Goal: Information Seeking & Learning: Check status

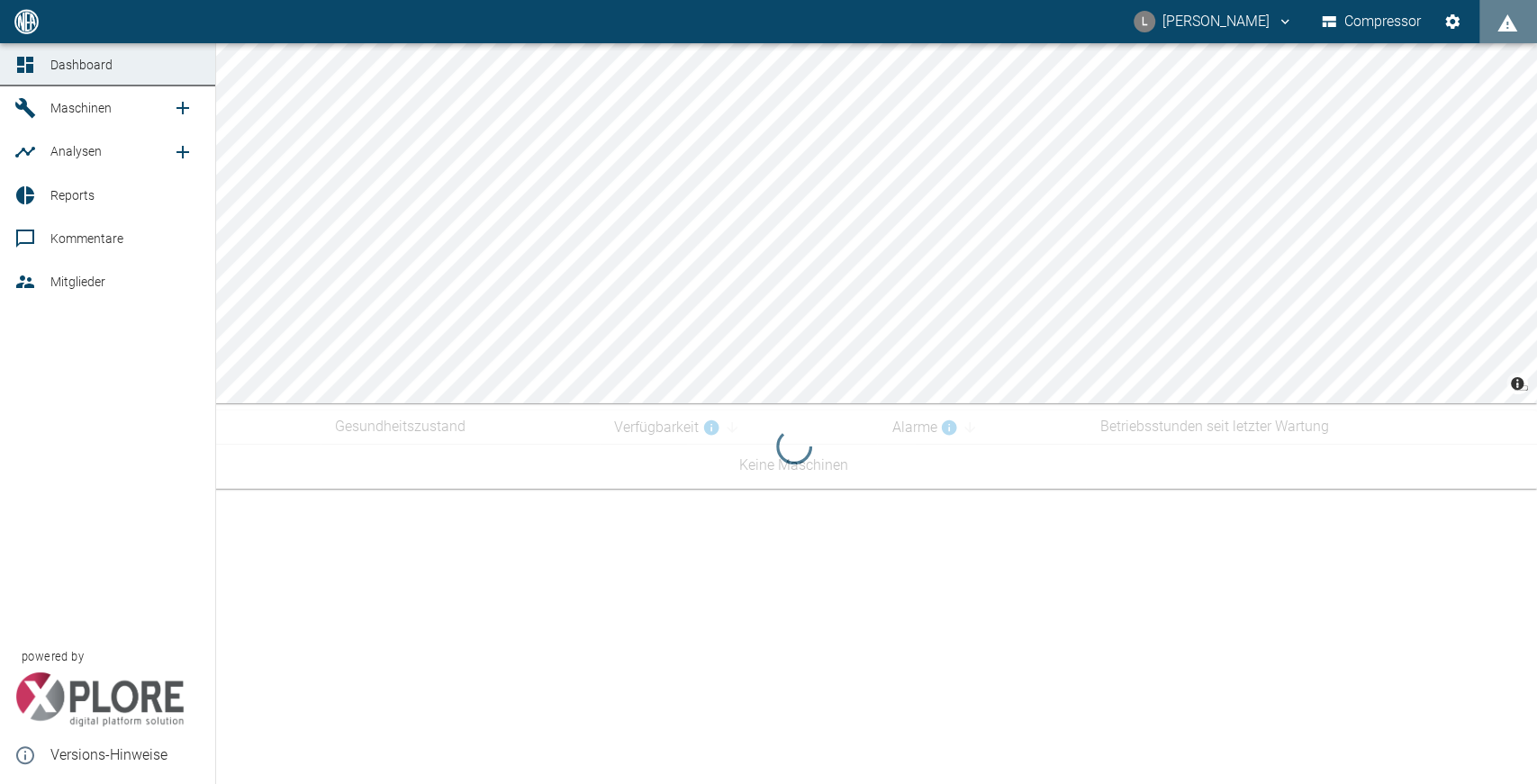
click at [47, 72] on link "Dashboard" at bounding box center [107, 65] width 215 height 43
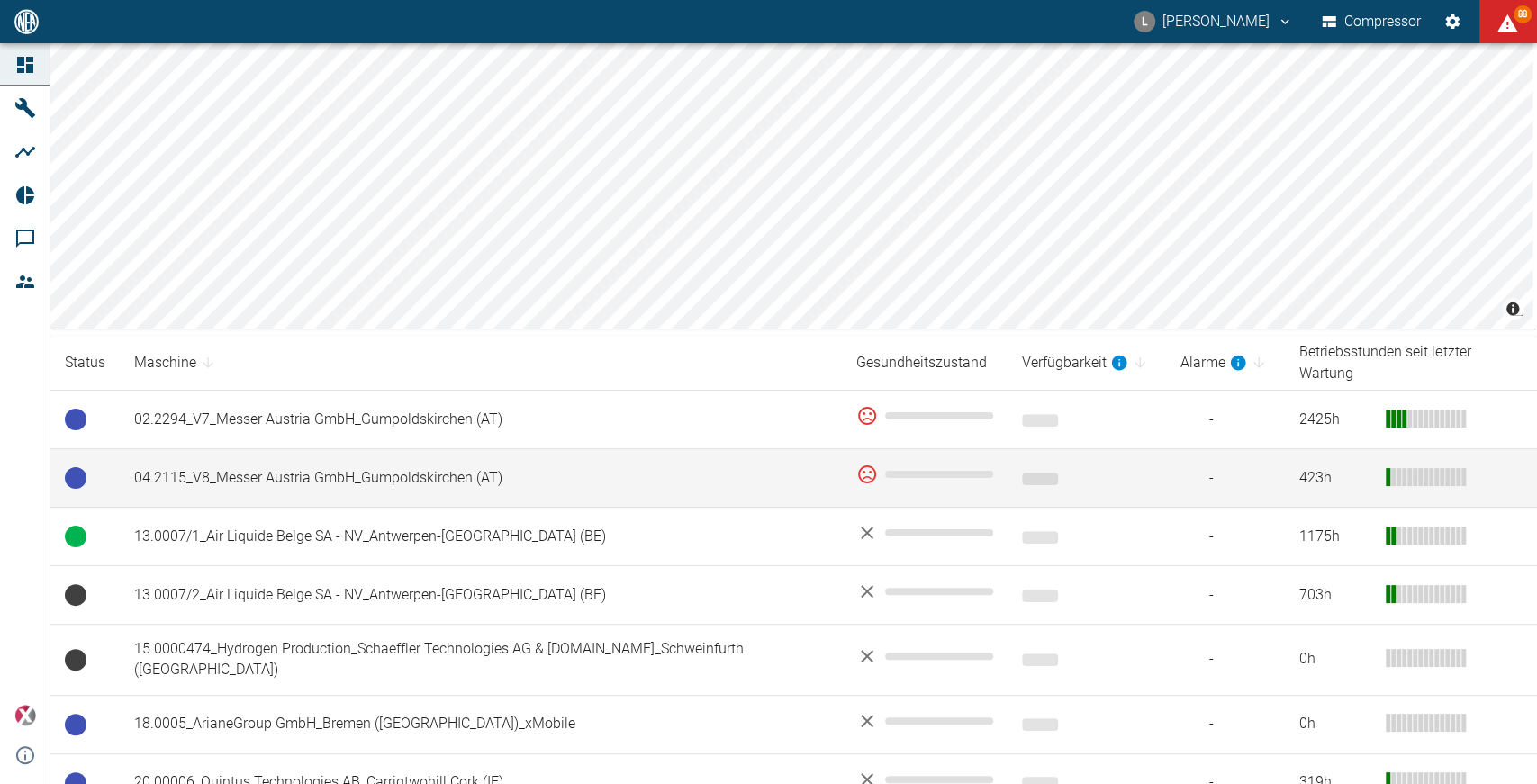
scroll to position [66, 0]
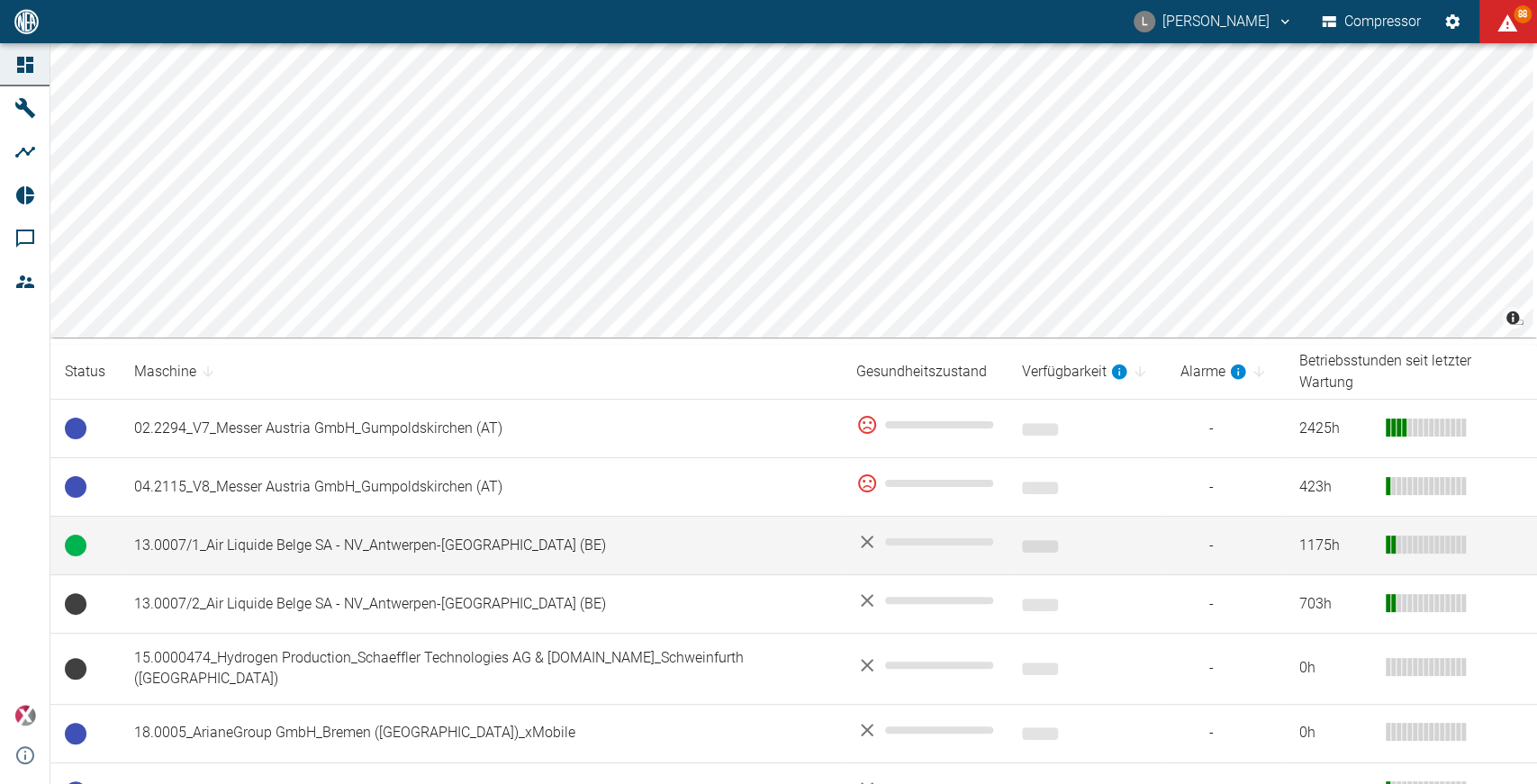
click at [242, 525] on td "13.0007/1_Air Liquide Belge SA - NV_Antwerpen-Lillo (BE)" at bounding box center [481, 546] width 723 height 58
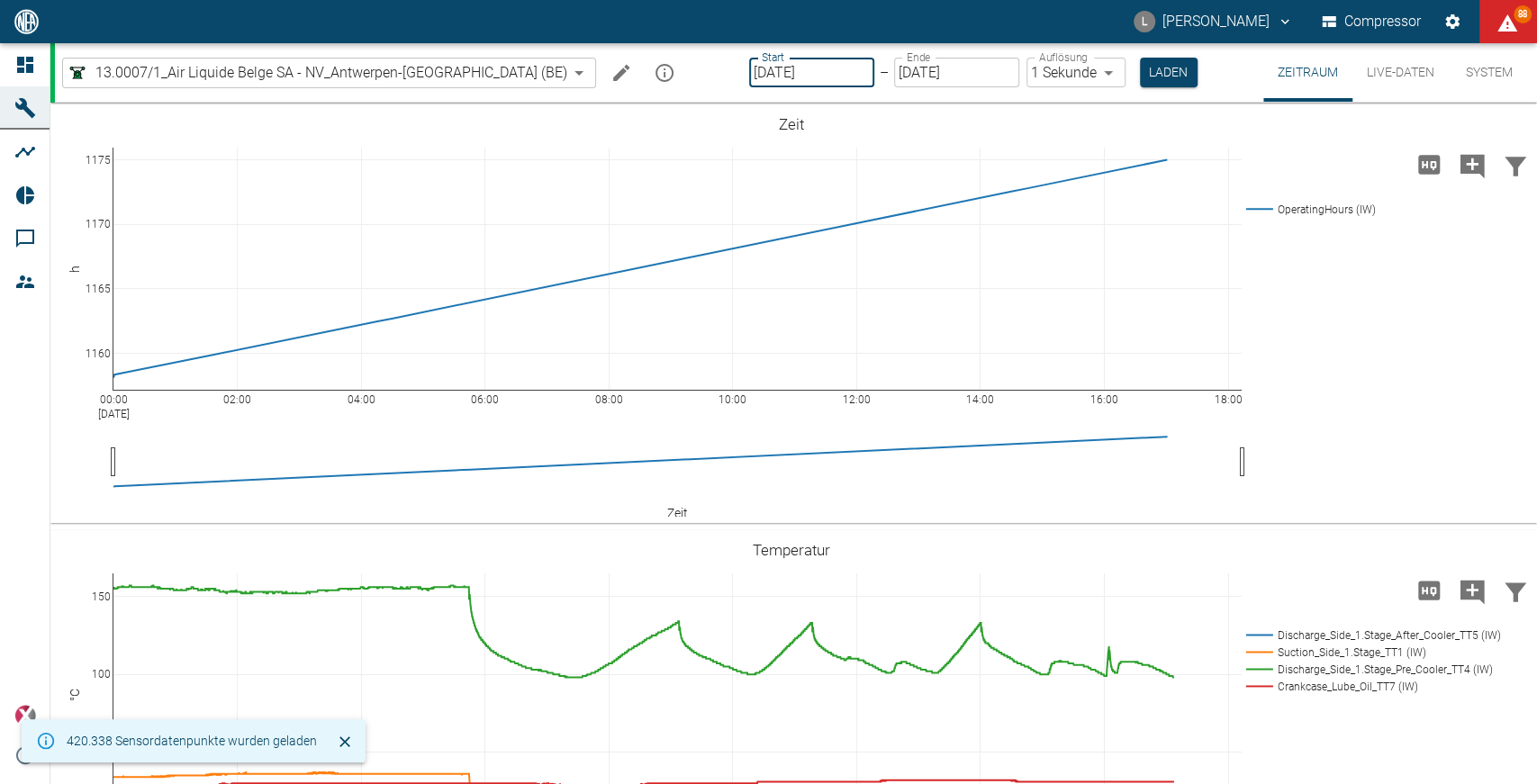
click at [802, 65] on input "[DATE]" at bounding box center [812, 72] width 125 height 30
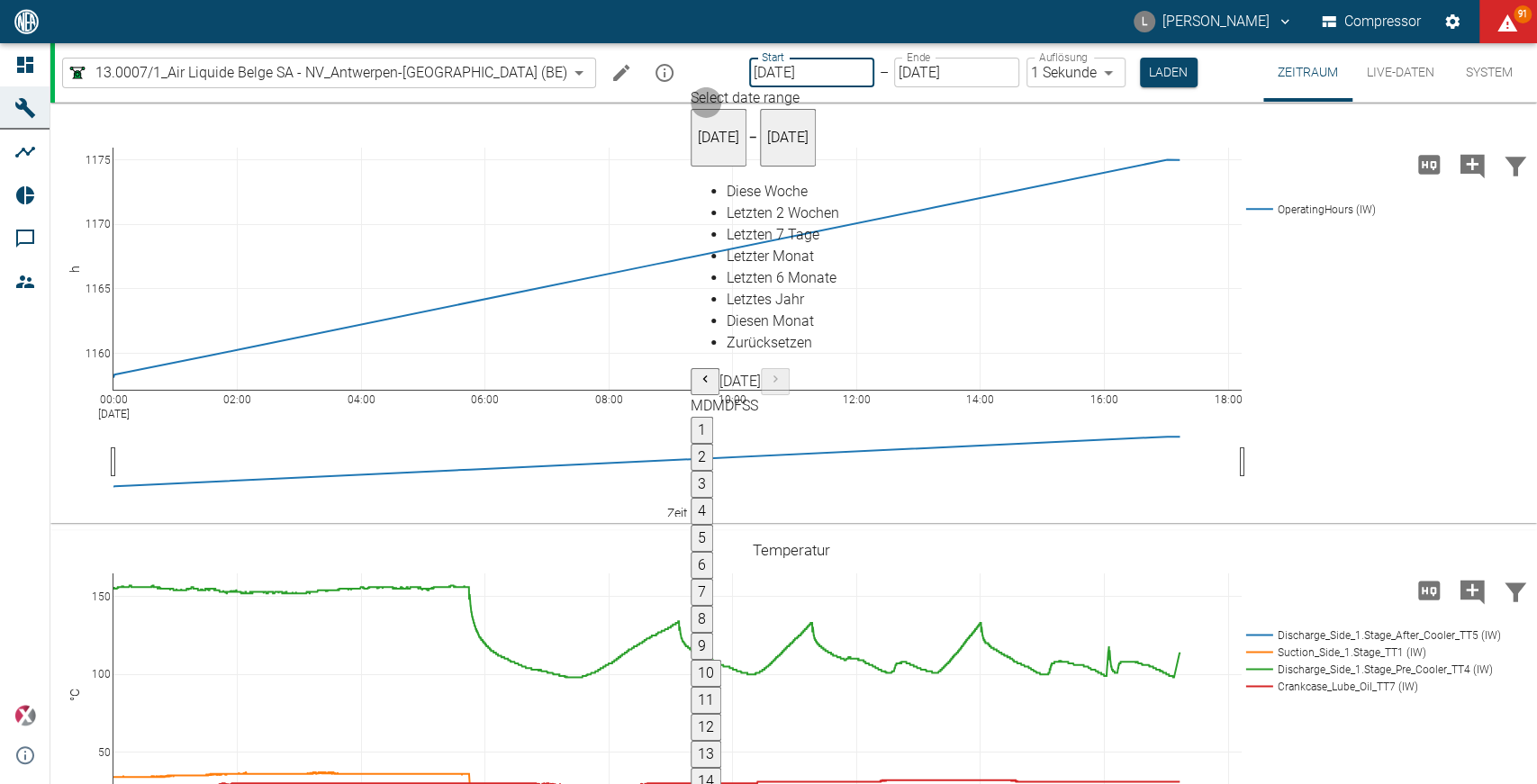
type input "15.09.2025"
type input "2min"
type input "15.09.2025"
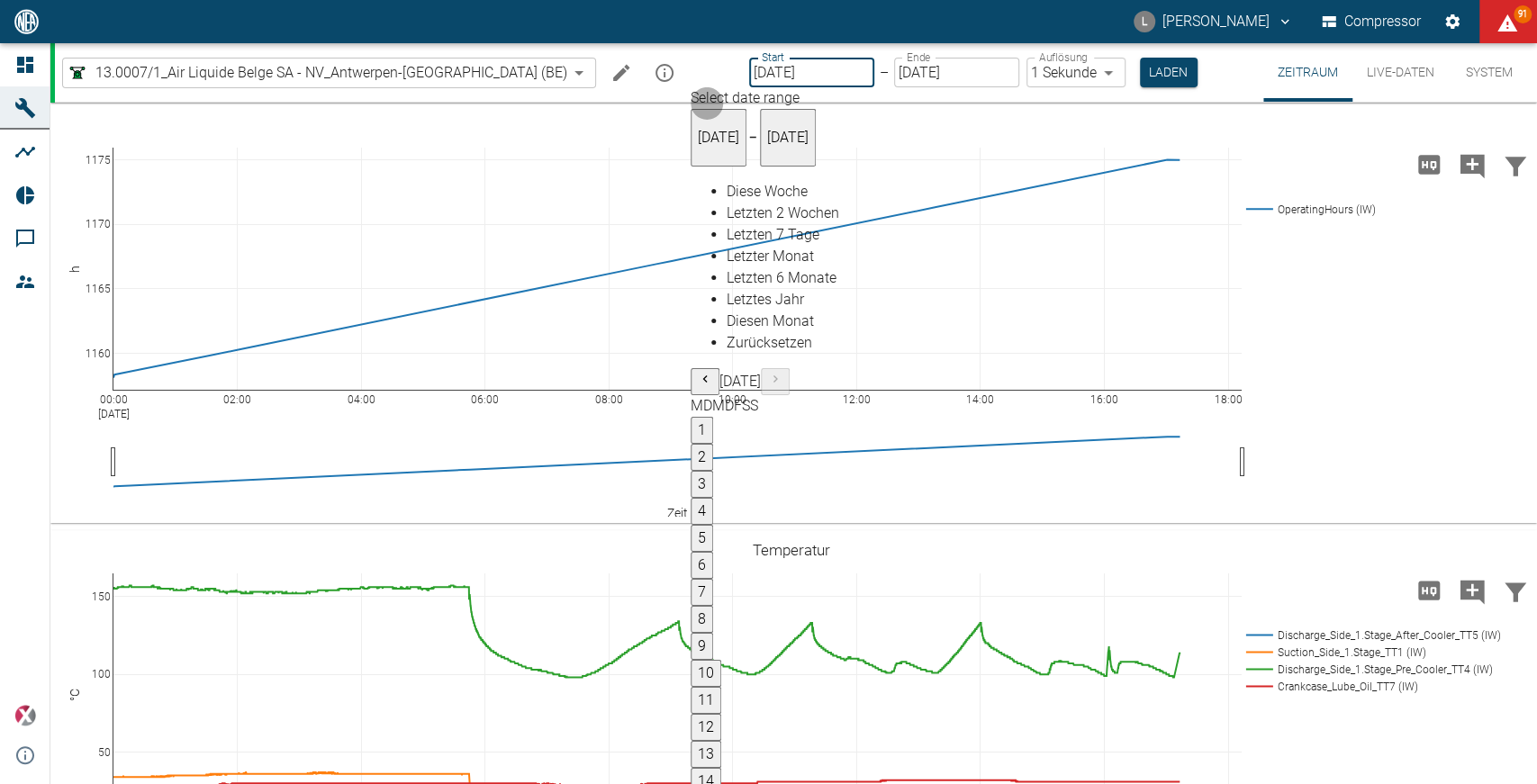
type input "1sec"
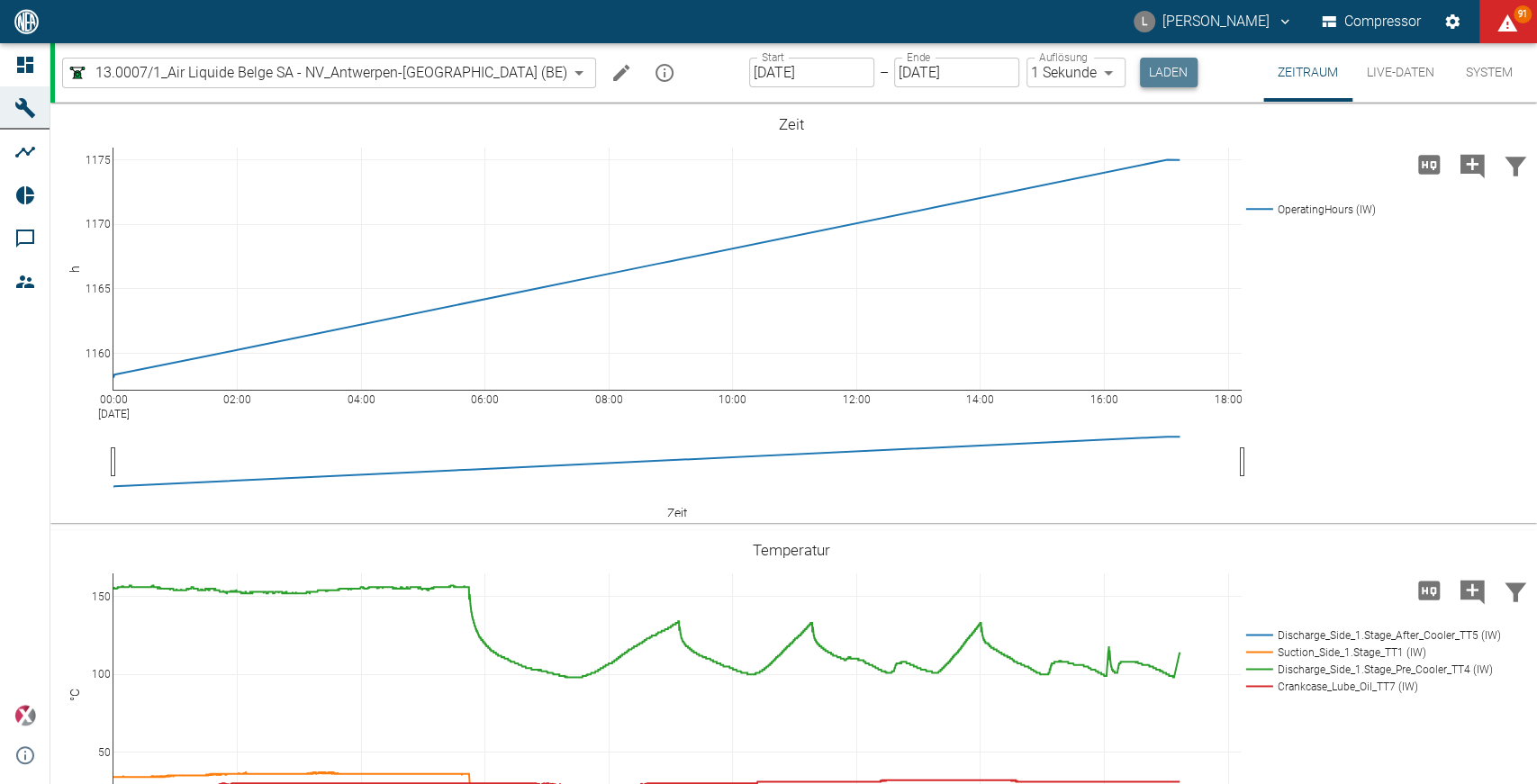
click at [1140, 71] on button "Laden" at bounding box center [1168, 72] width 57 height 30
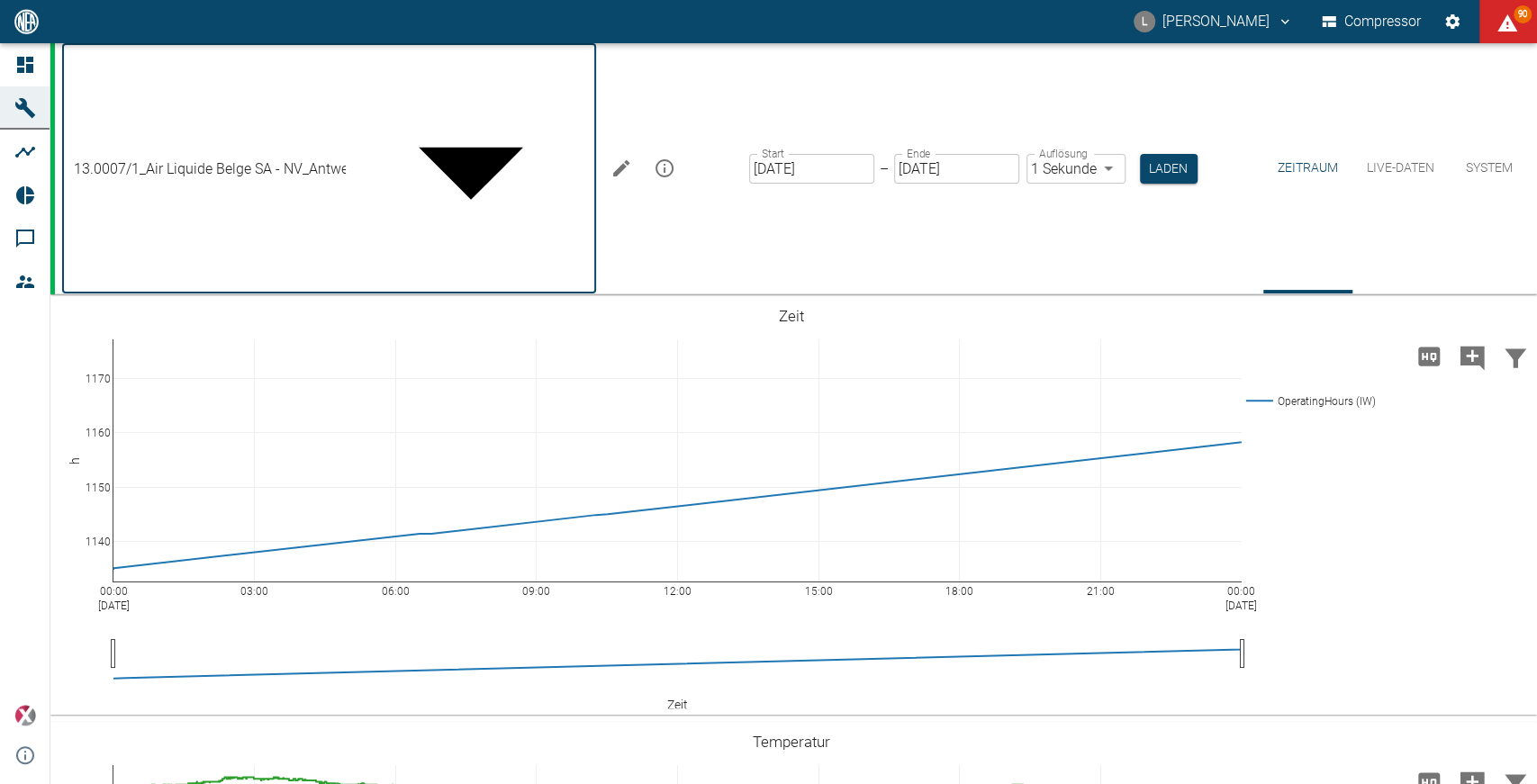
click at [241, 65] on body "L Luca Corigliano Compressor 90 Dashboard Maschinen Analysen Reports Kommentare…" at bounding box center [768, 392] width 1537 height 784
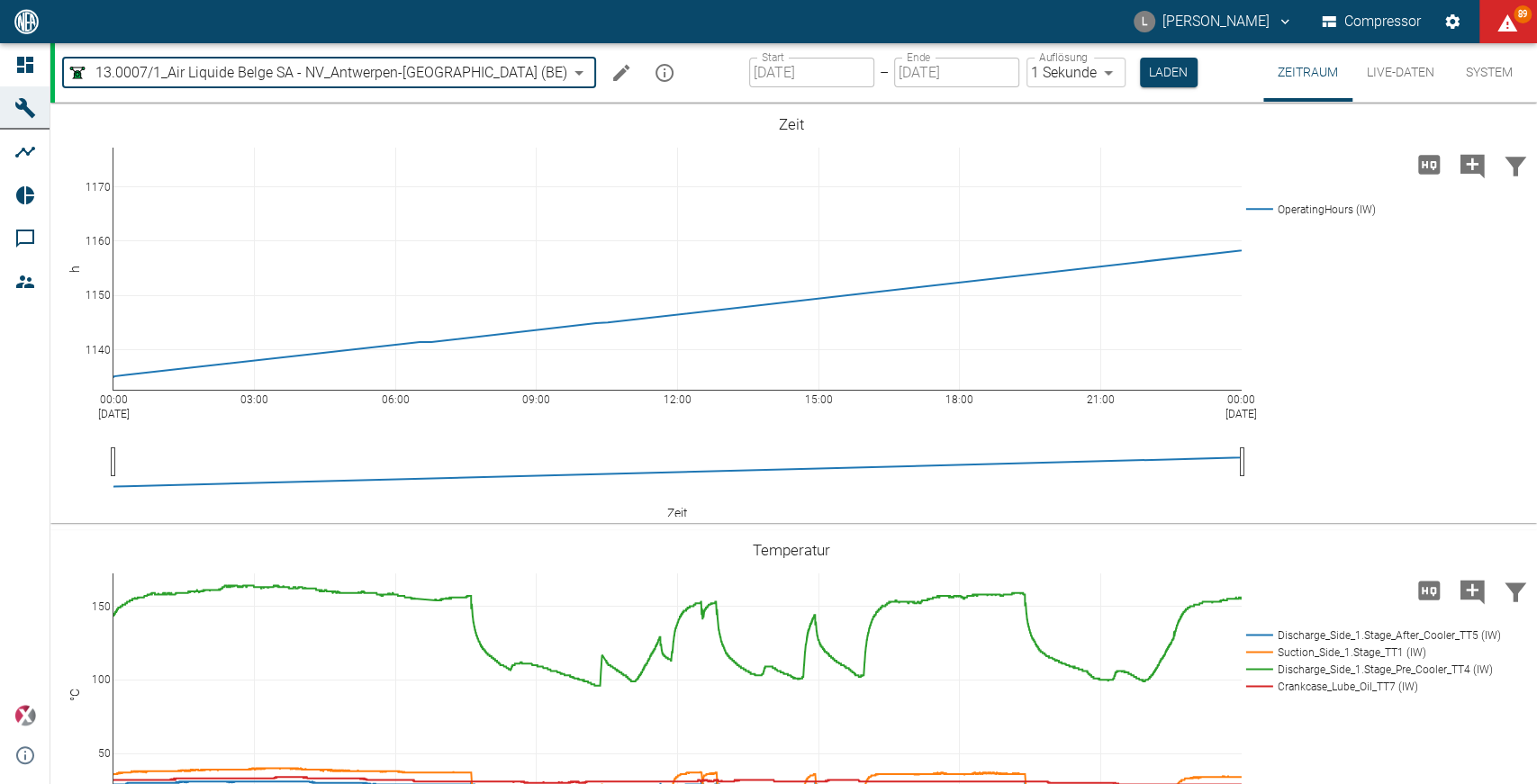
type input "53812aab-fb54-4a57-a574-01c3305aa274"
type input "[DATE]"
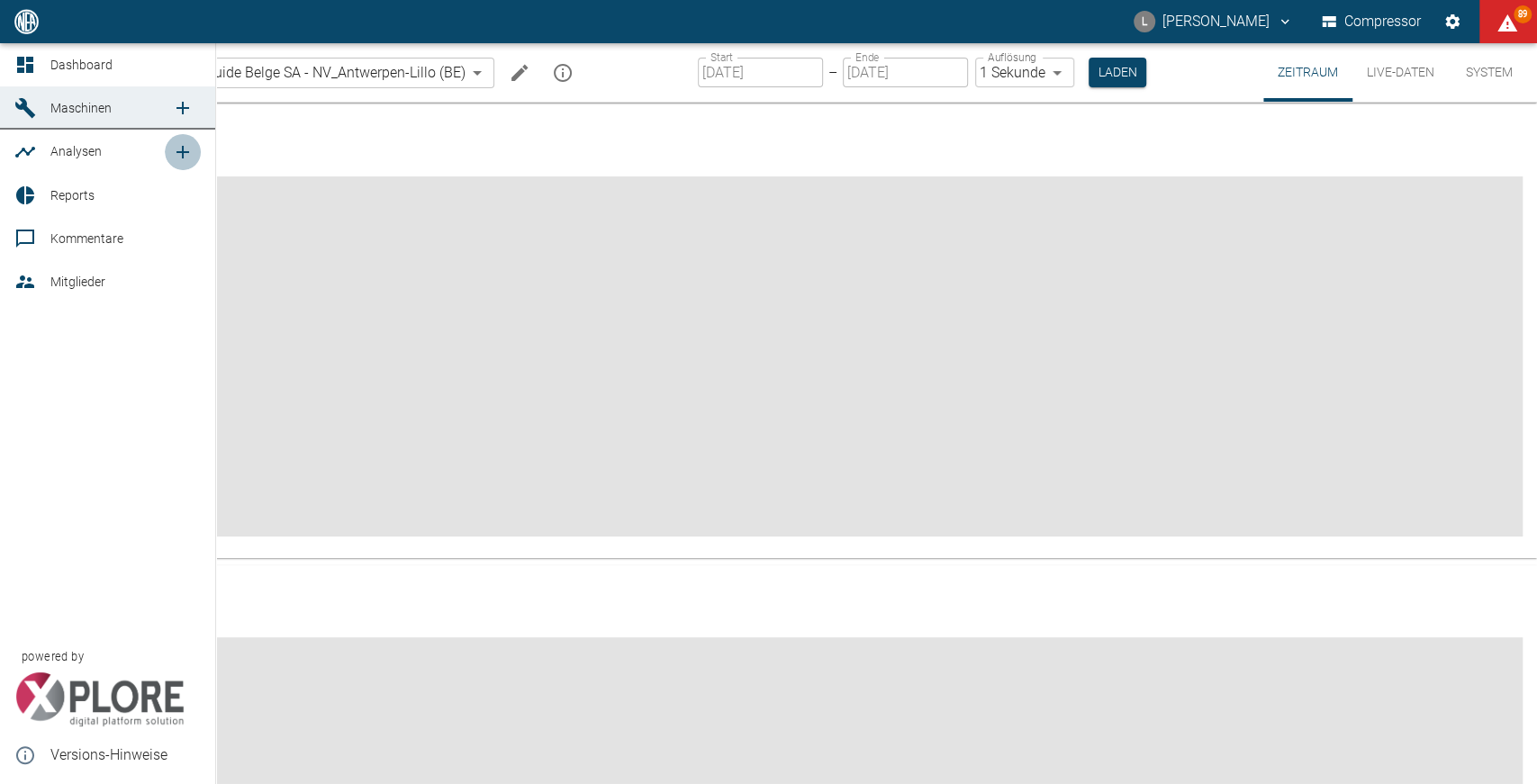
click at [189, 148] on icon "new /analyses/list/0" at bounding box center [182, 152] width 22 height 22
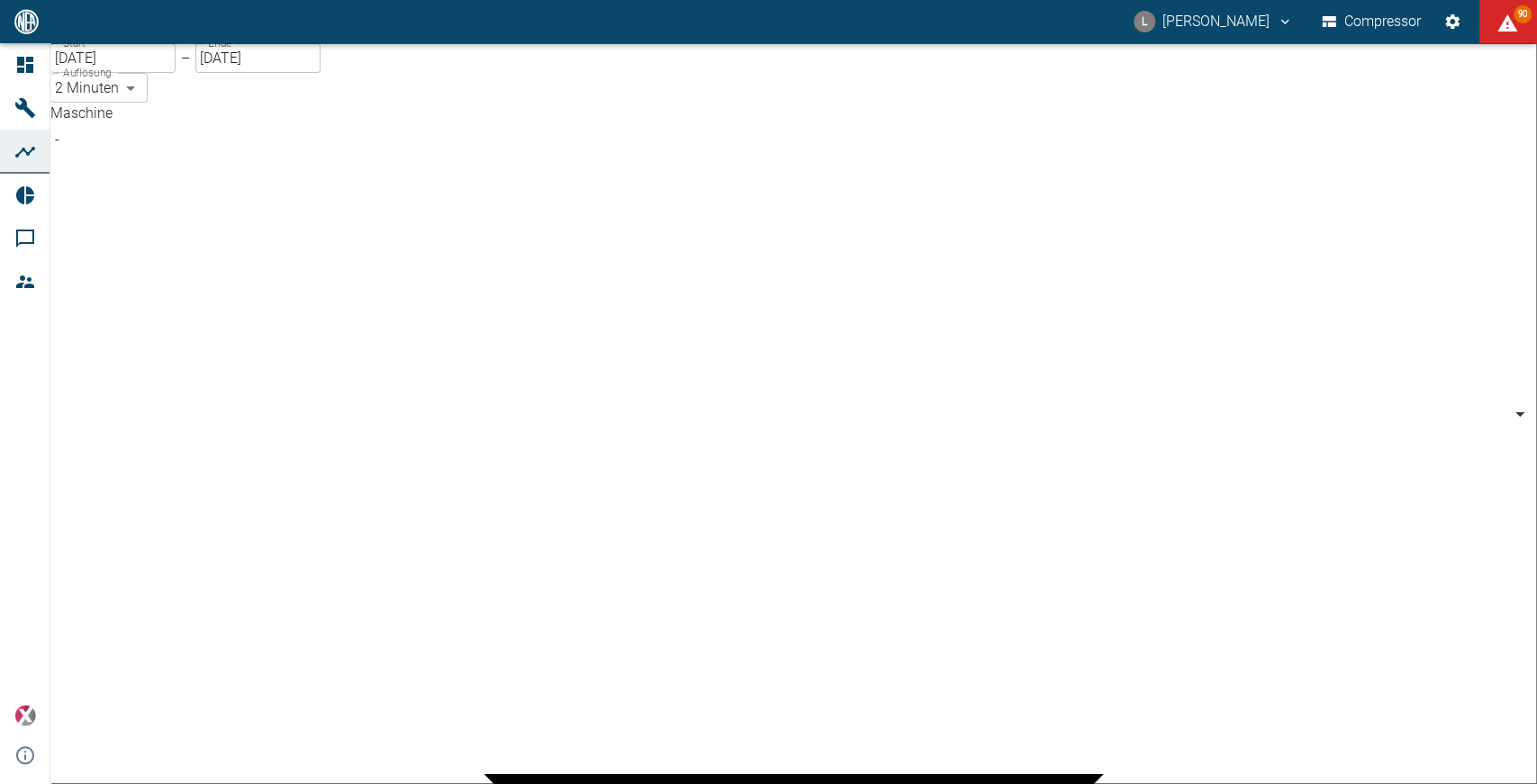
click at [269, 158] on body "L Luca Corigliano Compressor 90 Dashboard Maschinen Analysen Reports Kommentare…" at bounding box center [768, 392] width 1537 height 784
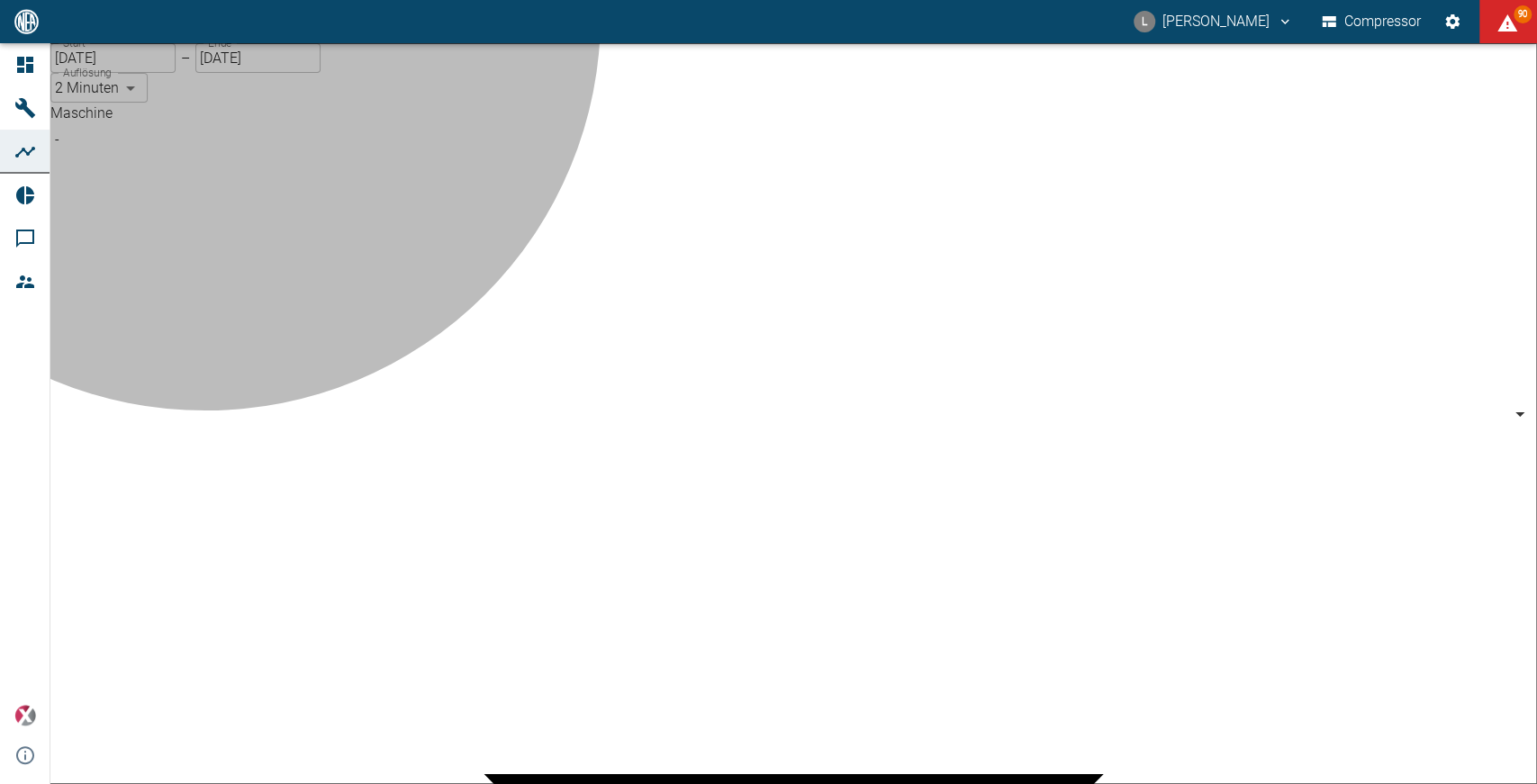
type input "53812aab-fb54-4a57-a574-01c3305aa274"
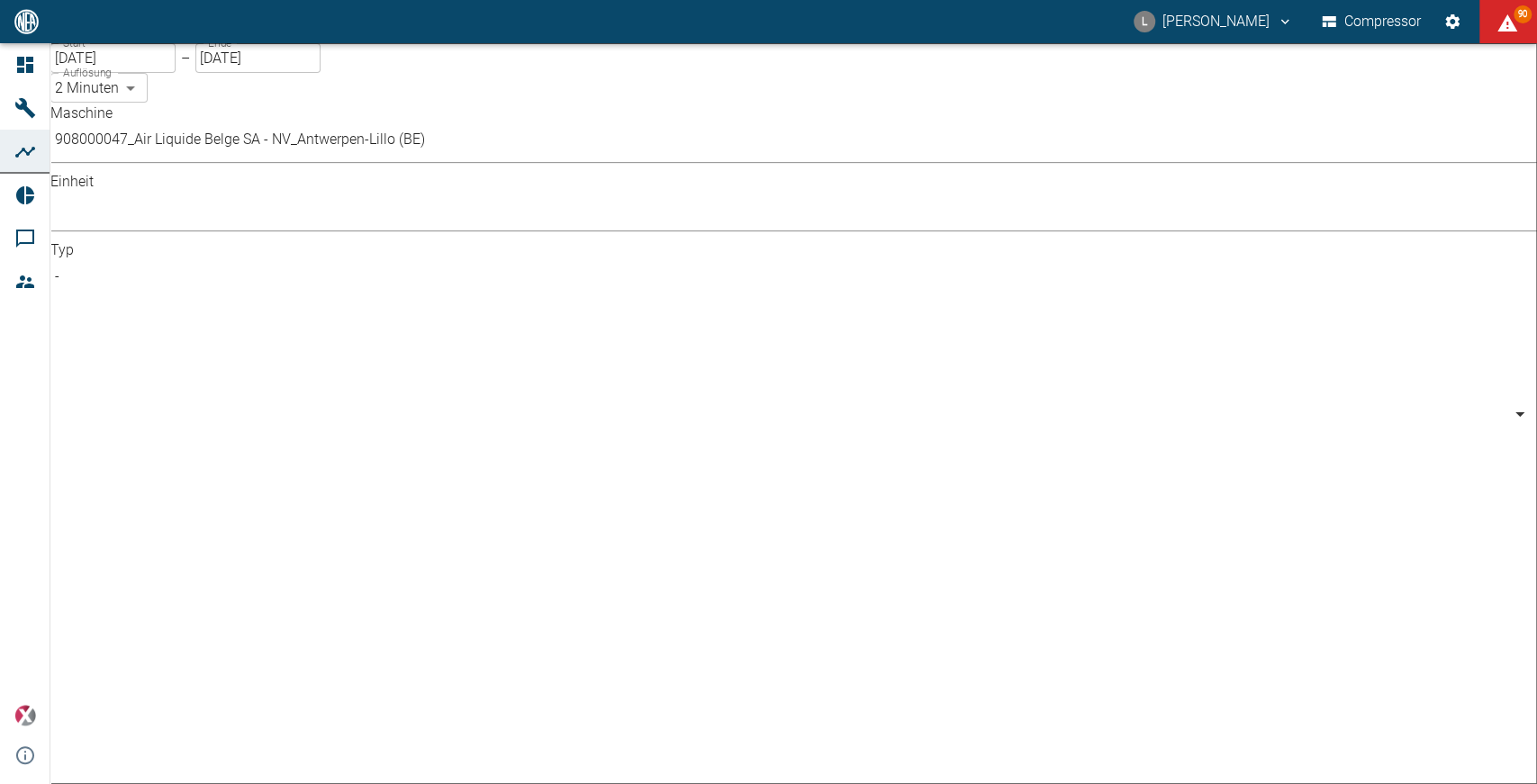
click at [662, 146] on body "L Luca Corigliano Compressor 90 Dashboard Maschinen Analysen Reports Kommentare…" at bounding box center [768, 392] width 1537 height 784
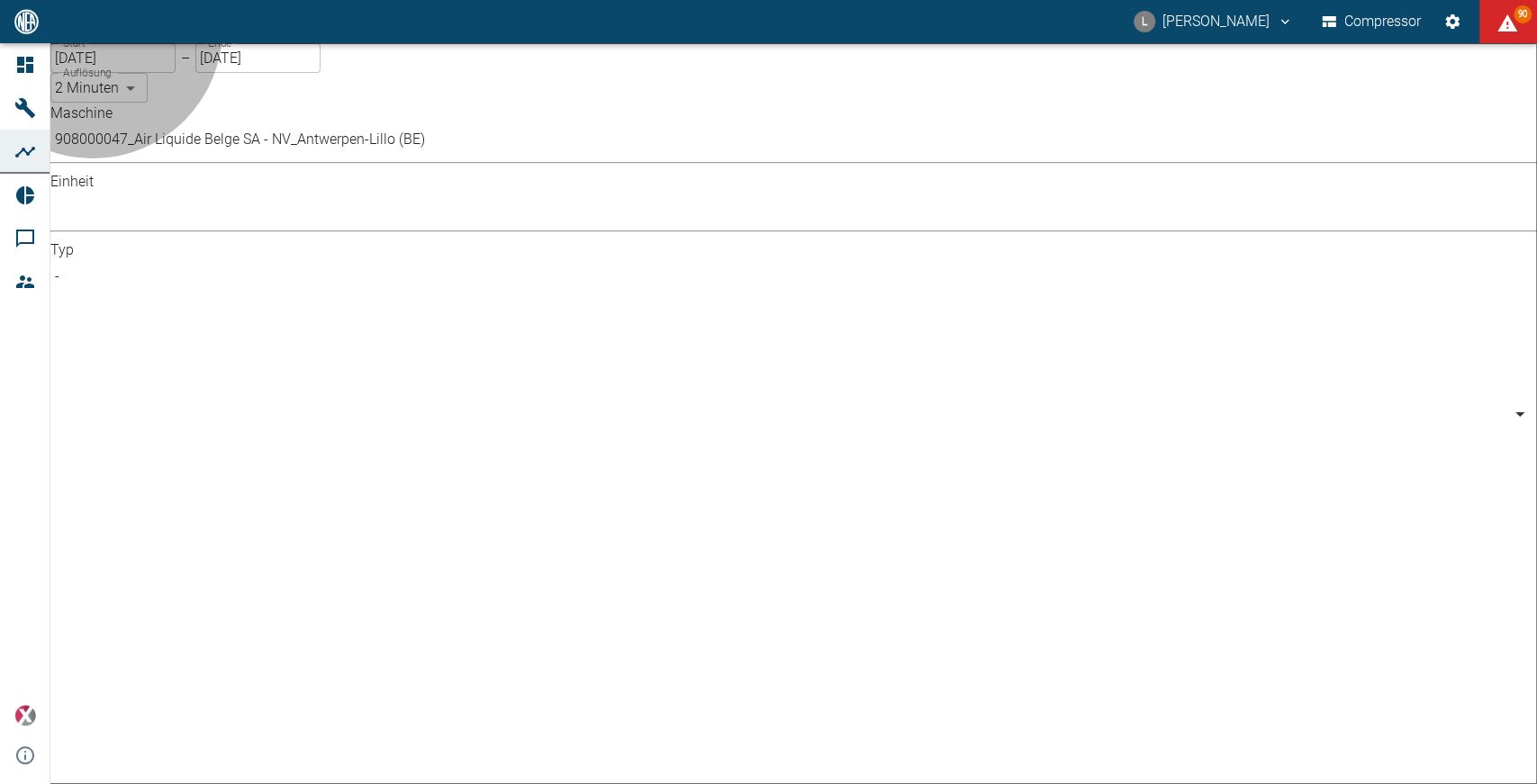
type input "Pressure"
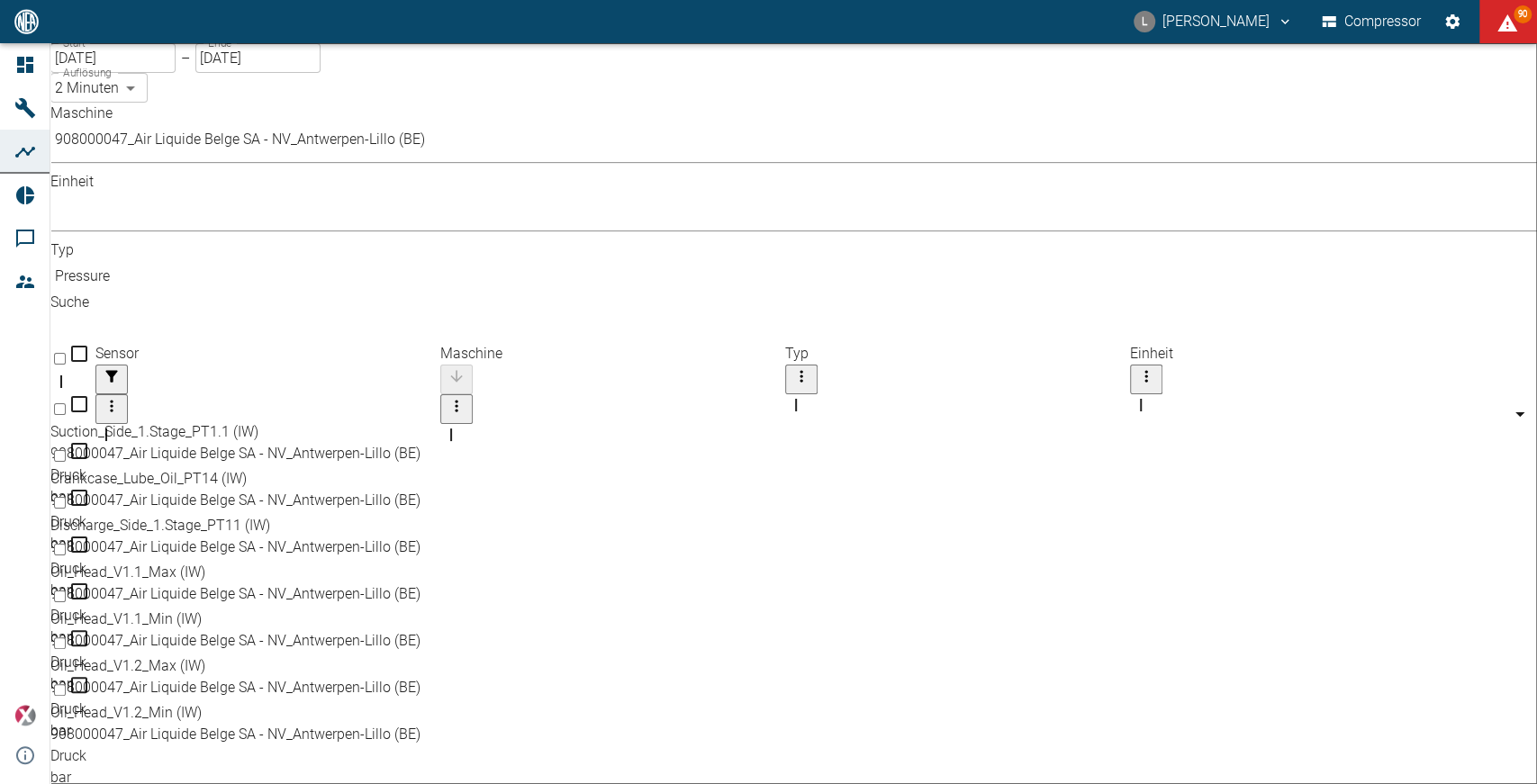
click at [281, 515] on div "Discharge_Side_1.Stage_PT11 (IW)" at bounding box center [763, 525] width 1424 height 22
checkbox input "true"
click at [264, 562] on div "Oil_Head_V1.1_Max (IW)" at bounding box center [763, 572] width 1424 height 22
checkbox input "true"
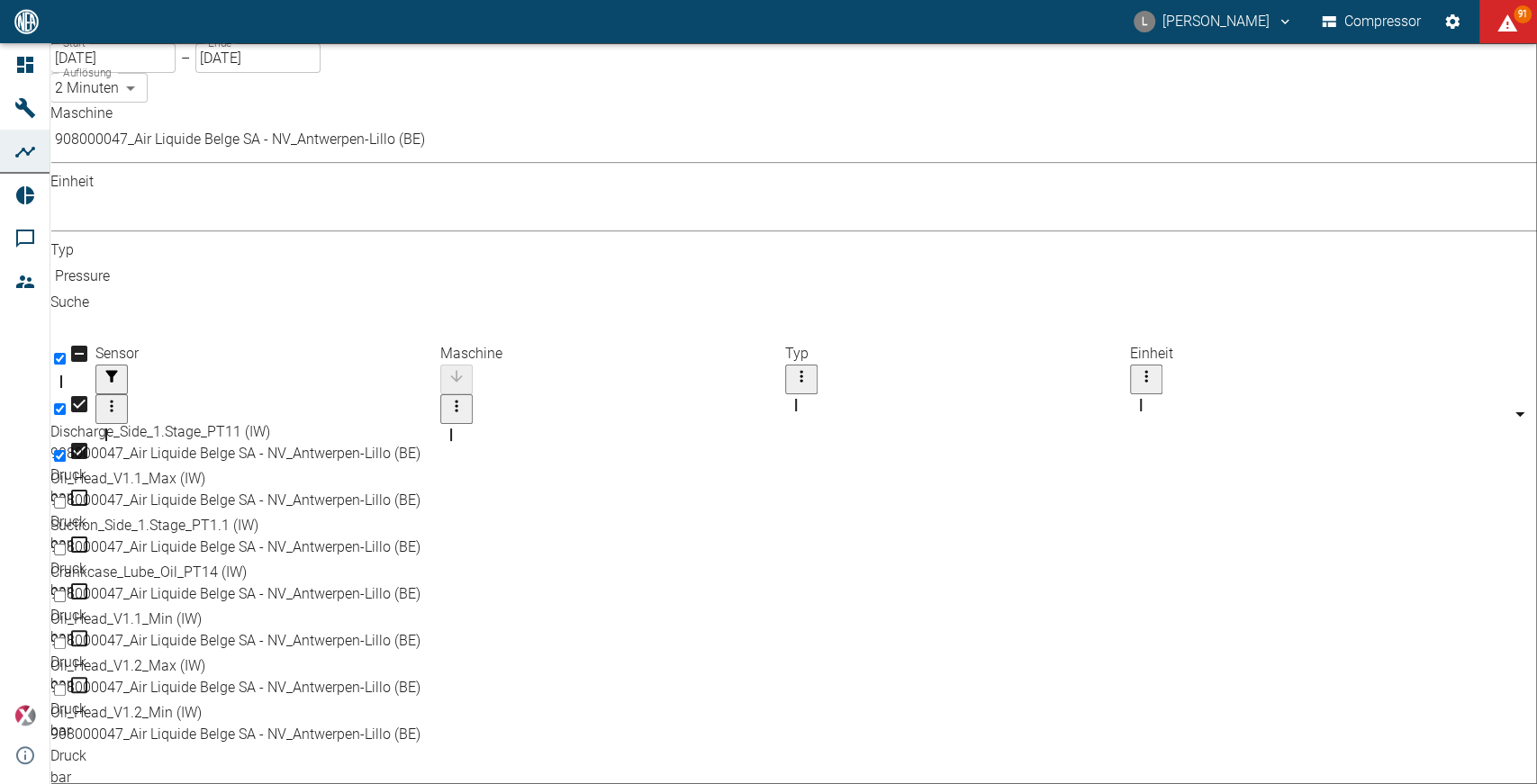
click at [245, 656] on div "Oil_Head_V1.2_Max (IW)" at bounding box center [763, 666] width 1424 height 22
checkbox input "true"
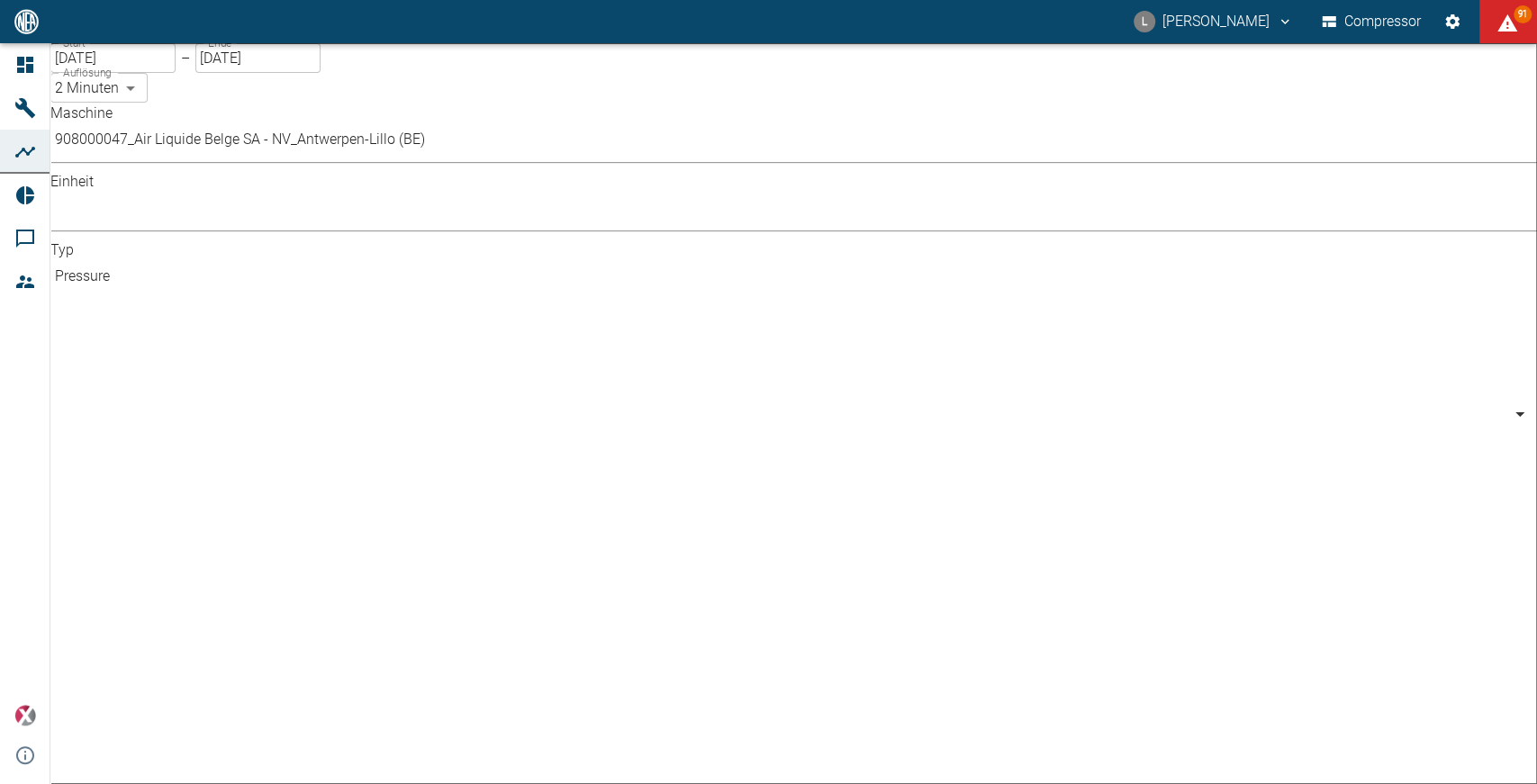
click at [648, 155] on body "L Luca Corigliano Compressor 91 Dashboard Maschinen Analysen Reports Kommentare…" at bounding box center [768, 392] width 1537 height 784
type input "Percentage"
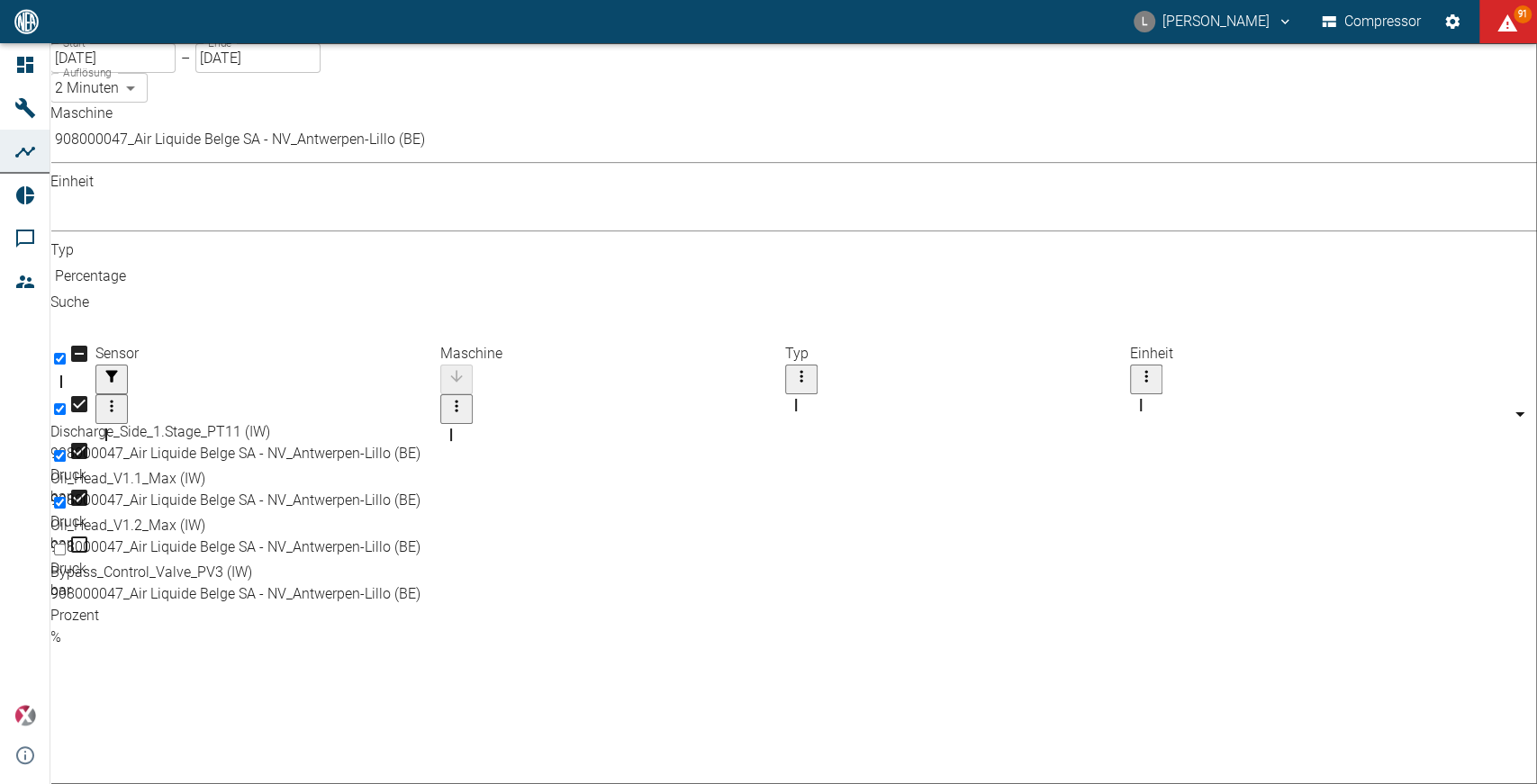
click at [605, 583] on div "908000047_Air Liquide Belge SA - NV_Antwerpen-Lillo (BE)" at bounding box center [763, 594] width 1424 height 22
checkbox input "true"
click at [404, 94] on body "L Luca Corigliano Compressor 91 Dashboard Maschinen Analysen Reports Kommentare…" at bounding box center [768, 392] width 1537 height 784
type input "1sec"
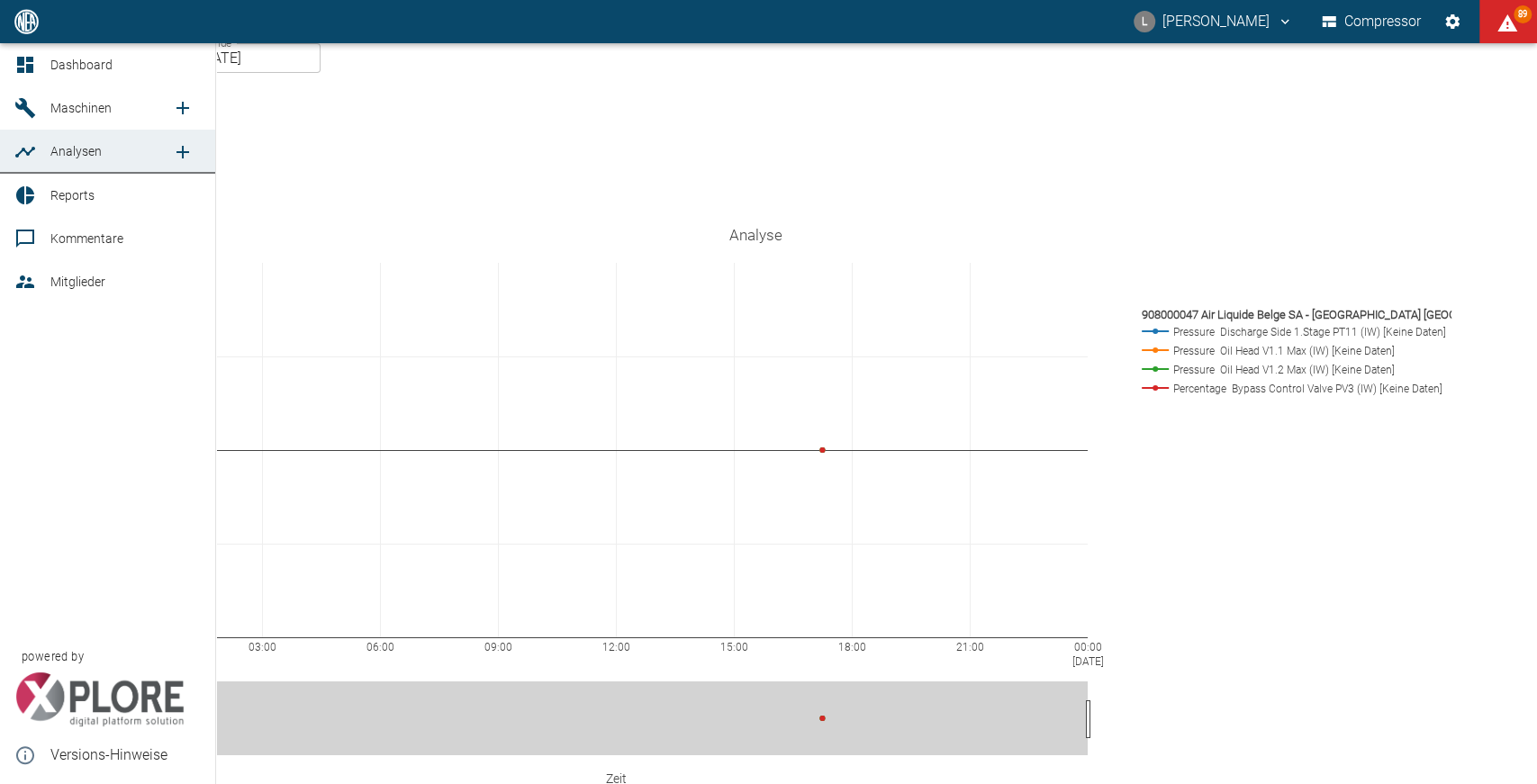
click at [119, 61] on span "Dashboard" at bounding box center [126, 65] width 150 height 22
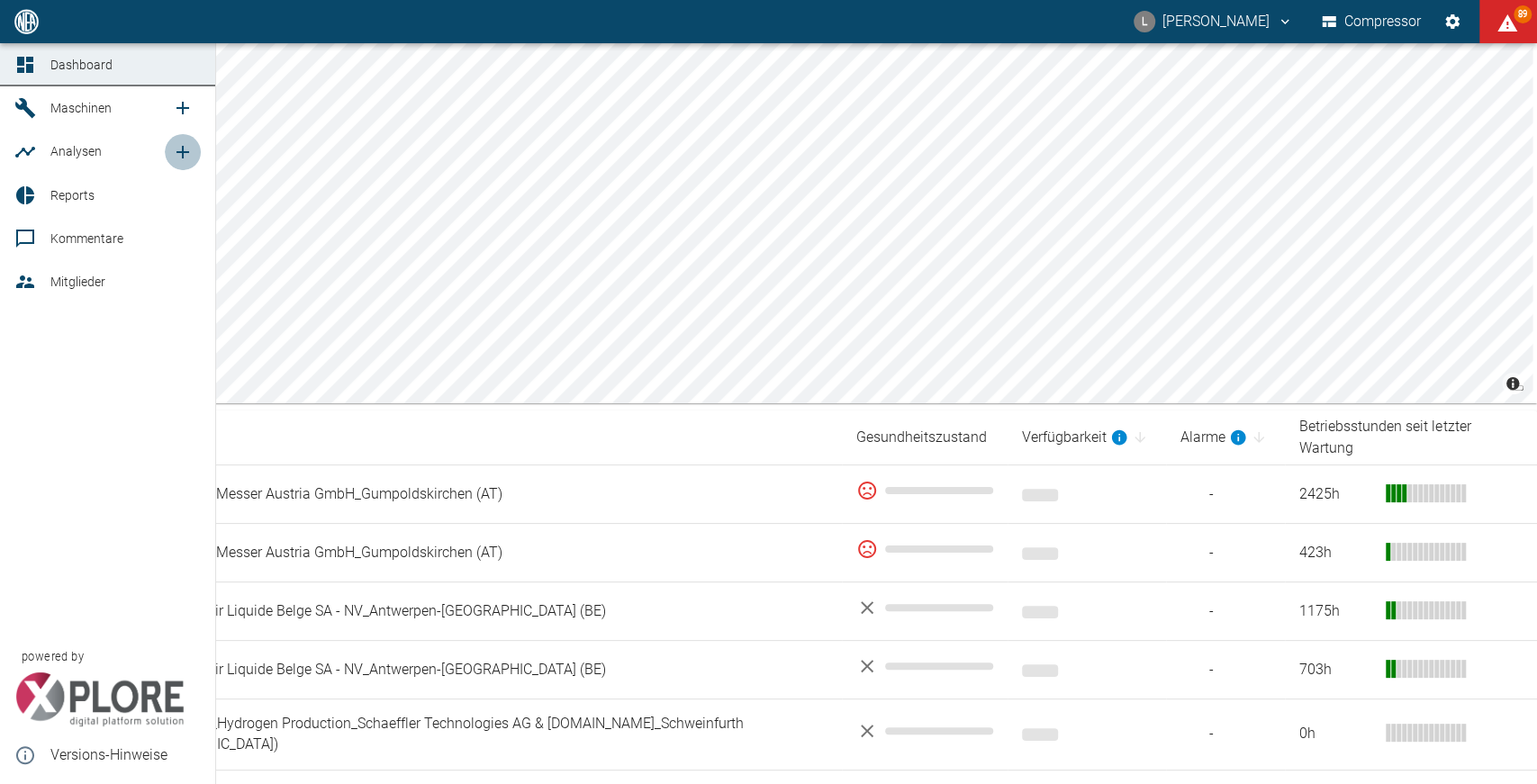
click at [191, 146] on icon "new /analyses/list/0" at bounding box center [182, 152] width 22 height 22
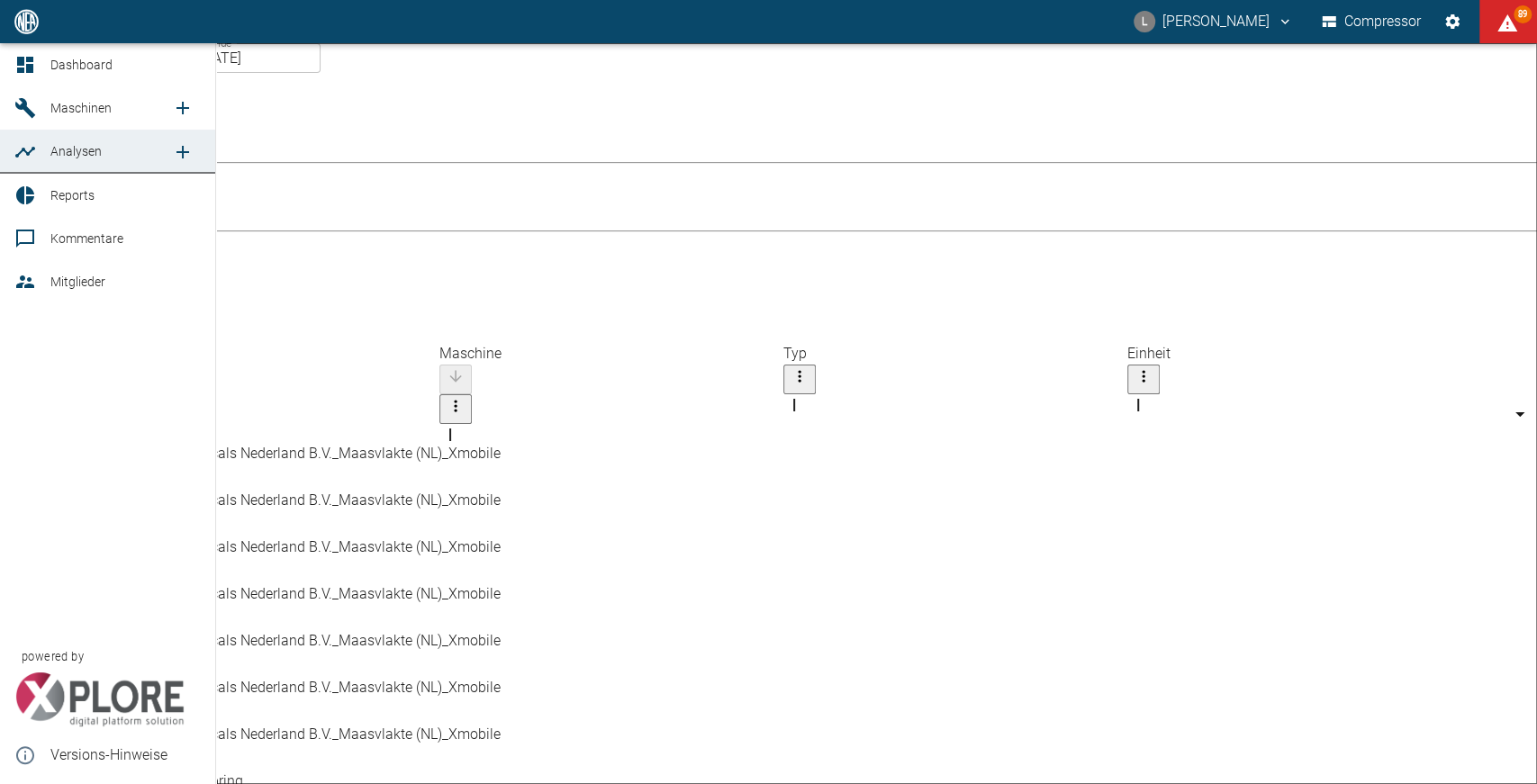
checkbox input "false"
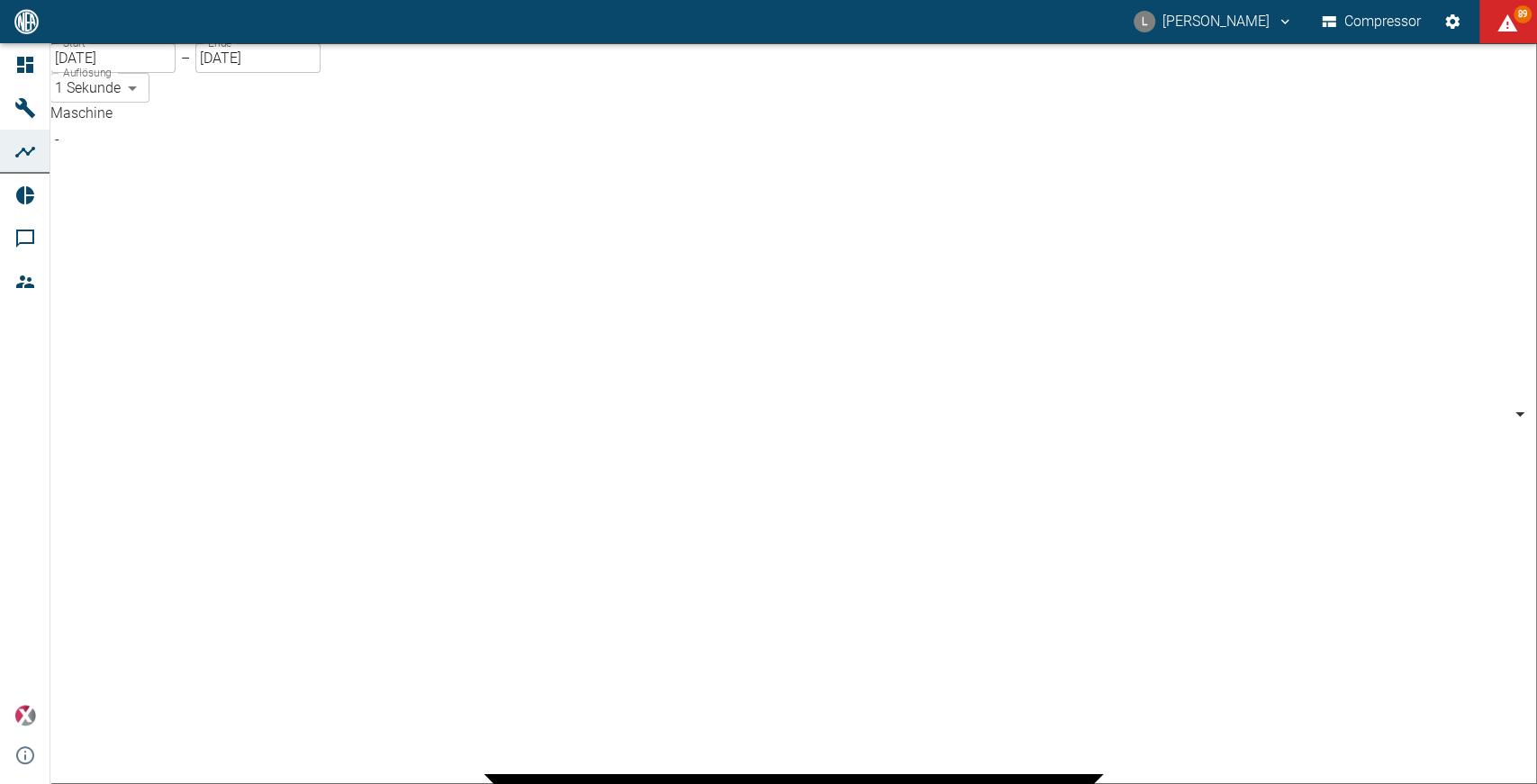
click at [266, 154] on body "L Luca Corigliano Compressor 89 Dashboard Maschinen Analysen Reports Kommentare…" at bounding box center [768, 392] width 1537 height 784
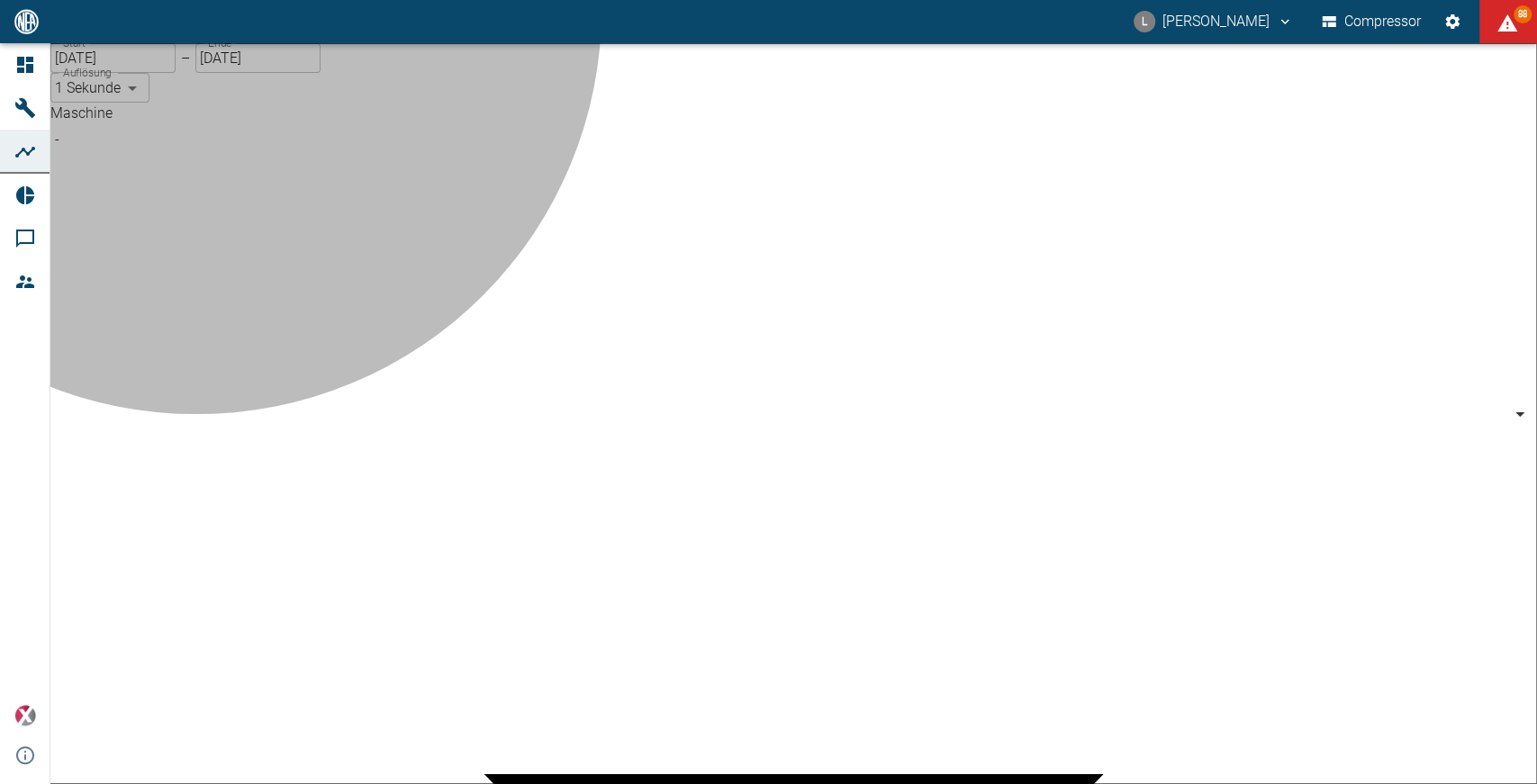
type input "53812aab-fb54-4a57-a574-01c3305aa274"
type input "Percentage"
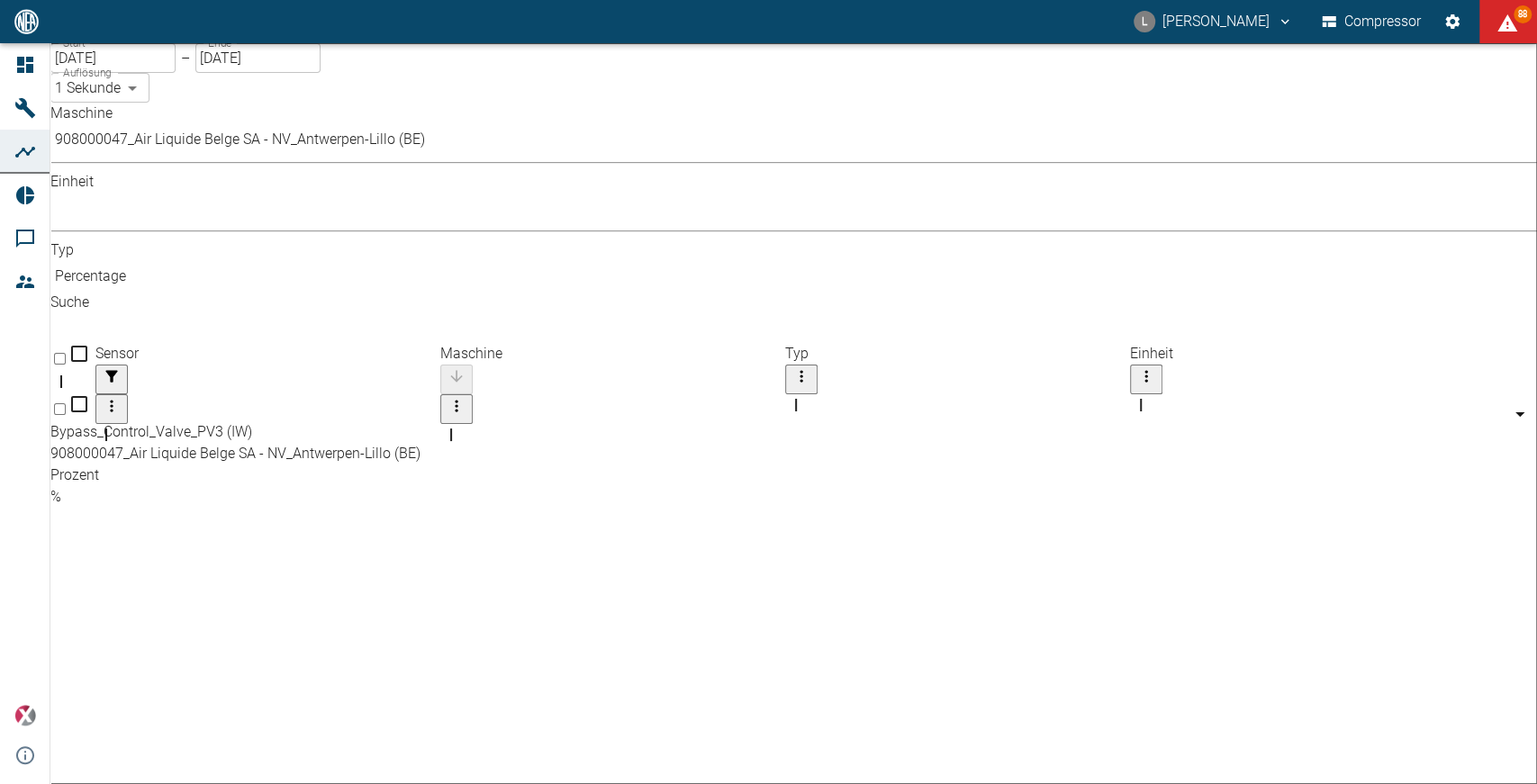
click at [716, 157] on body "L Luca Corigliano Compressor 88 Dashboard Maschinen Analysen Reports Kommentare…" at bounding box center [768, 392] width 1537 height 784
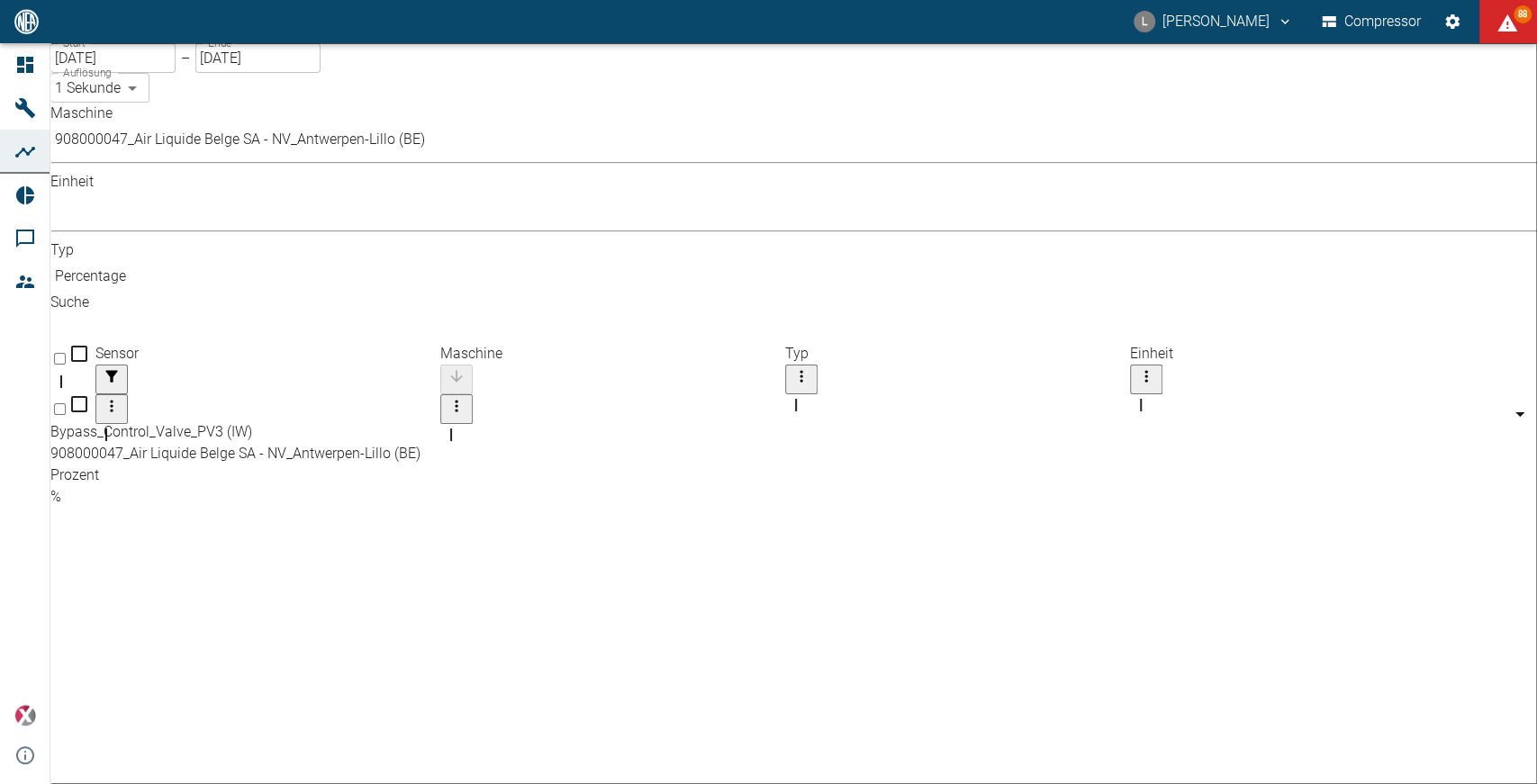
click at [621, 443] on div "908000047_Air Liquide Belge SA - NV_Antwerpen-Lillo (BE)" at bounding box center [763, 453] width 1424 height 22
checkbox input "true"
click at [686, 154] on body "L Luca Corigliano Compressor 88 Dashboard Maschinen Analysen Reports Kommentare…" at bounding box center [768, 392] width 1537 height 784
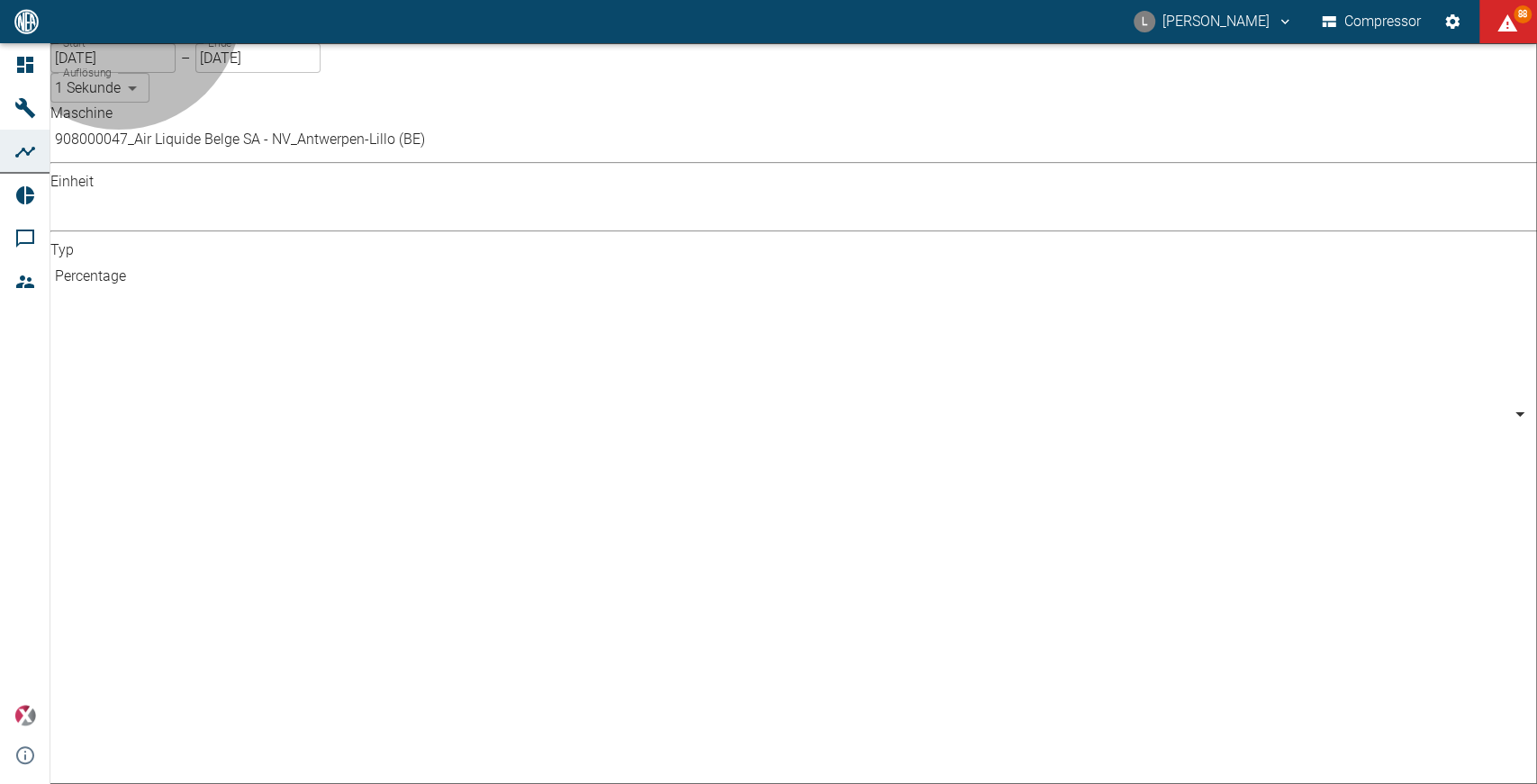
type input "Pressure"
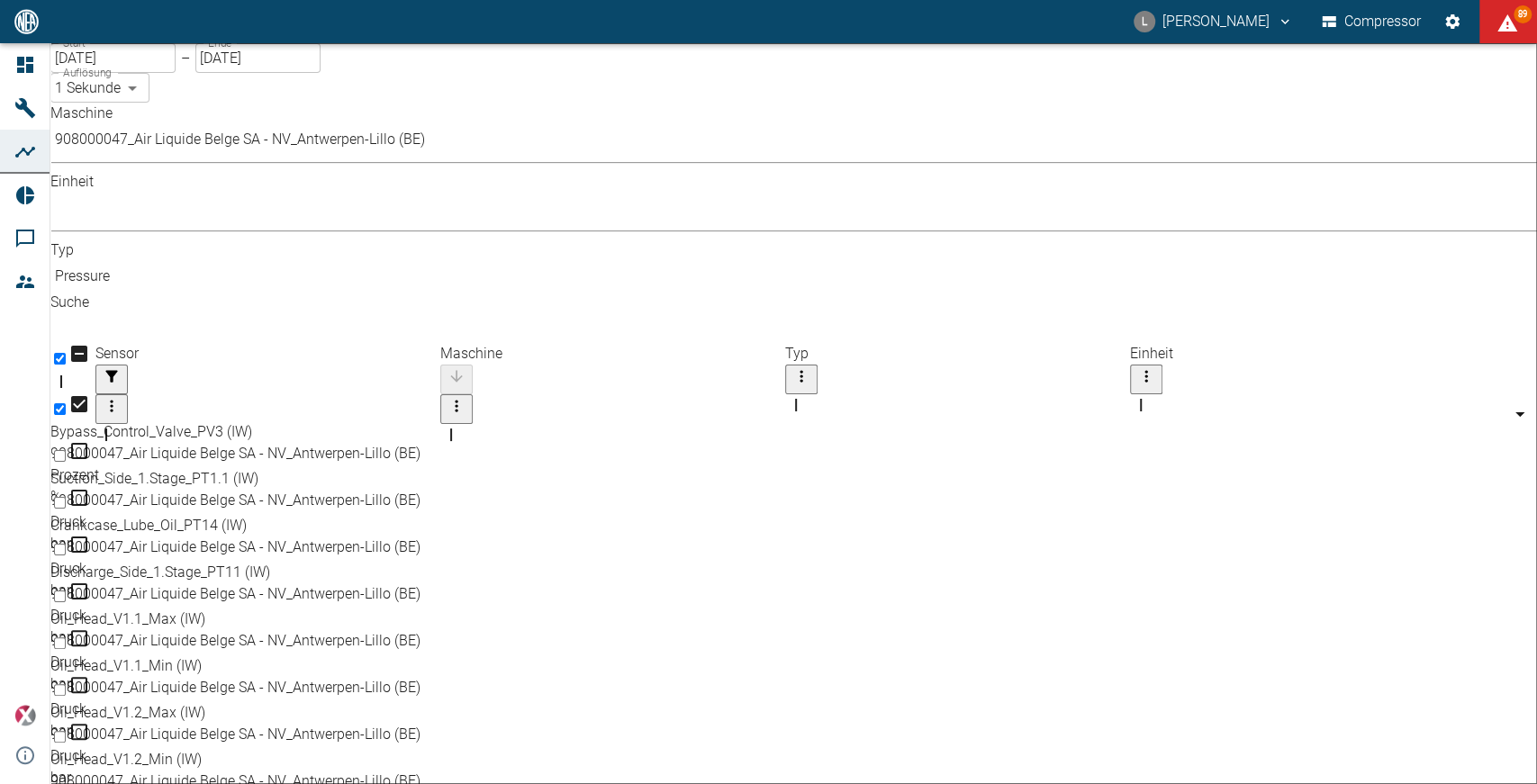
click at [284, 562] on div "Discharge_Side_1.Stage_PT11 (IW)" at bounding box center [763, 572] width 1424 height 22
checkbox input "true"
click at [266, 609] on div "Oil_Head_V1.1_Max (IW)" at bounding box center [763, 619] width 1424 height 22
checkbox input "true"
click at [233, 702] on div "Oil_Head_V1.2_Max (IW)" at bounding box center [763, 713] width 1424 height 22
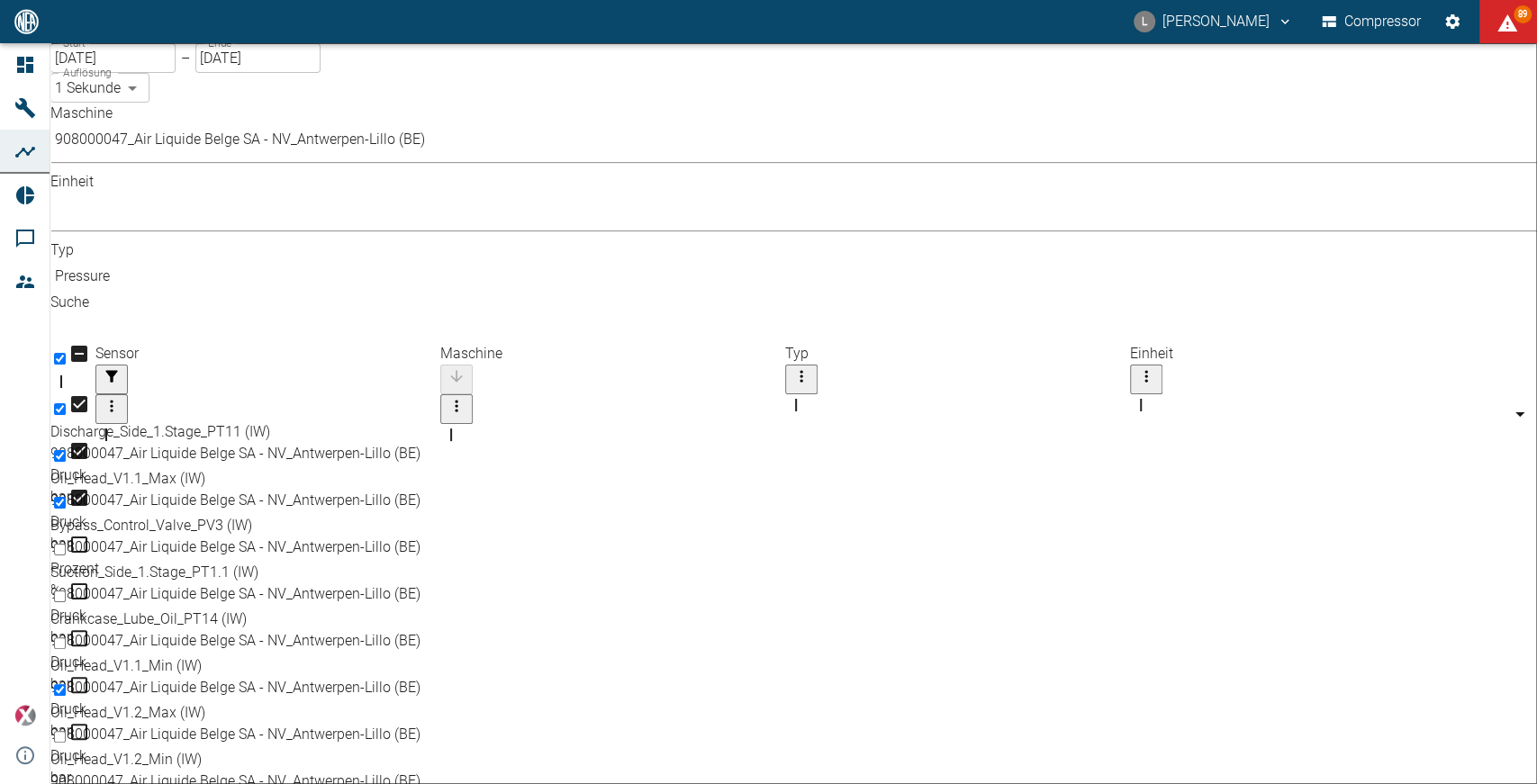
checkbox input "true"
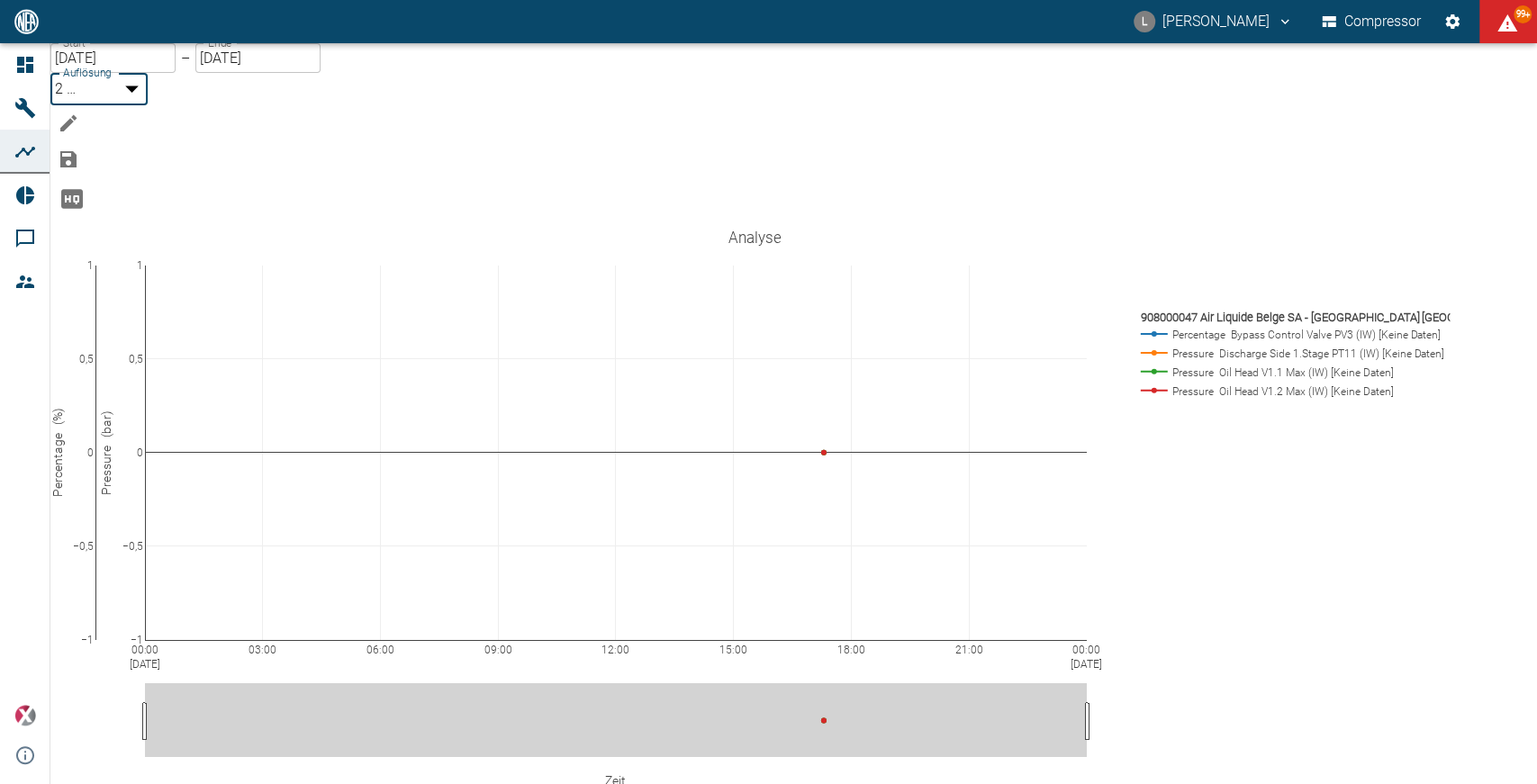
click at [404, 95] on body "L Luca Corigliano Compressor 99+ Dashboard Maschinen Analysen Reports Kommentar…" at bounding box center [768, 392] width 1537 height 784
type input "1sec"
click at [77, 113] on icon "Bearbeiten" at bounding box center [68, 120] width 16 height 16
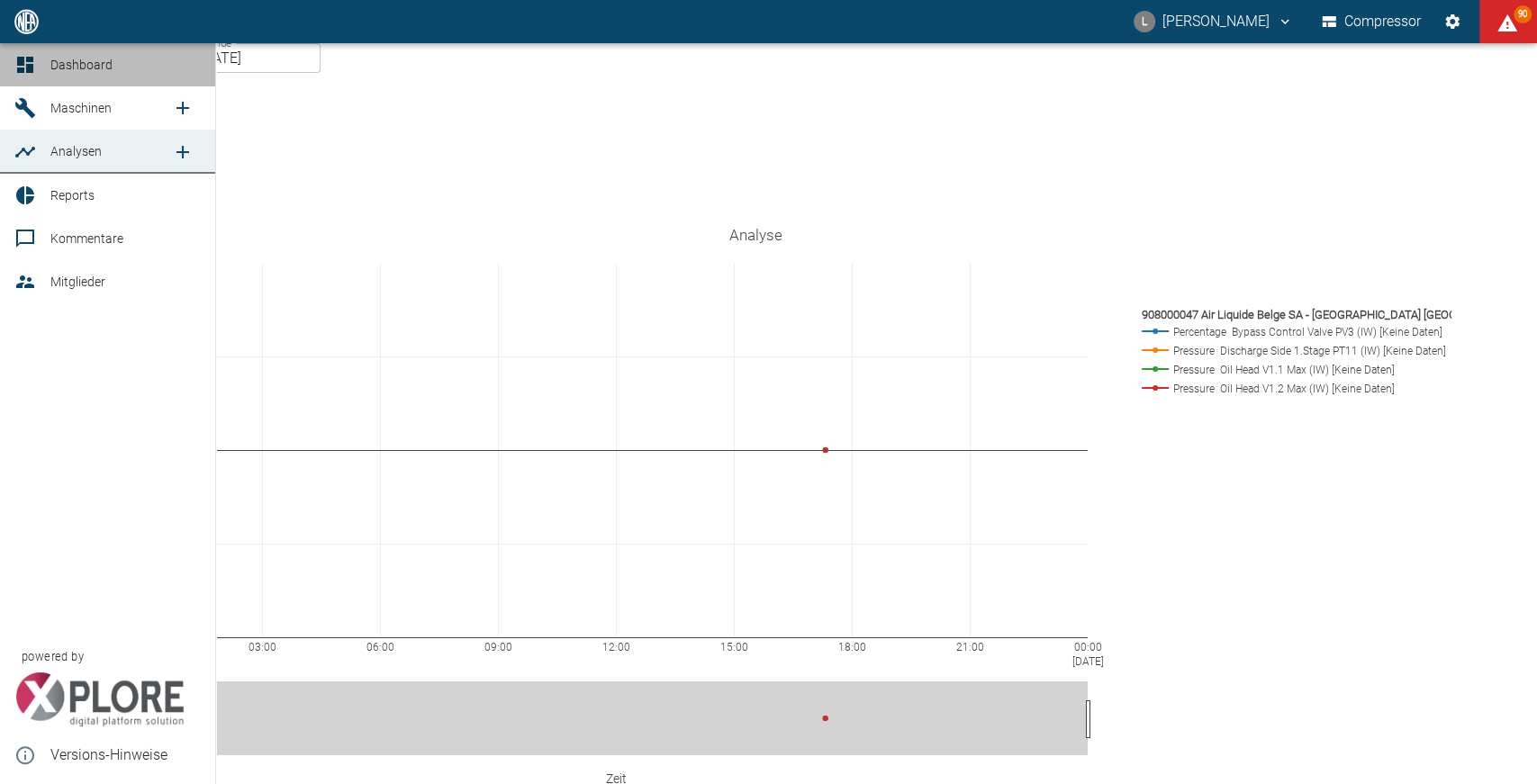
click at [99, 57] on span "Dashboard" at bounding box center [82, 64] width 62 height 14
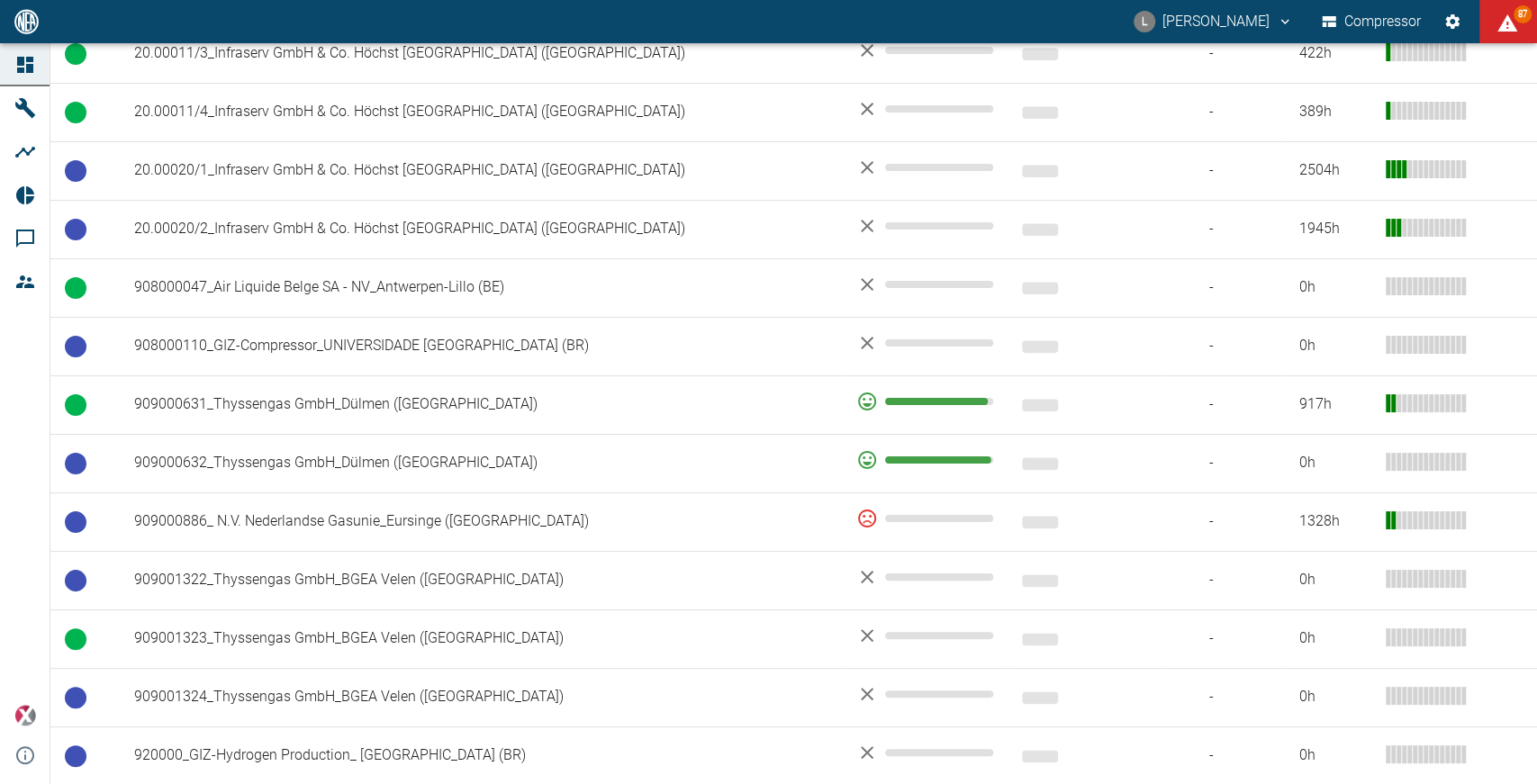
scroll to position [1098, 0]
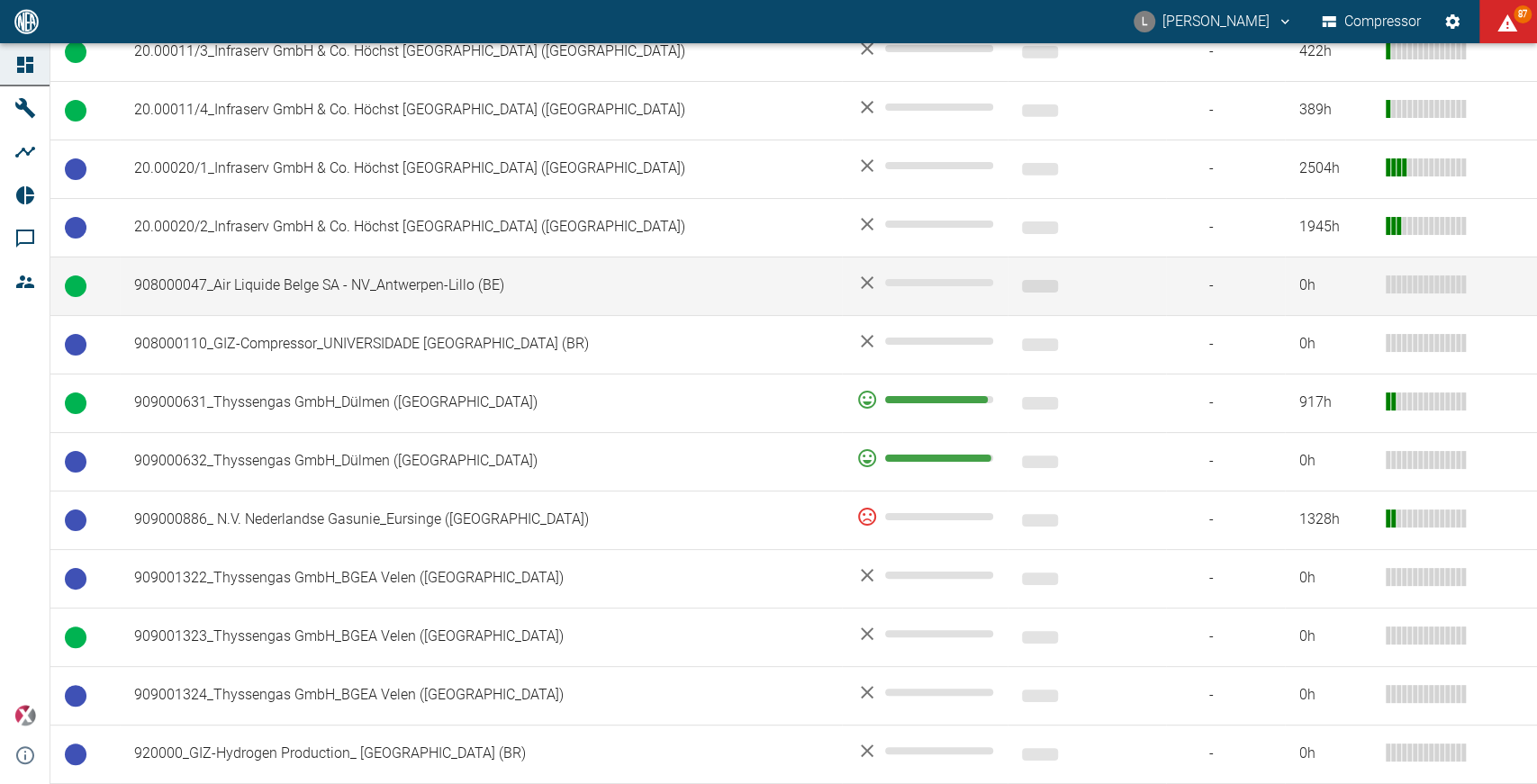
click at [465, 257] on td "908000047_Air Liquide Belge SA - NV_Antwerpen-Lillo (BE)" at bounding box center [481, 286] width 723 height 58
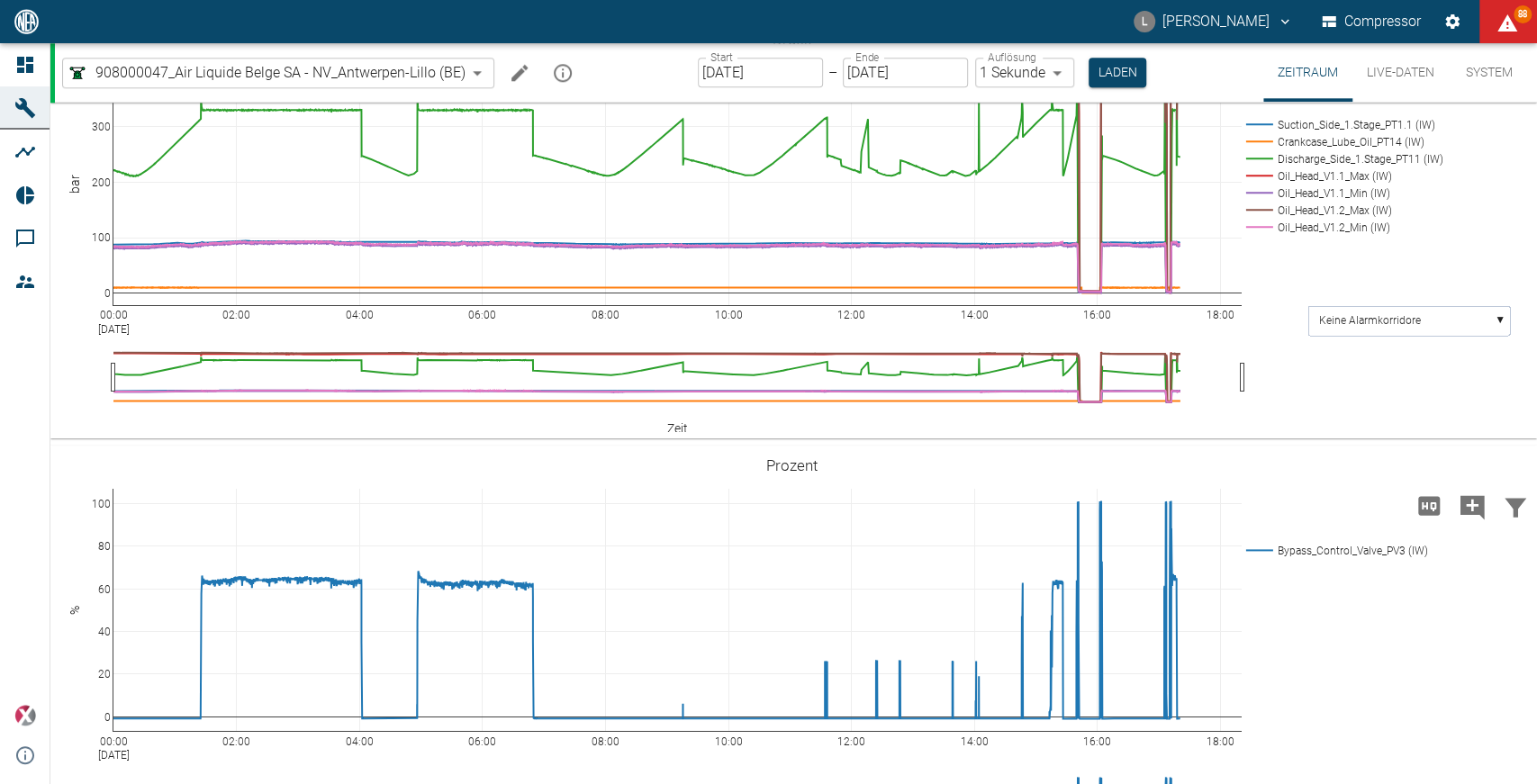
scroll to position [1419, 0]
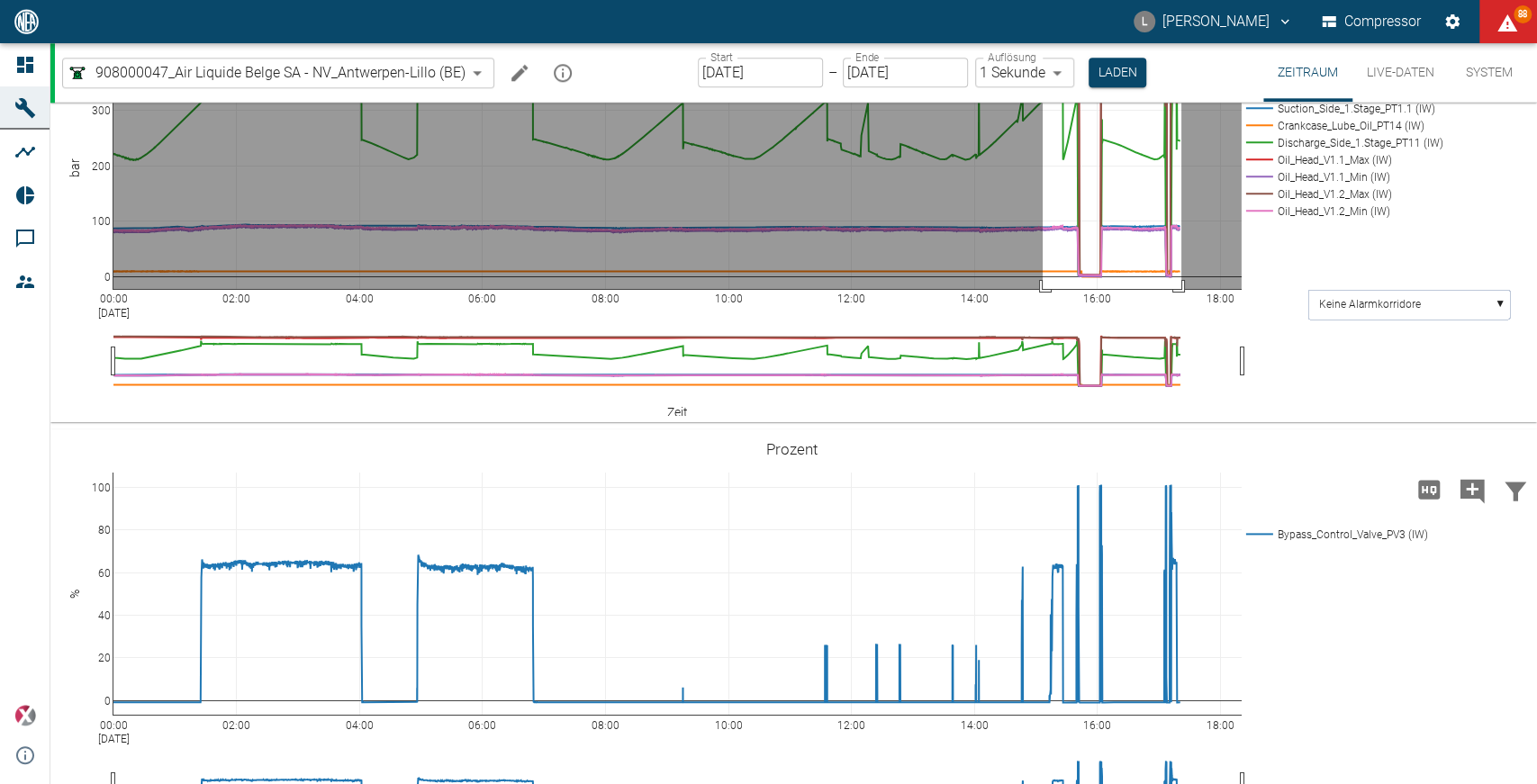
drag, startPoint x: 1042, startPoint y: 441, endPoint x: 1181, endPoint y: 704, distance: 297.5
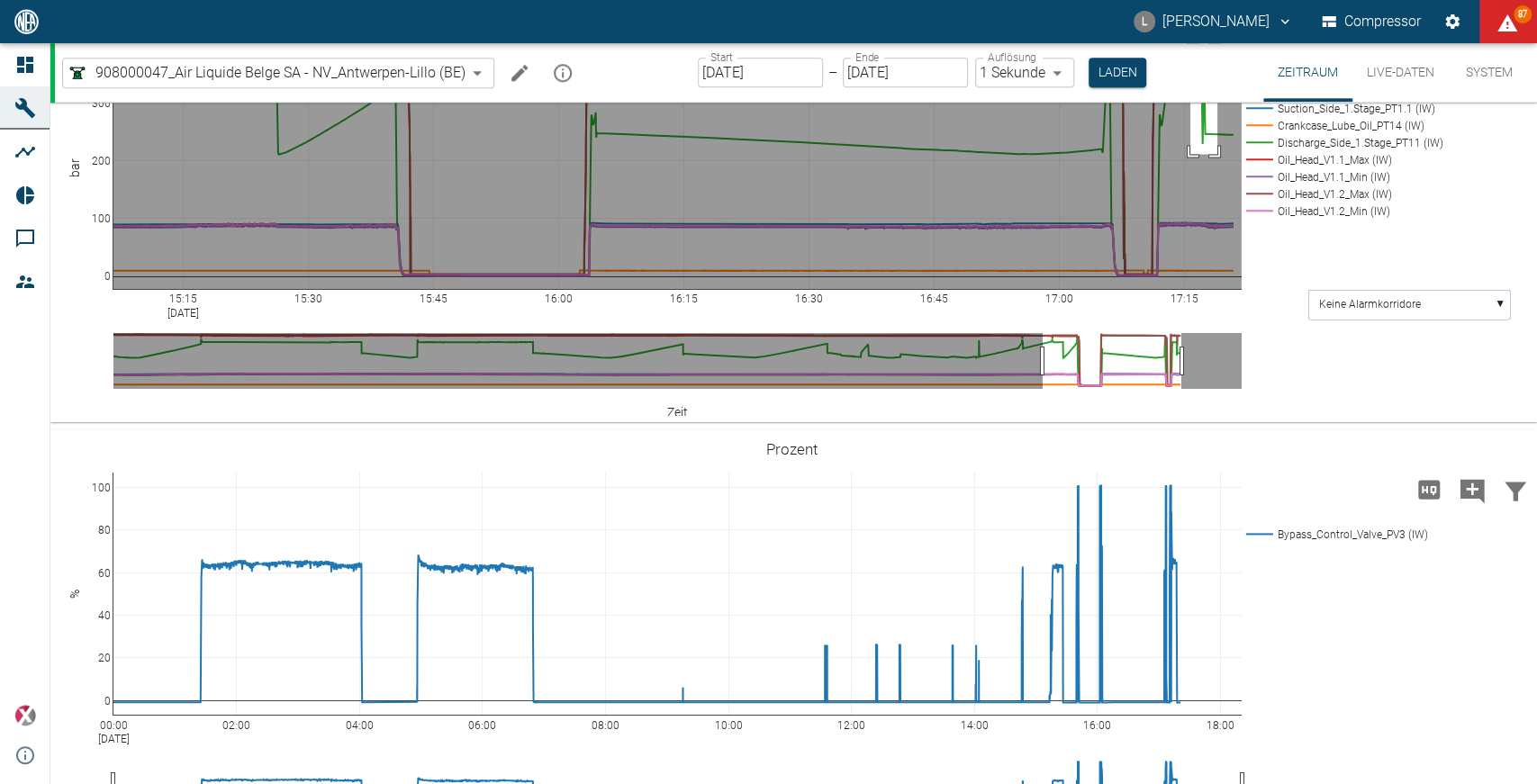
drag, startPoint x: 1191, startPoint y: 431, endPoint x: 1217, endPoint y: 540, distance: 112.1
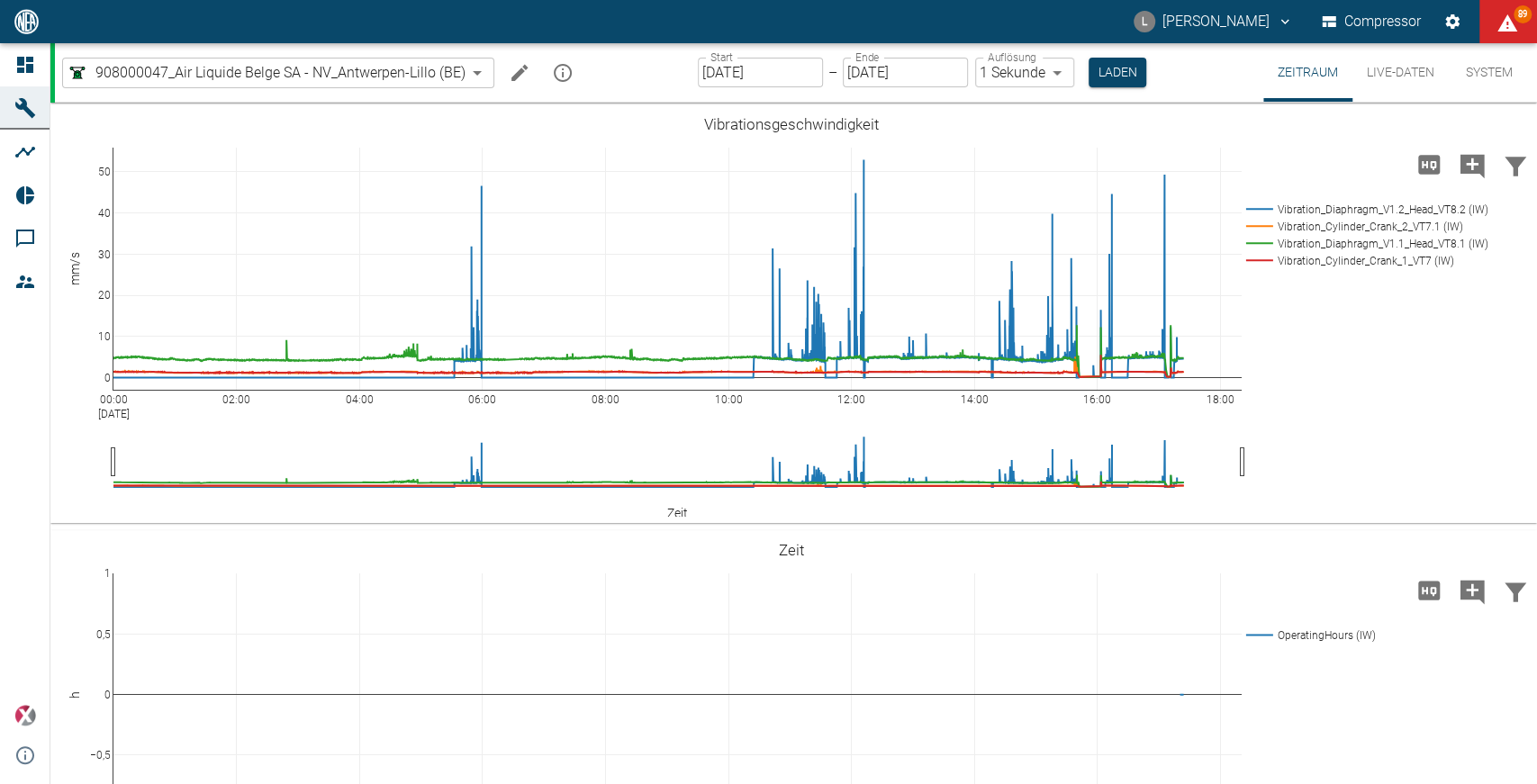
scroll to position [1419, 0]
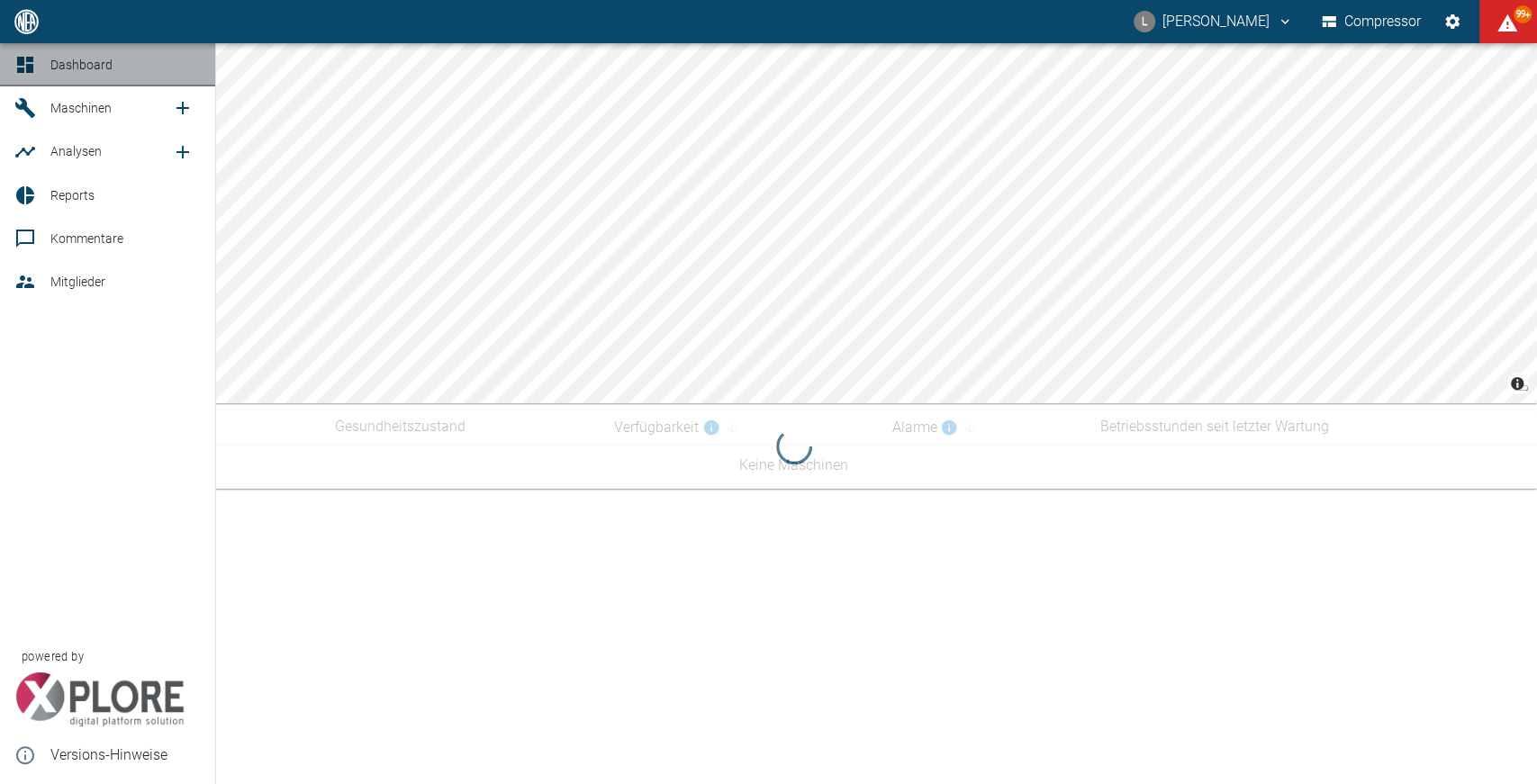
click at [95, 57] on span "Dashboard" at bounding box center [82, 64] width 62 height 14
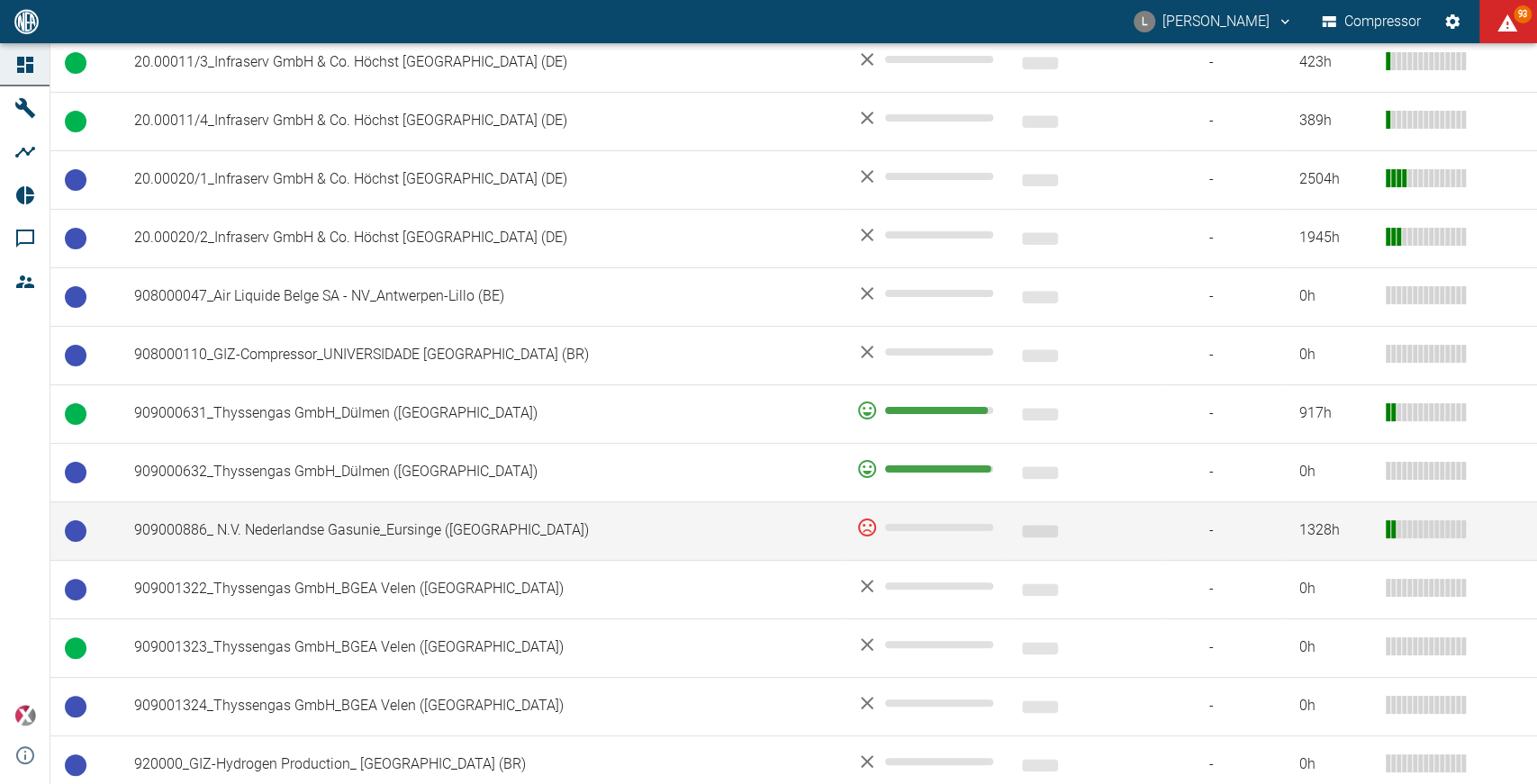
scroll to position [1153, 0]
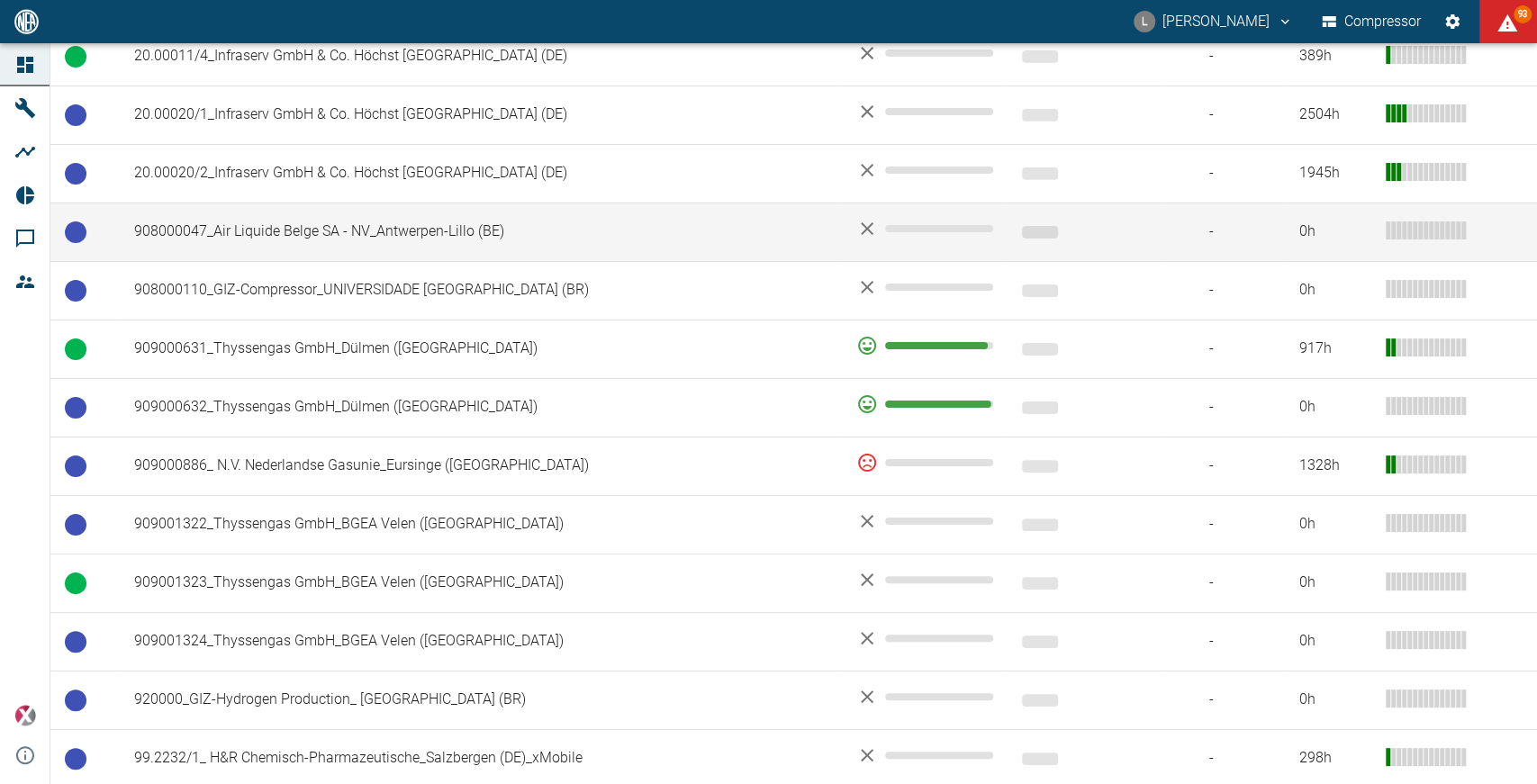
click at [291, 203] on td "908000047_Air Liquide Belge SA - NV_Antwerpen-Lillo (BE)" at bounding box center [481, 232] width 723 height 58
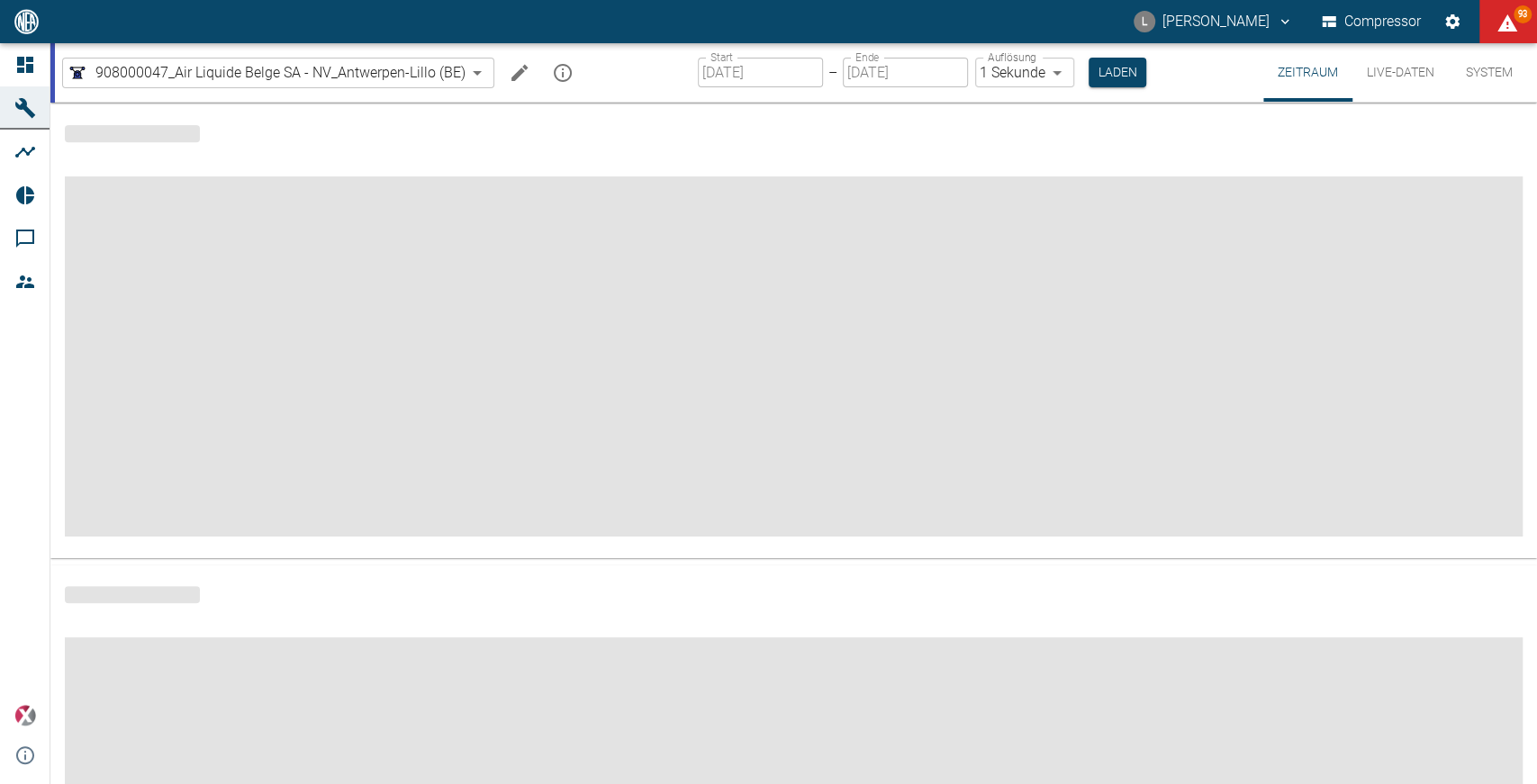
click at [476, 202] on span at bounding box center [794, 356] width 1458 height 360
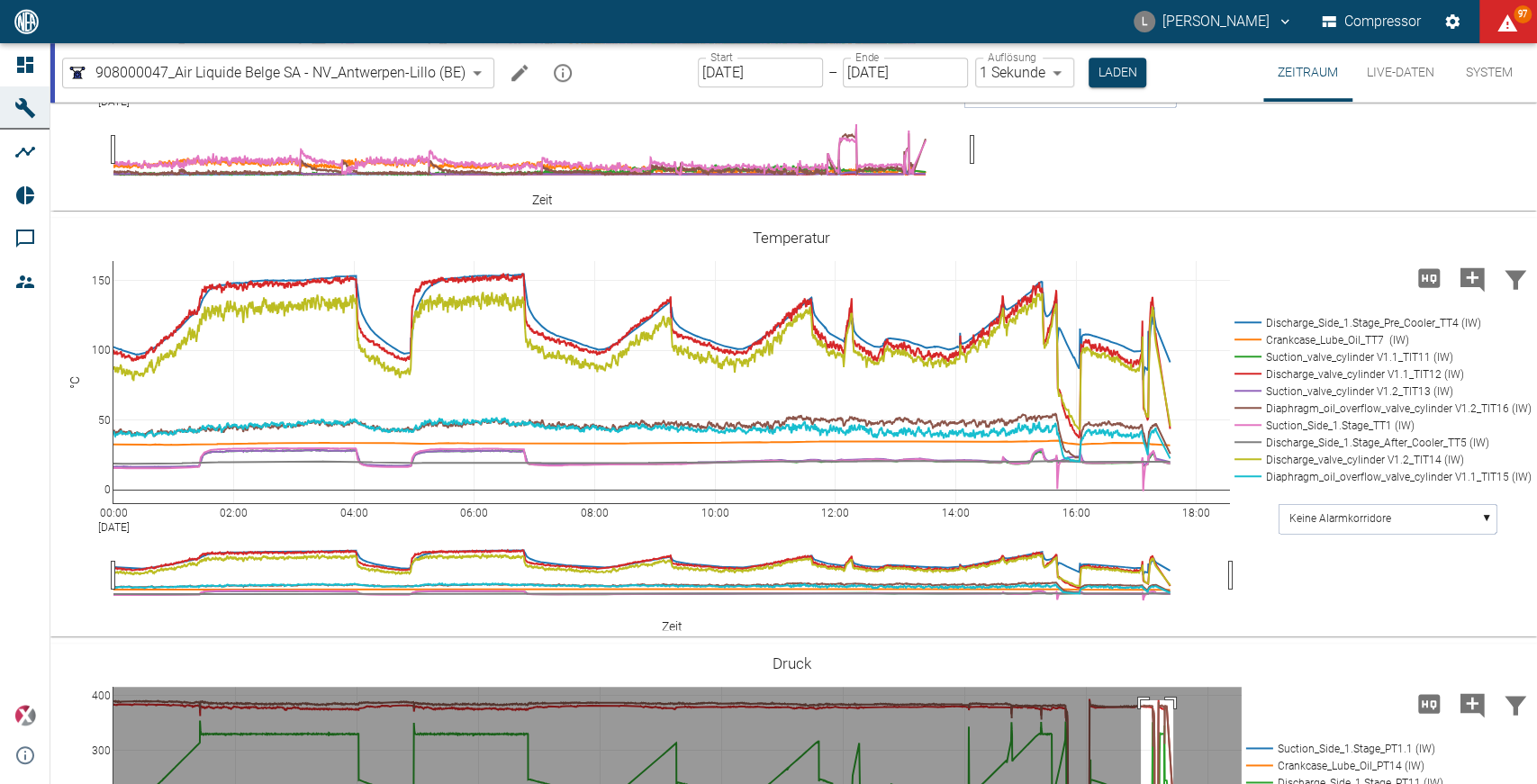
scroll to position [1397, 0]
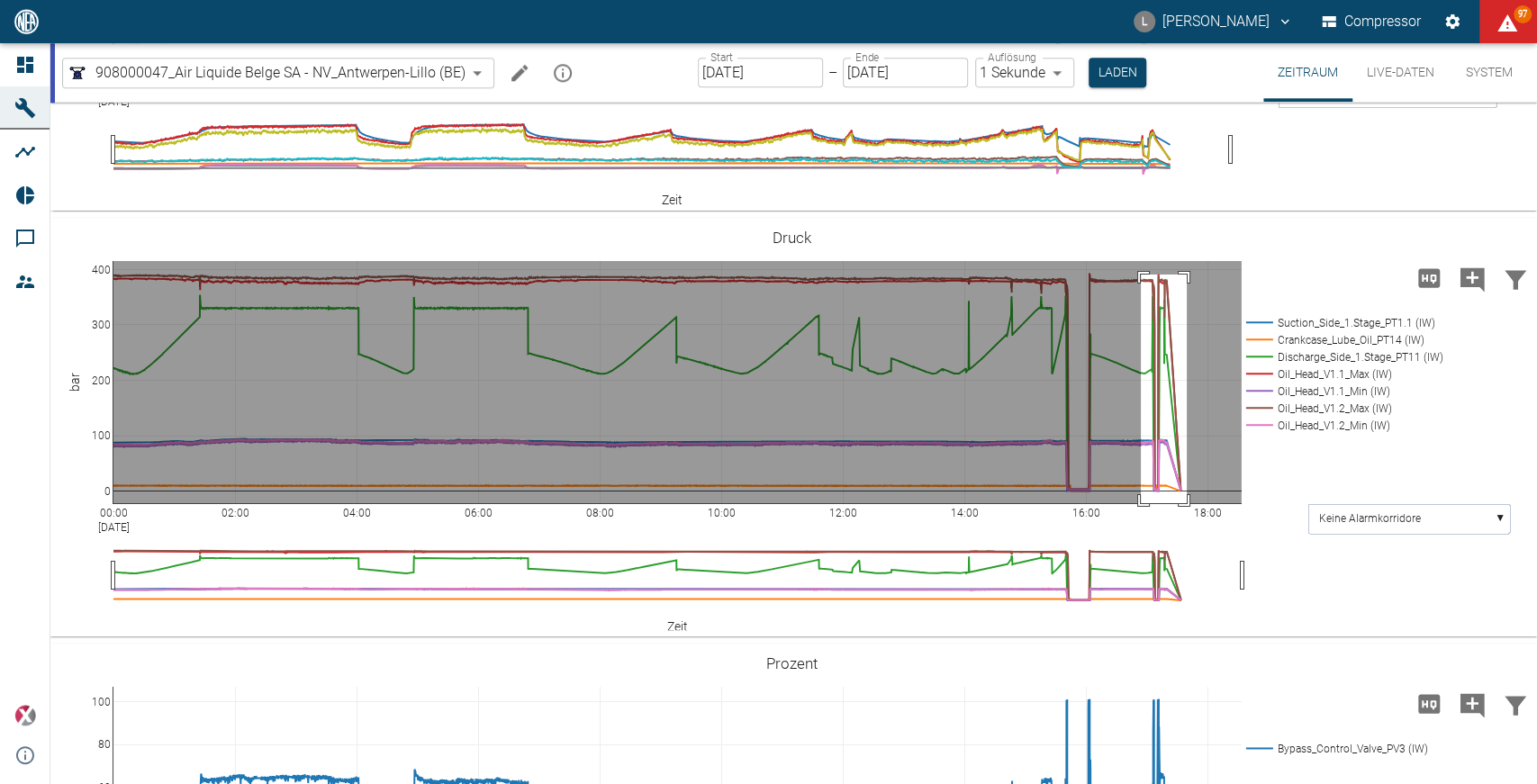
drag, startPoint x: 1141, startPoint y: 467, endPoint x: 1186, endPoint y: 706, distance: 243.2
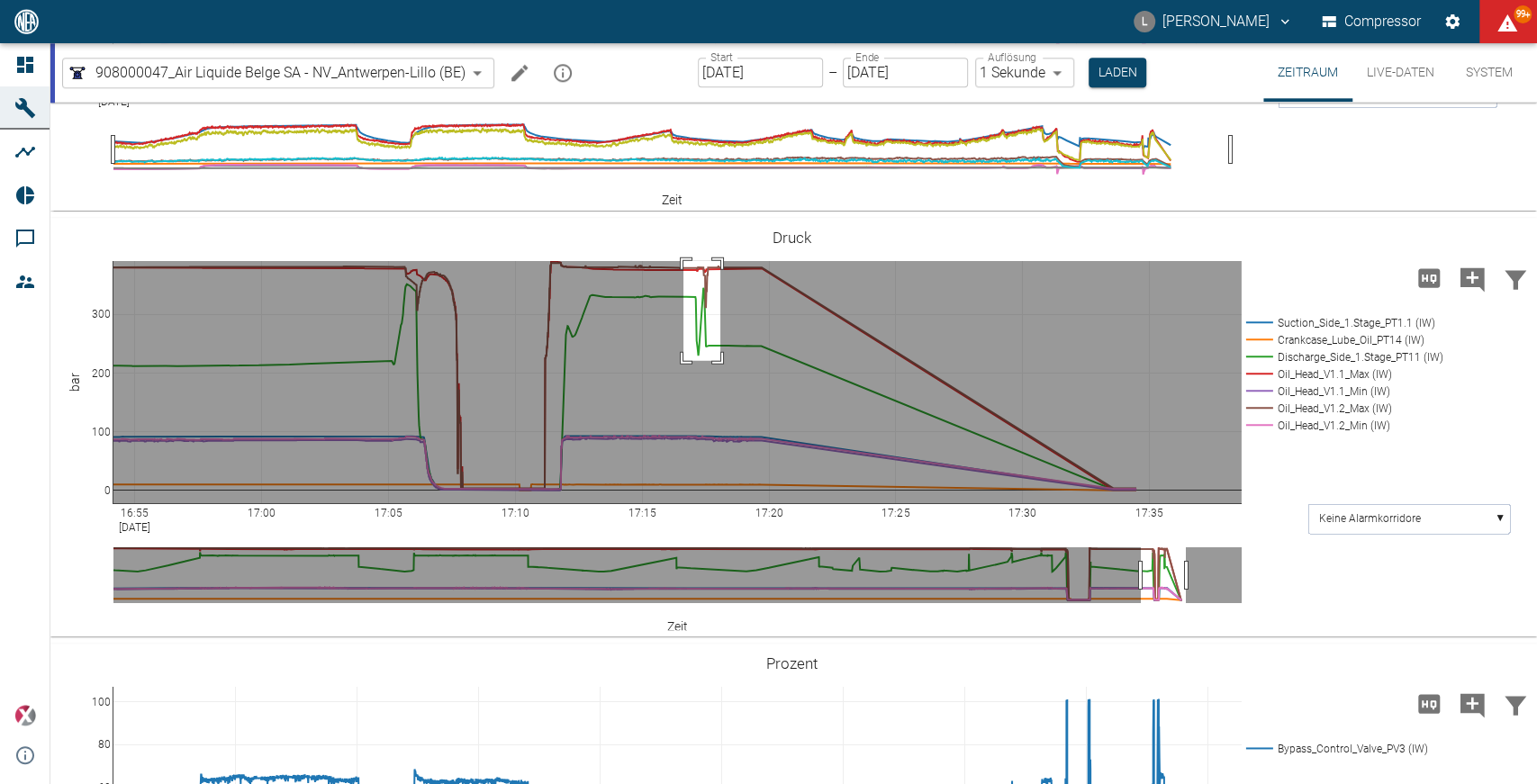
drag, startPoint x: 684, startPoint y: 454, endPoint x: 722, endPoint y: 554, distance: 107.0
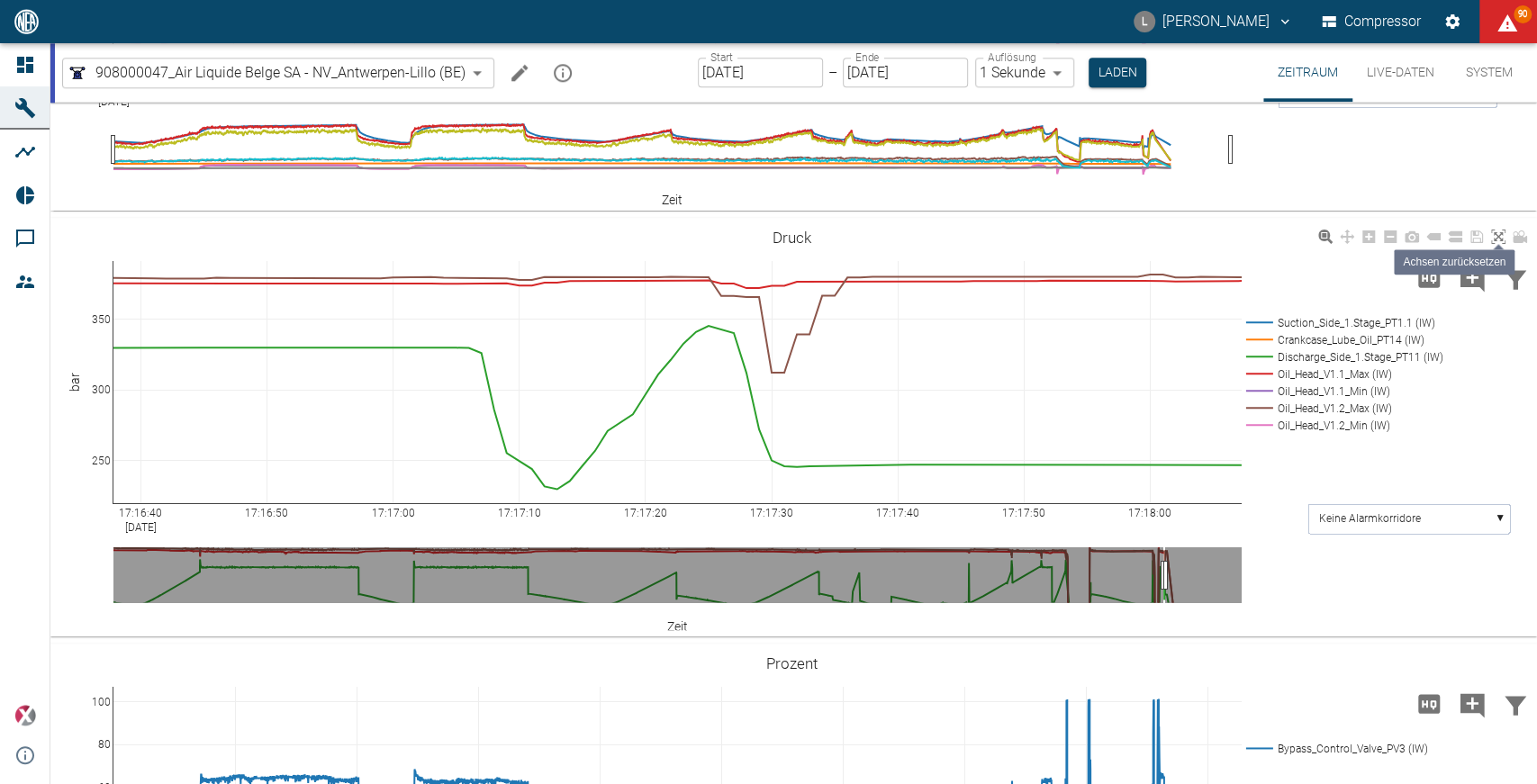
click at [1497, 244] on icon at bounding box center [1498, 236] width 14 height 14
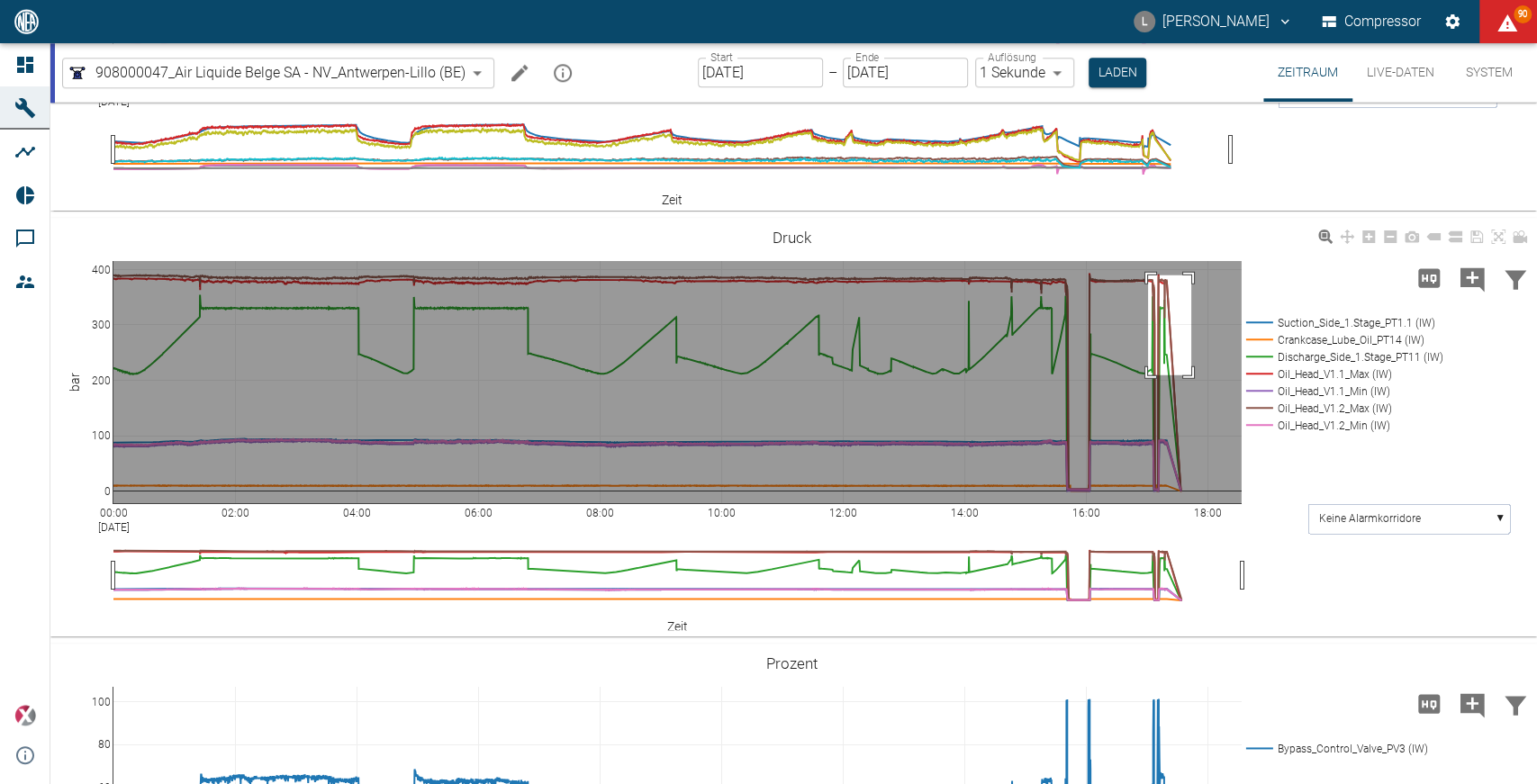
drag, startPoint x: 1149, startPoint y: 468, endPoint x: 1175, endPoint y: 580, distance: 115.0
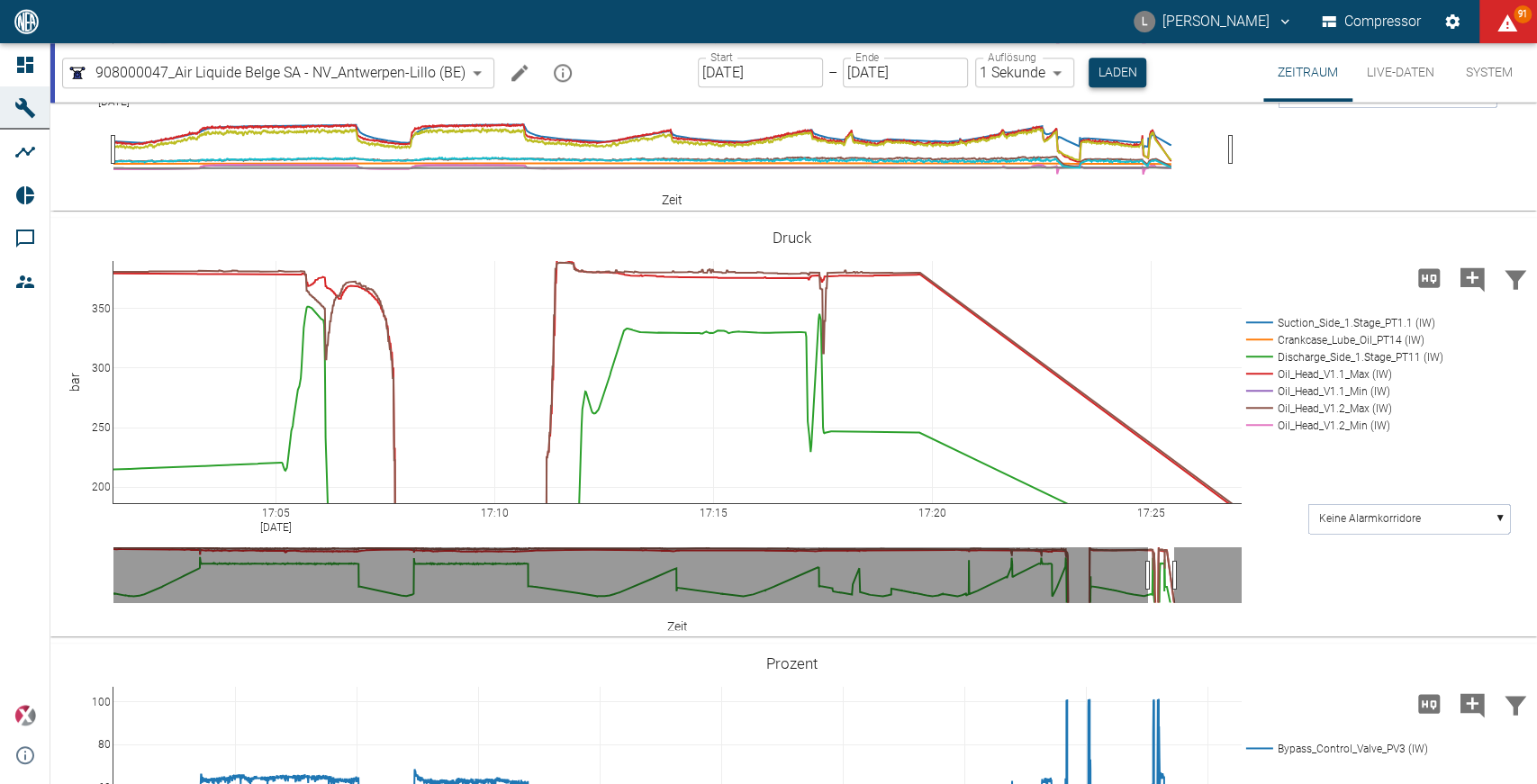
click at [1107, 66] on button "Laden" at bounding box center [1117, 72] width 57 height 30
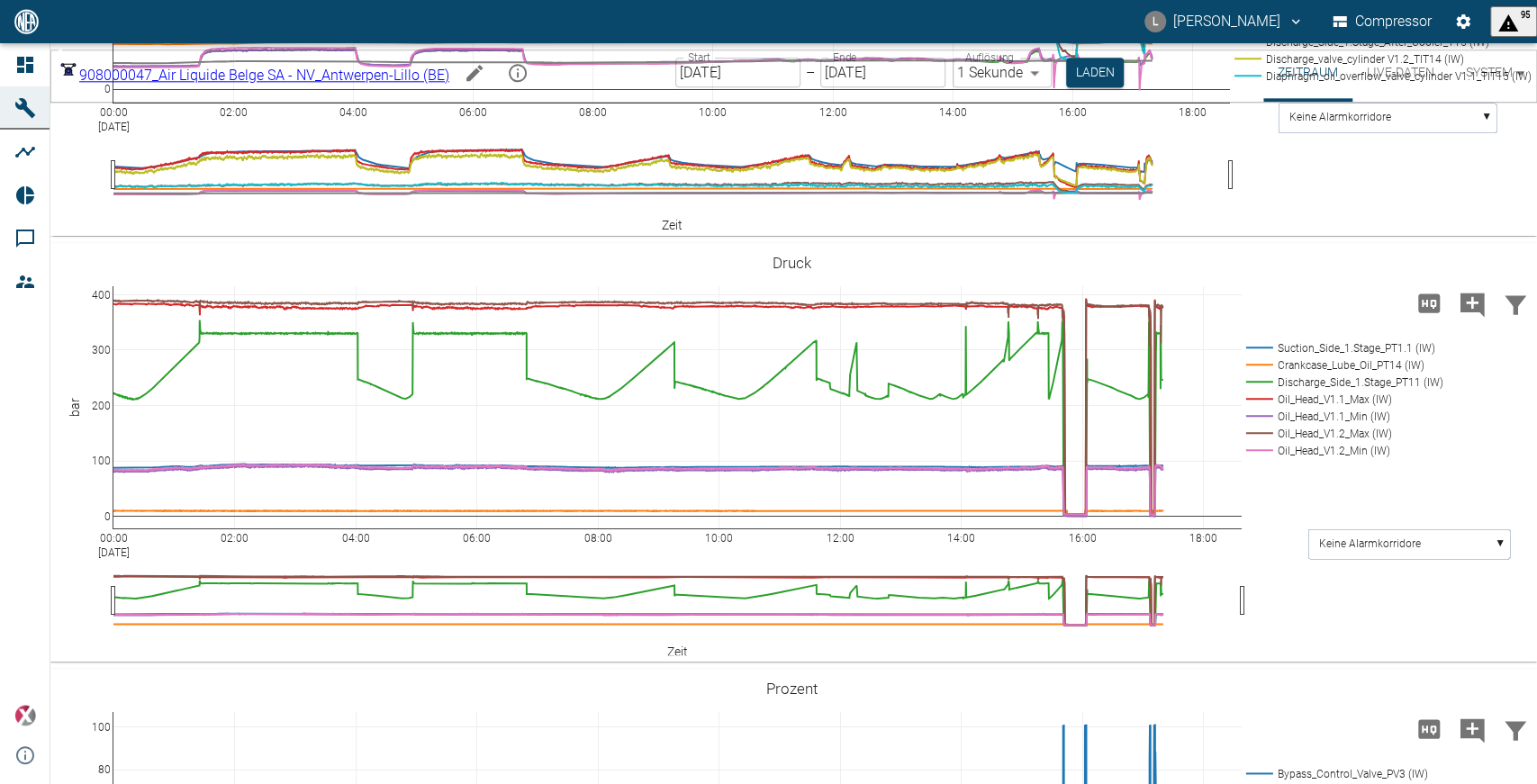
scroll to position [1471, 0]
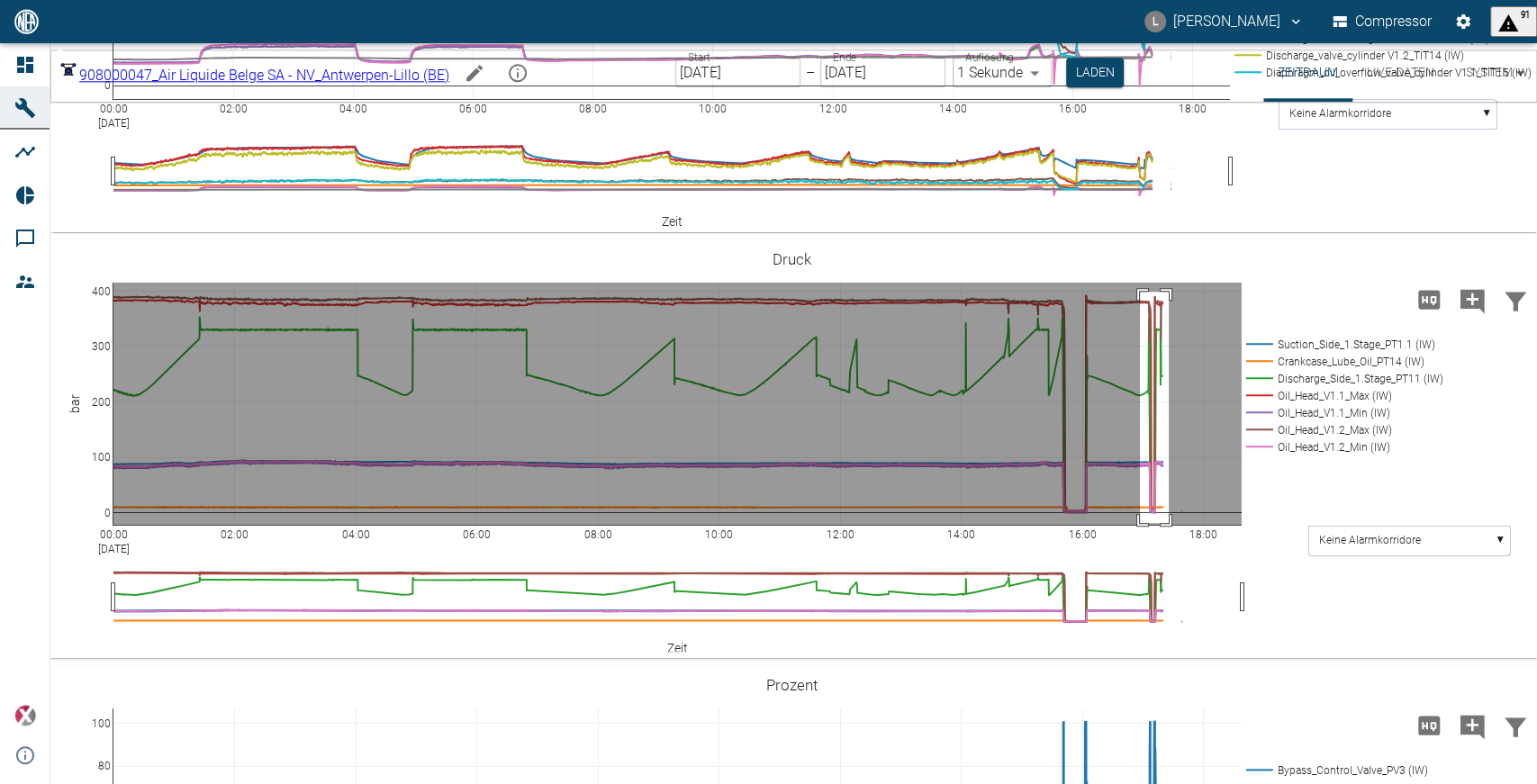
drag, startPoint x: 1141, startPoint y: 389, endPoint x: 1169, endPoint y: 619, distance: 231.7
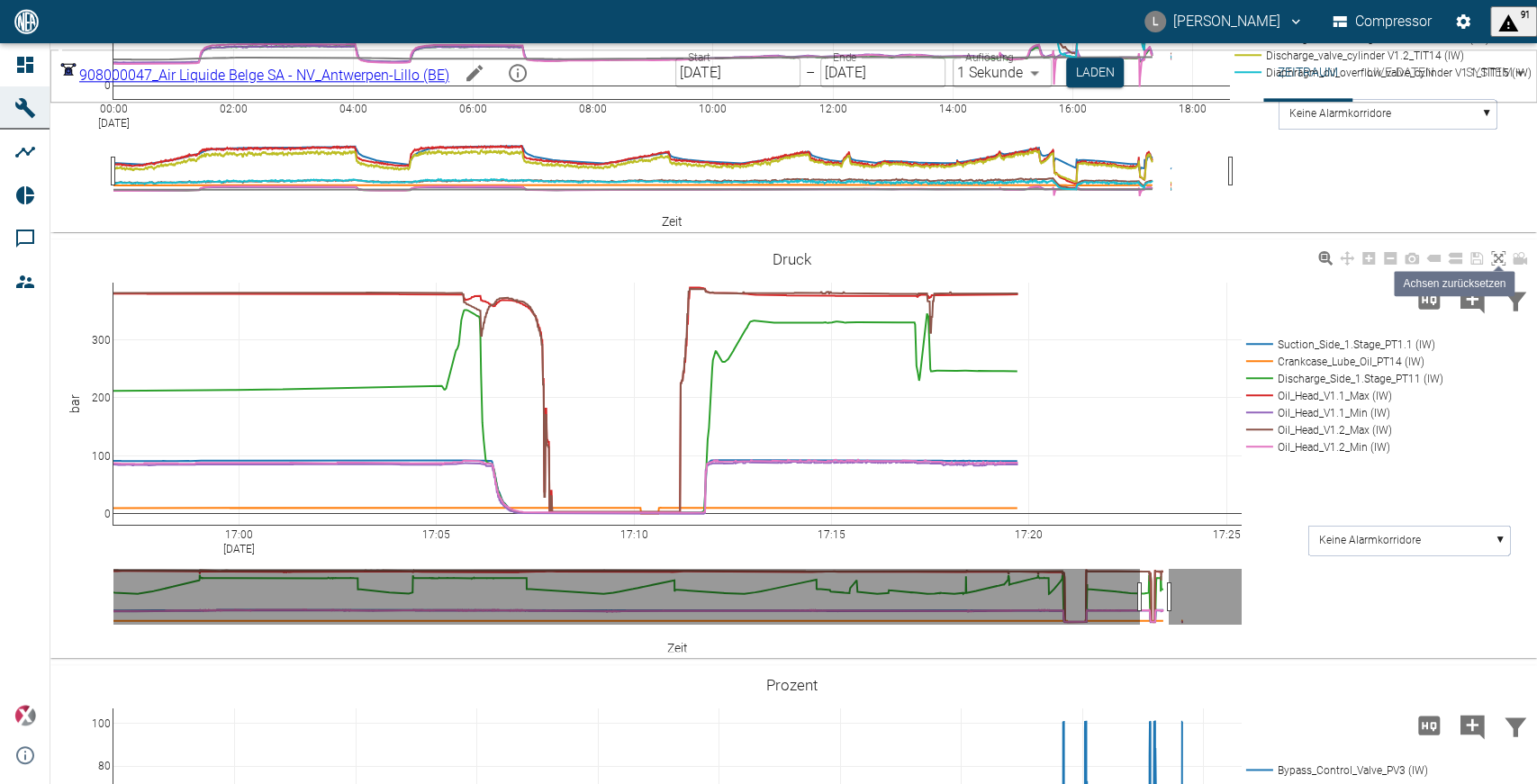
click at [1496, 265] on icon at bounding box center [1498, 258] width 14 height 14
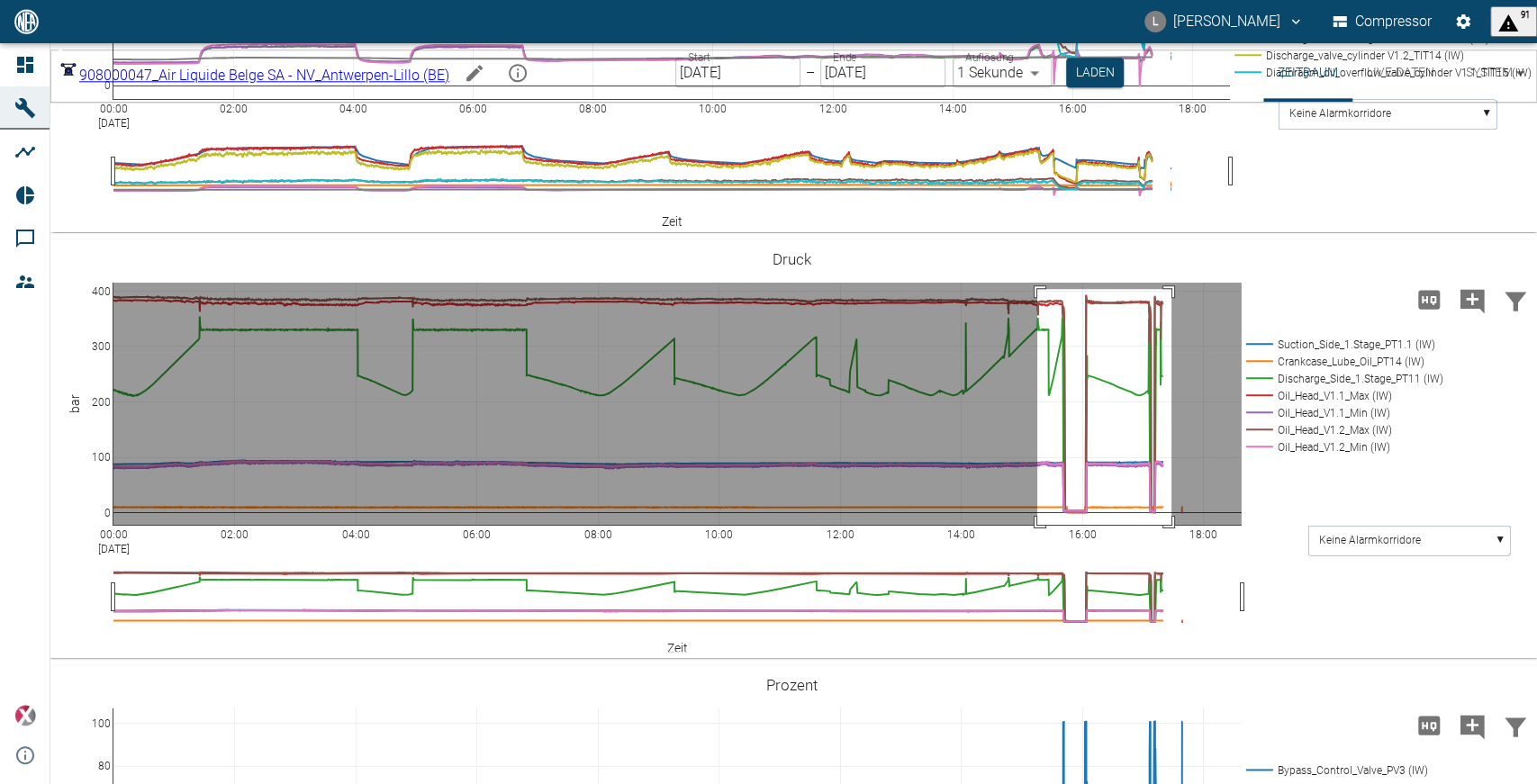
drag, startPoint x: 1038, startPoint y: 385, endPoint x: 1172, endPoint y: 628, distance: 277.5
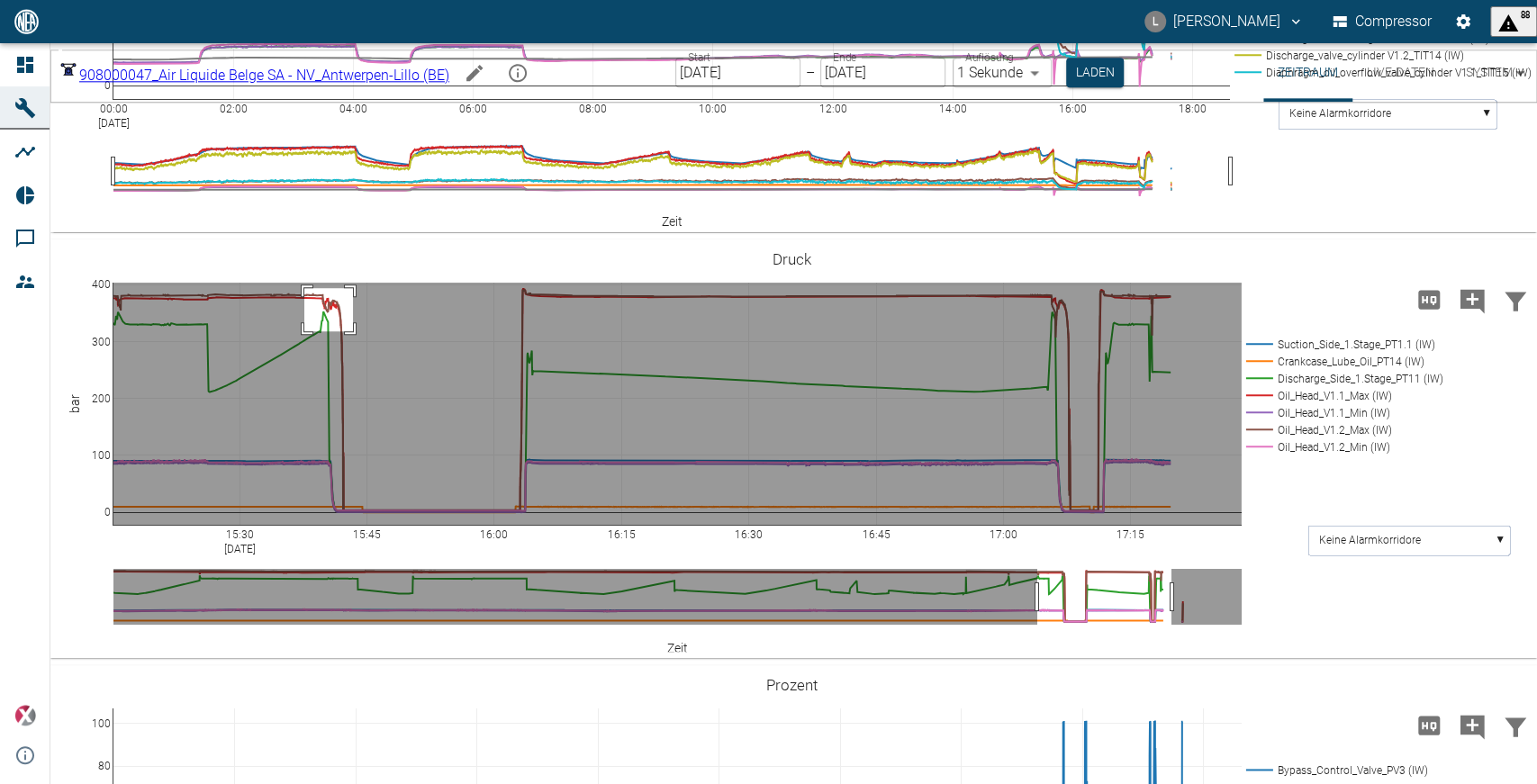
drag, startPoint x: 304, startPoint y: 384, endPoint x: 353, endPoint y: 428, distance: 65.9
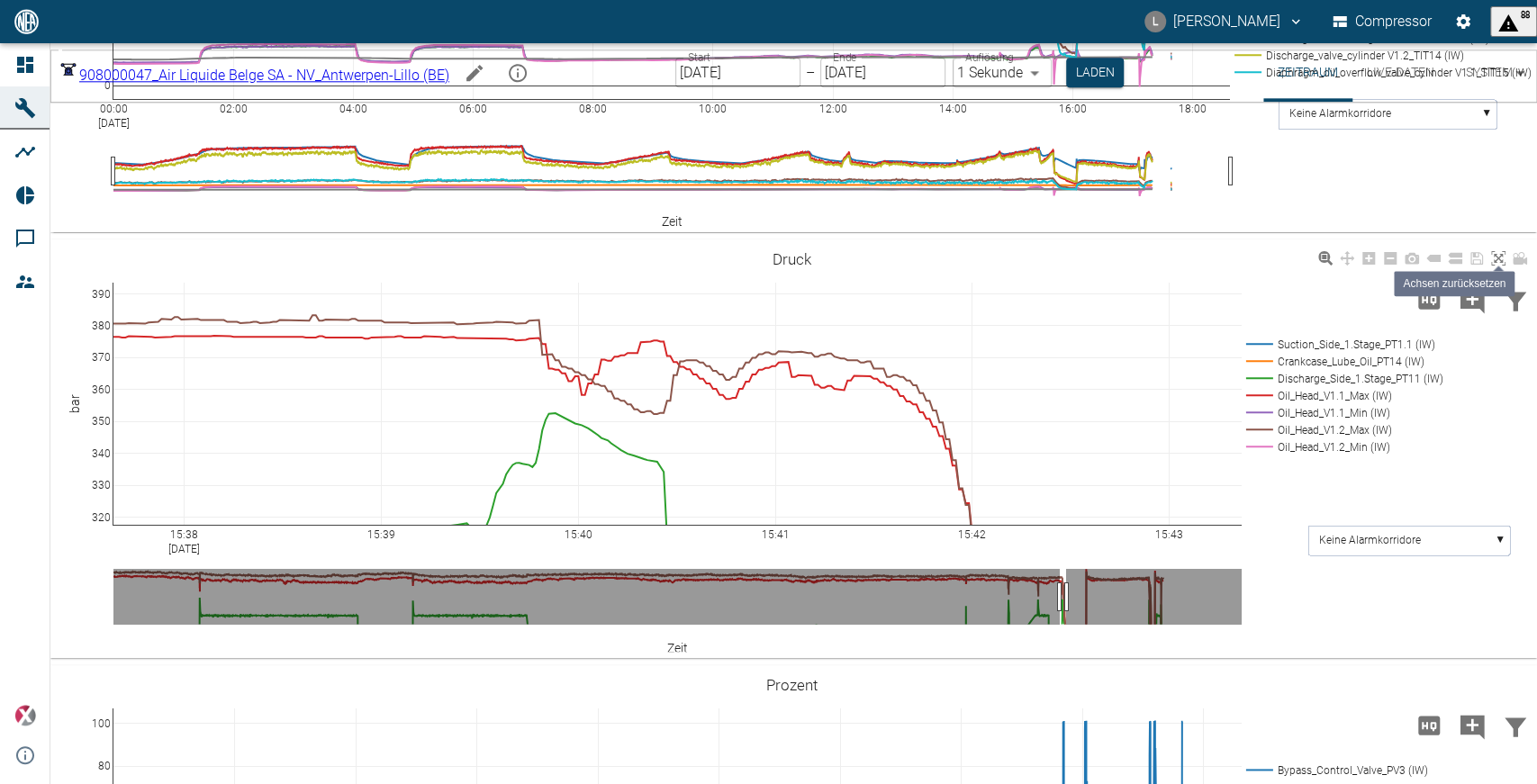
click at [1491, 265] on icon at bounding box center [1498, 258] width 14 height 14
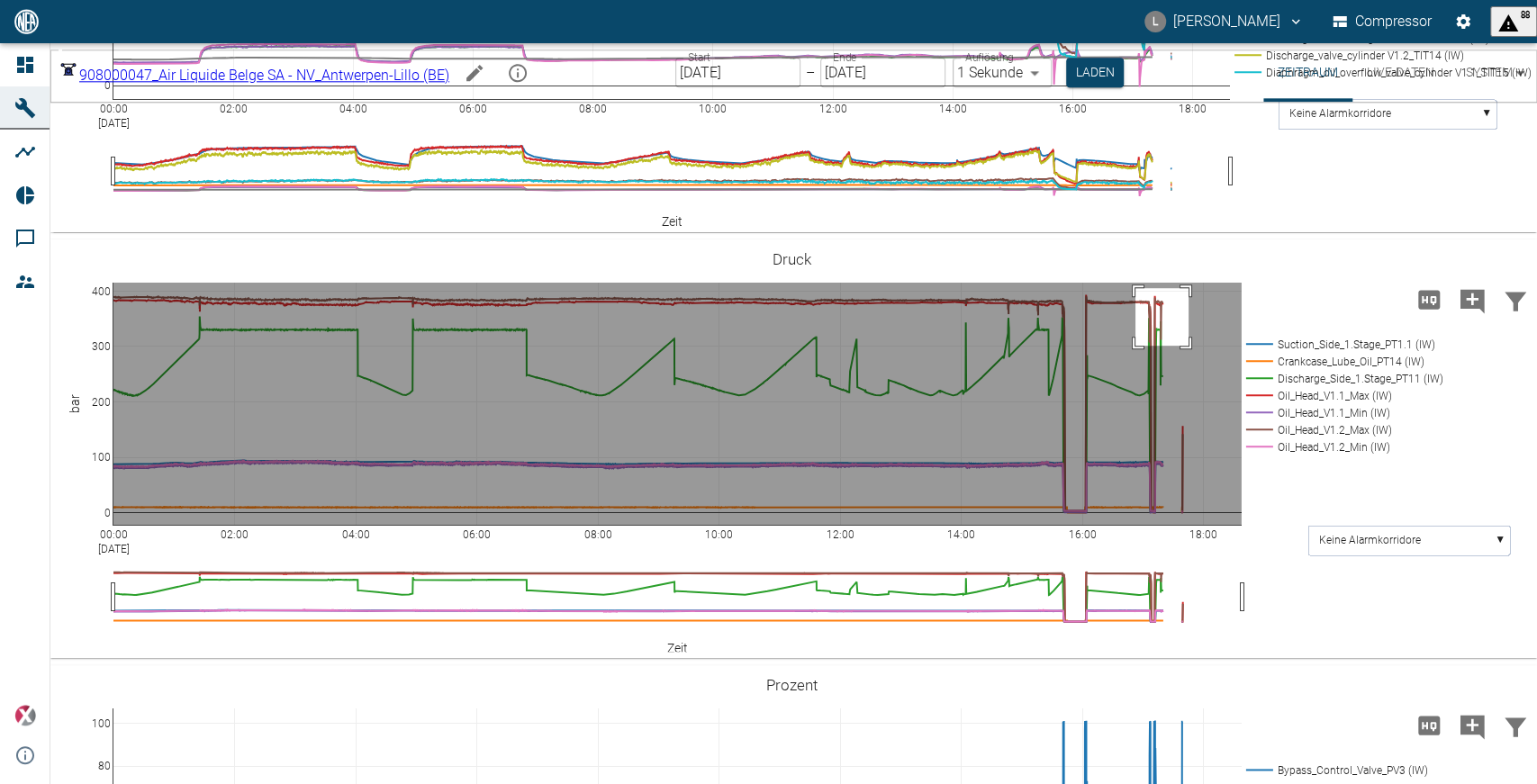
drag, startPoint x: 1135, startPoint y: 384, endPoint x: 1189, endPoint y: 442, distance: 79.2
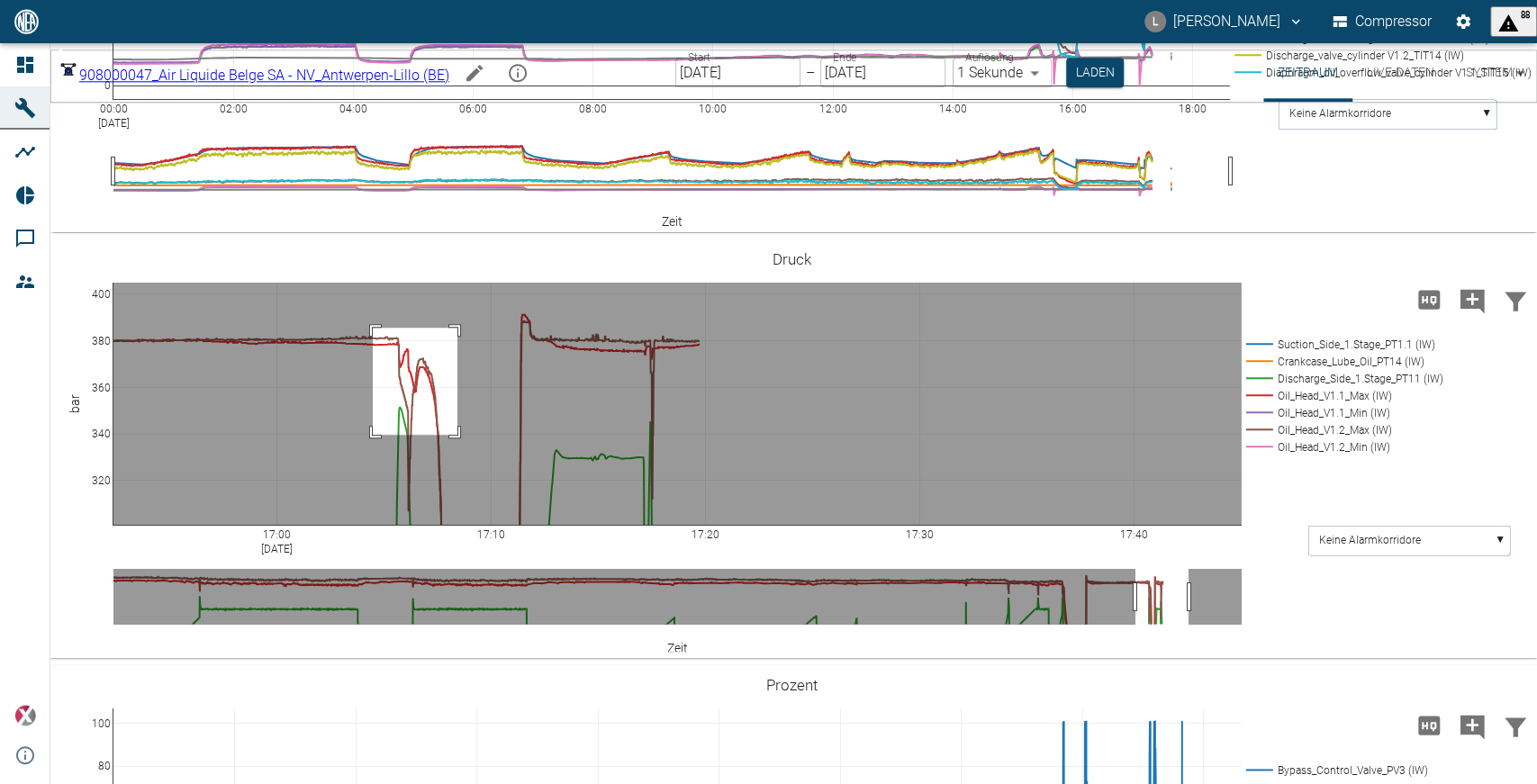
drag, startPoint x: 372, startPoint y: 424, endPoint x: 458, endPoint y: 531, distance: 137.3
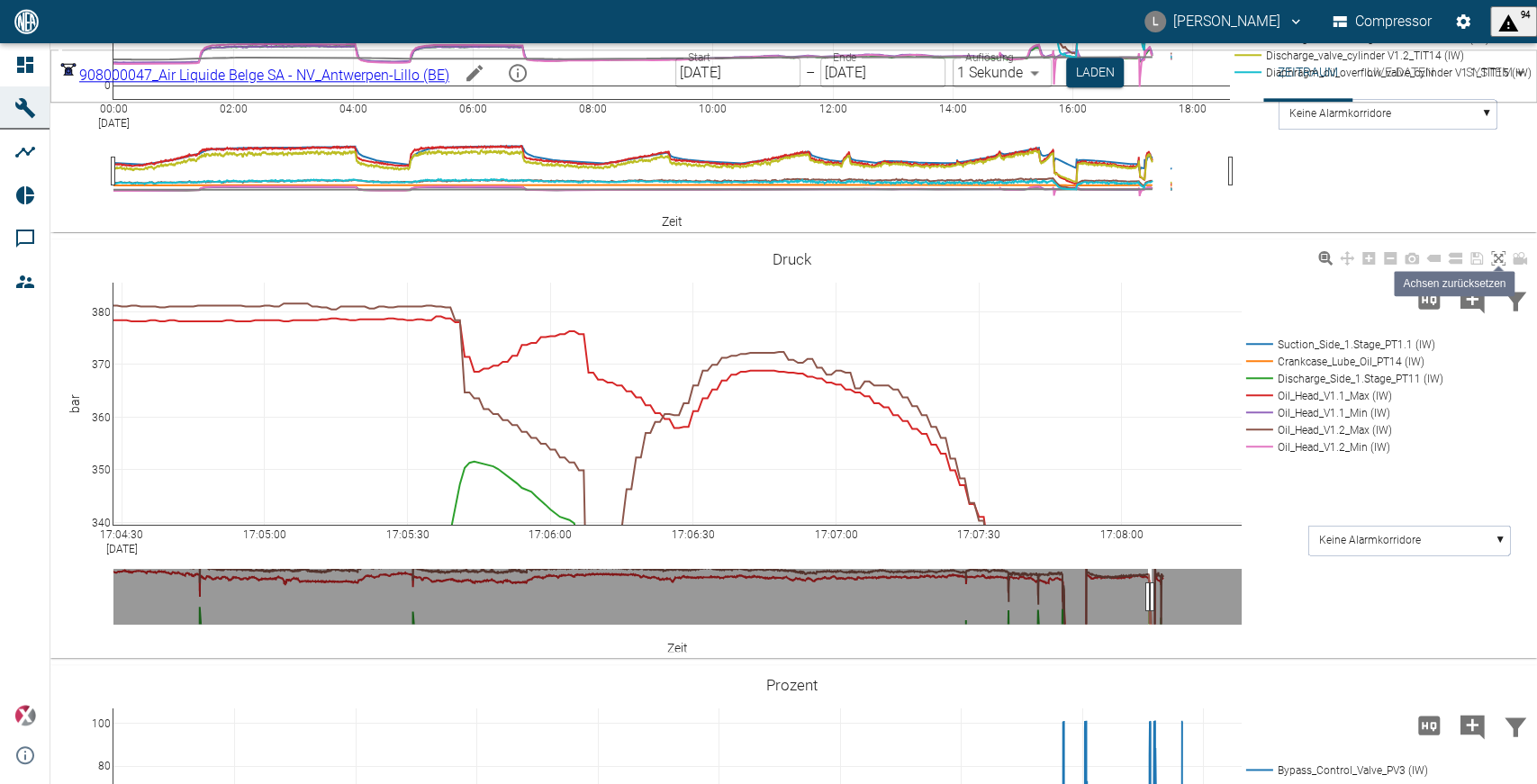
click at [1499, 265] on icon at bounding box center [1498, 258] width 14 height 14
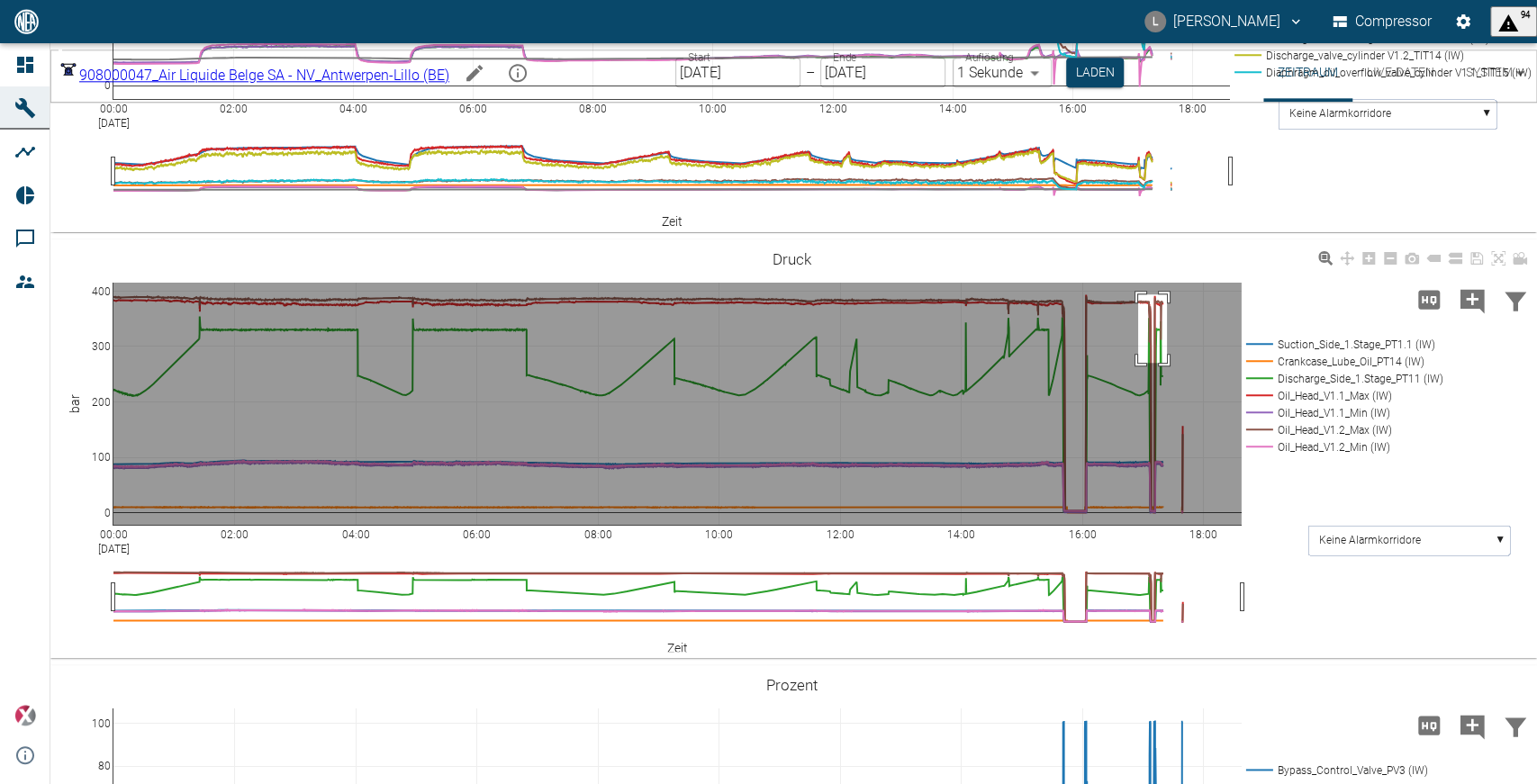
drag, startPoint x: 1138, startPoint y: 391, endPoint x: 1163, endPoint y: 460, distance: 73.4
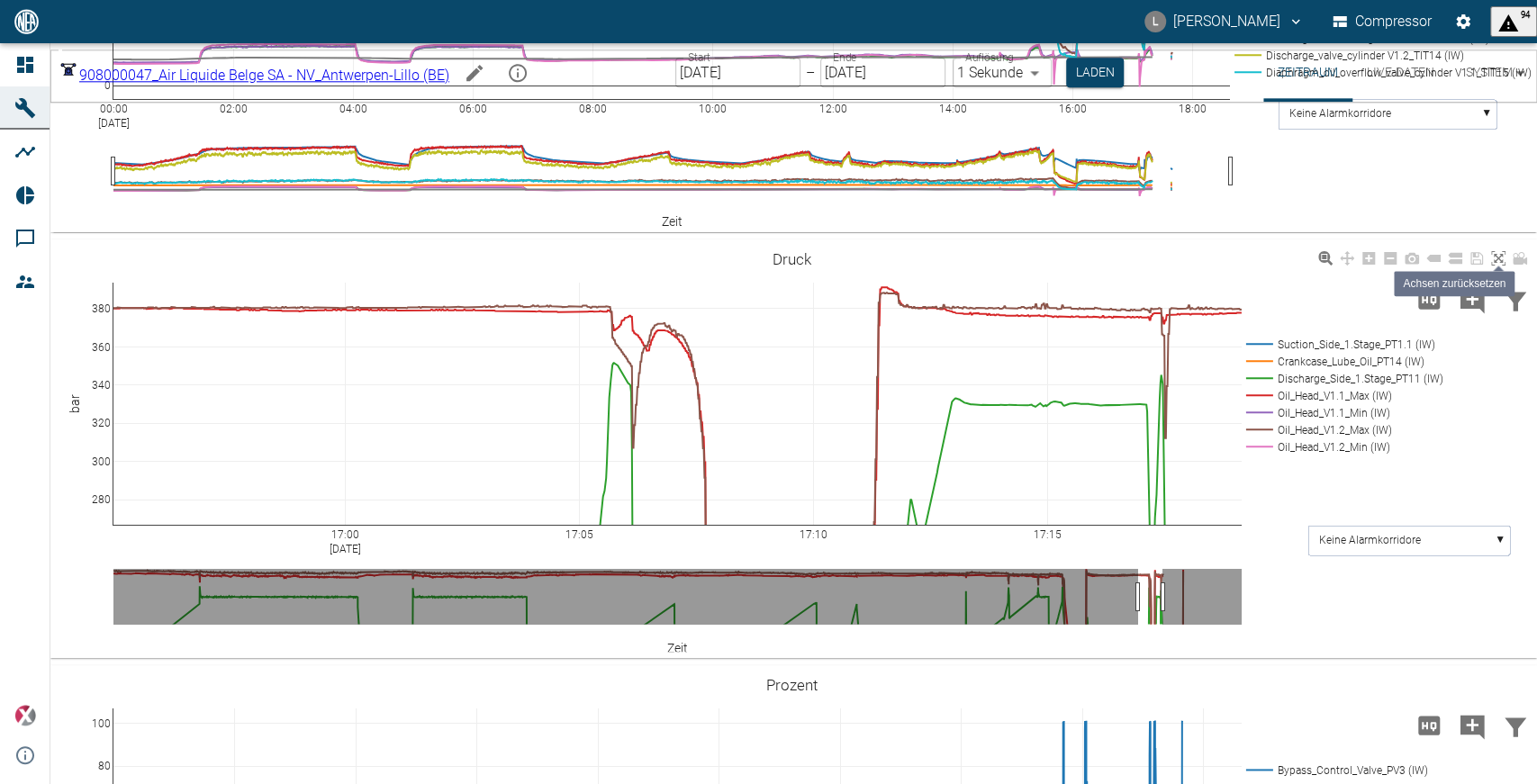
click at [1495, 265] on icon at bounding box center [1498, 258] width 14 height 14
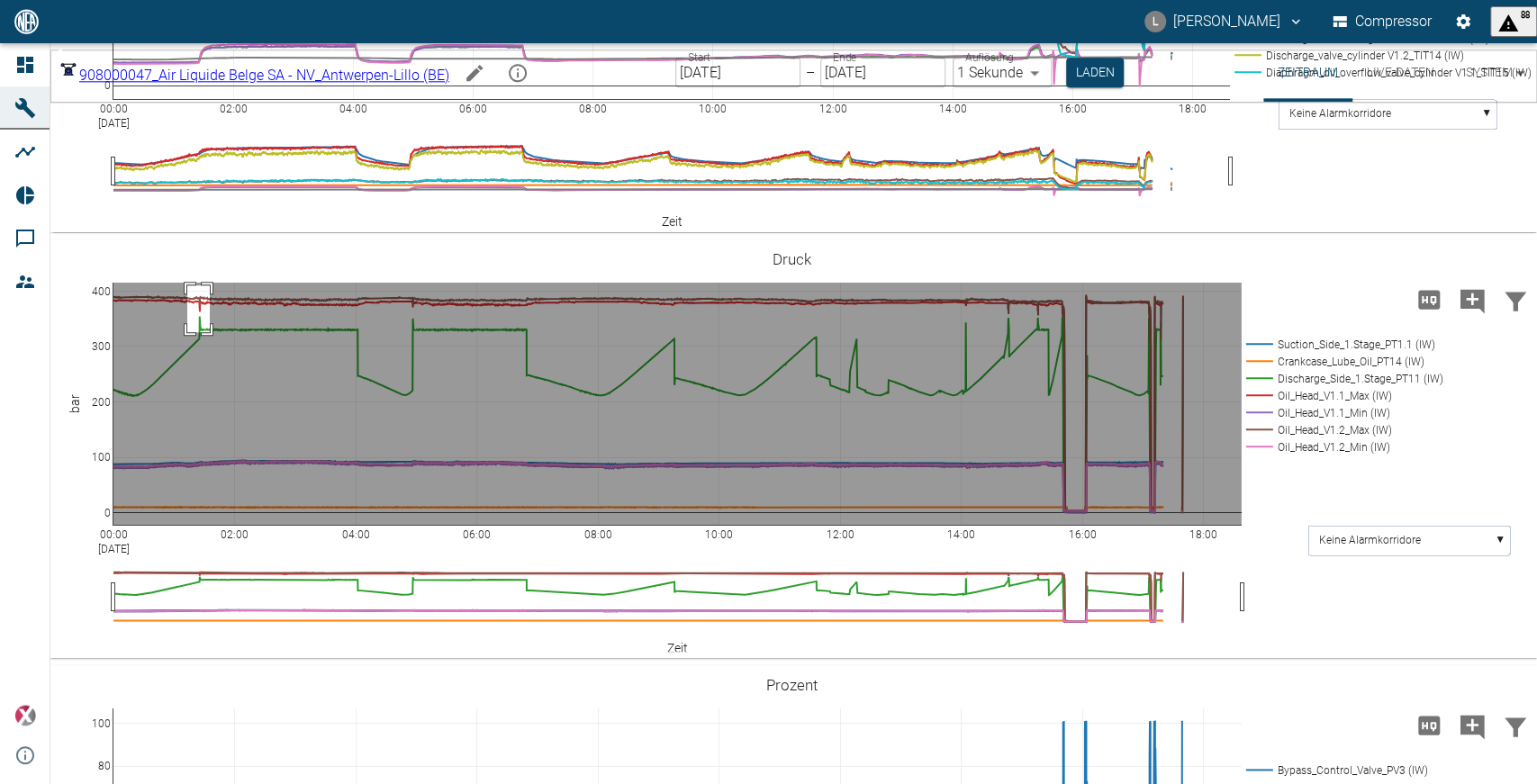
drag, startPoint x: 188, startPoint y: 382, endPoint x: 210, endPoint y: 429, distance: 51.9
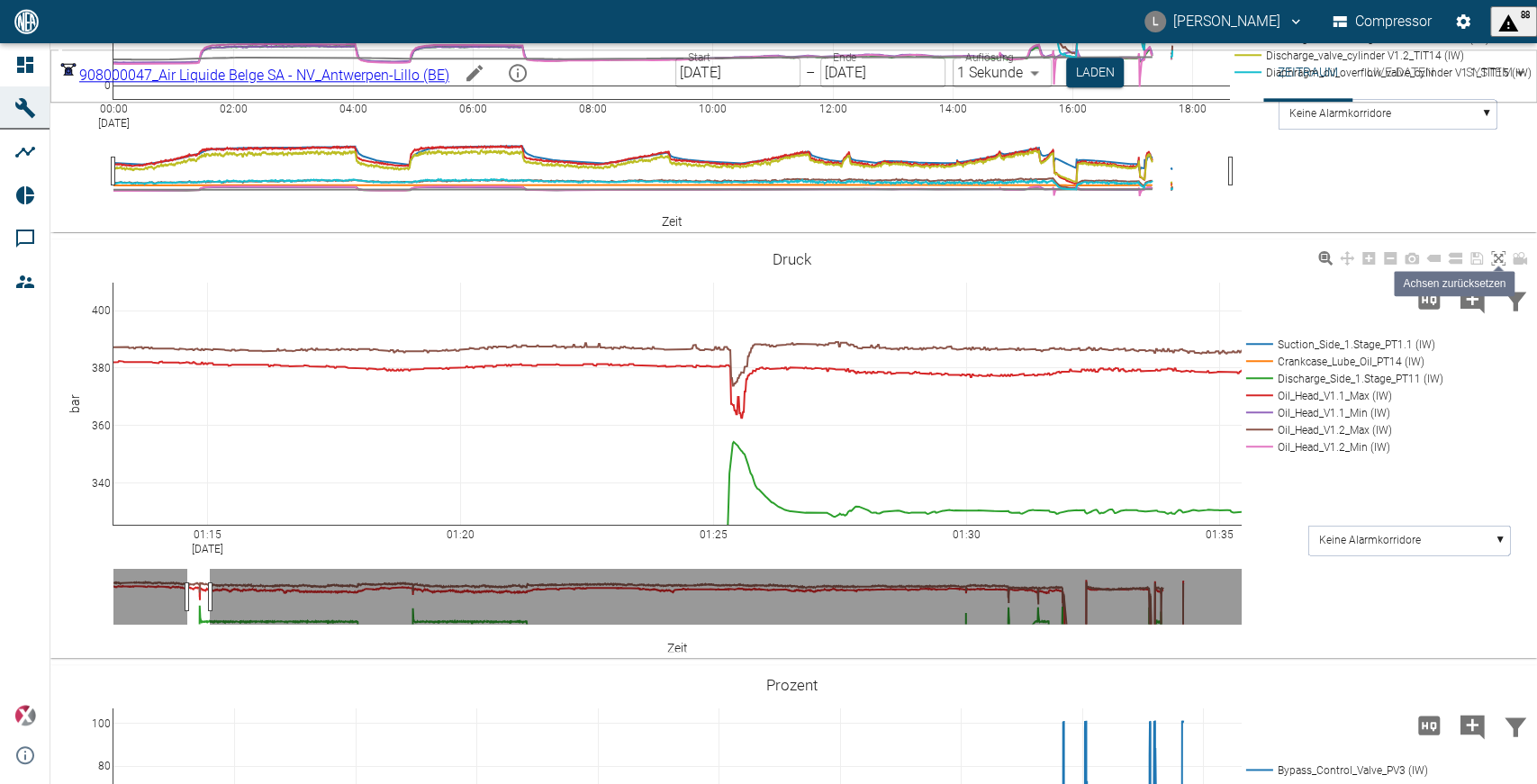
click at [1501, 265] on icon at bounding box center [1498, 258] width 14 height 14
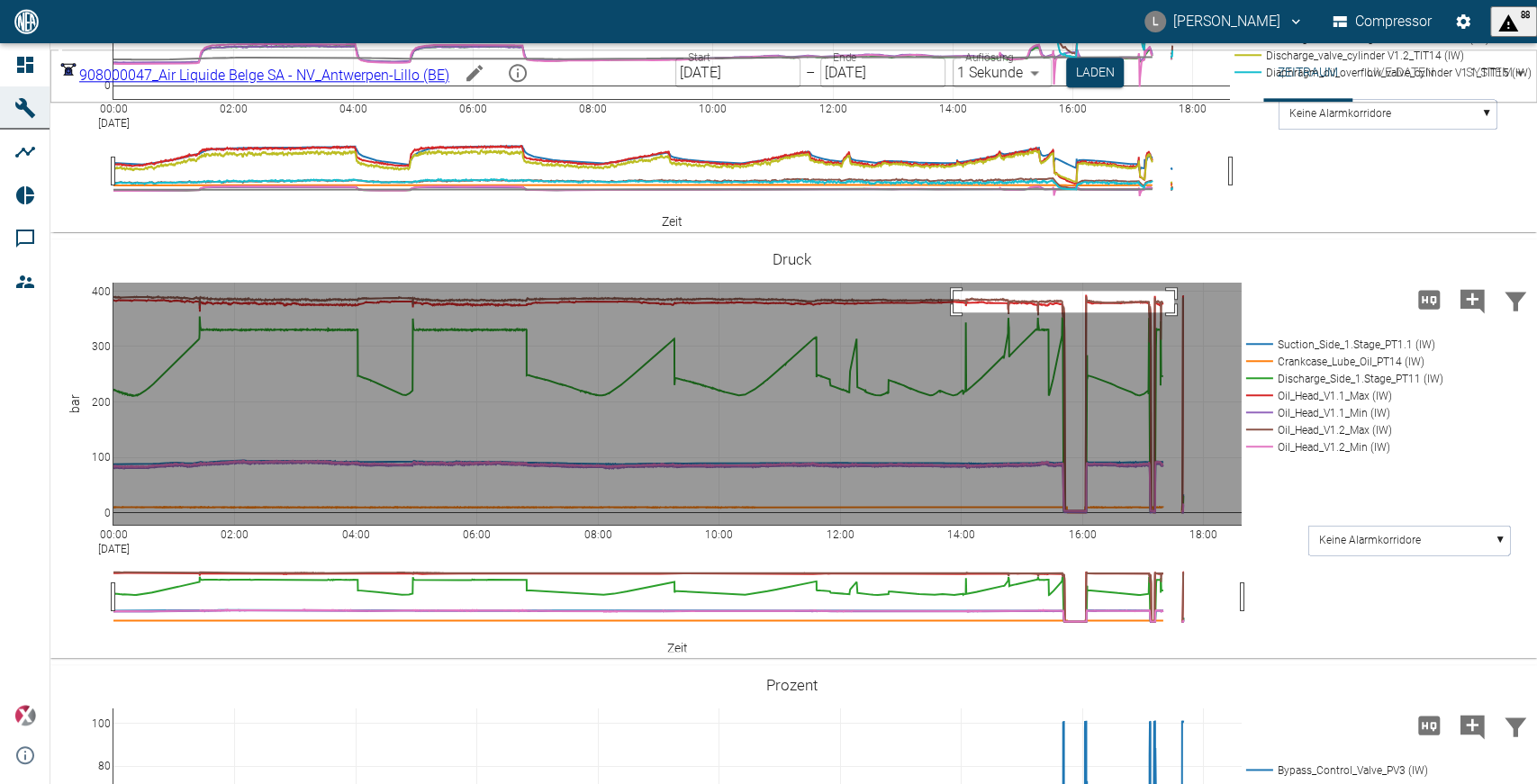
drag, startPoint x: 953, startPoint y: 387, endPoint x: 1175, endPoint y: 409, distance: 223.1
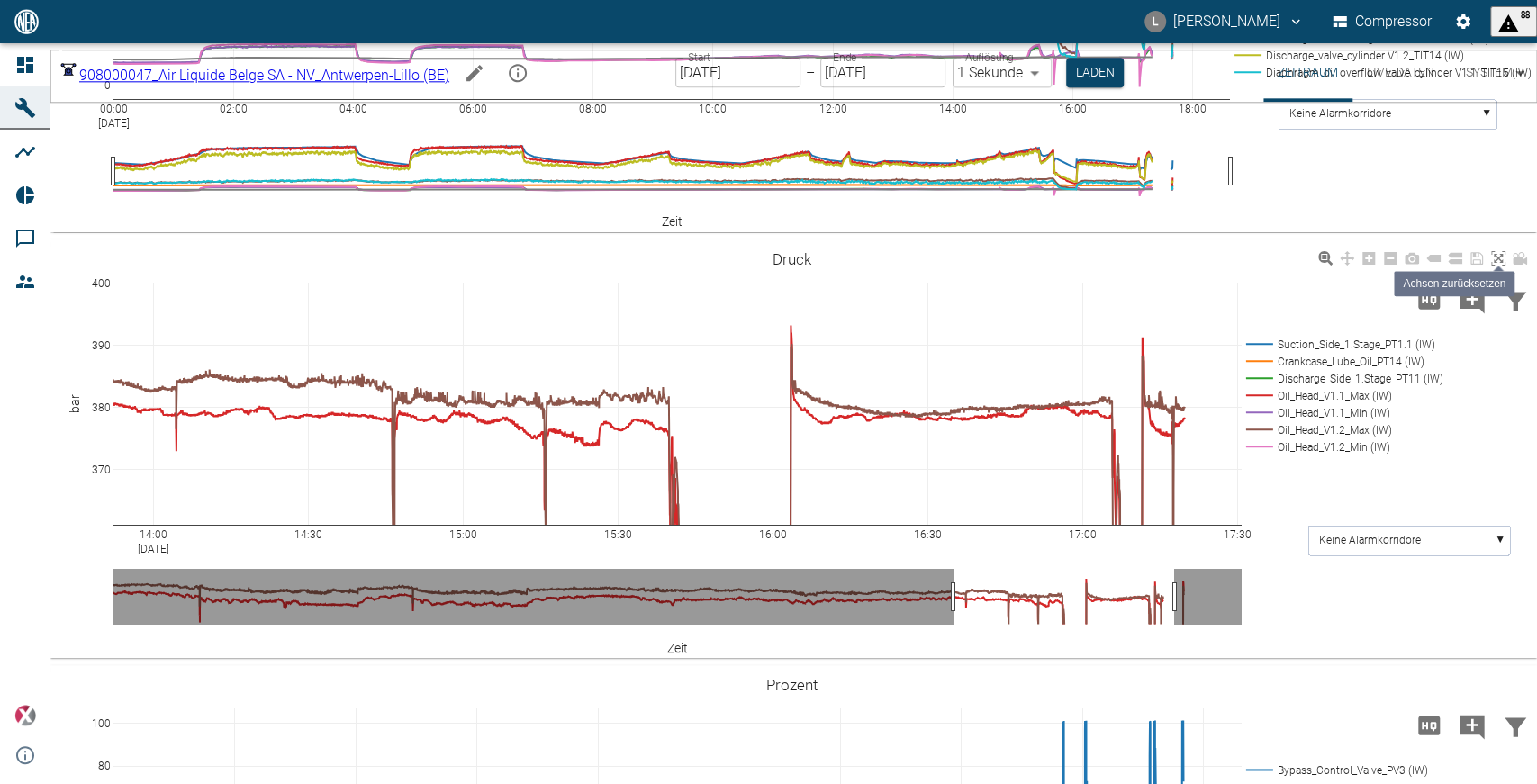
click at [1499, 265] on icon at bounding box center [1498, 258] width 14 height 14
